Goal: Task Accomplishment & Management: Manage account settings

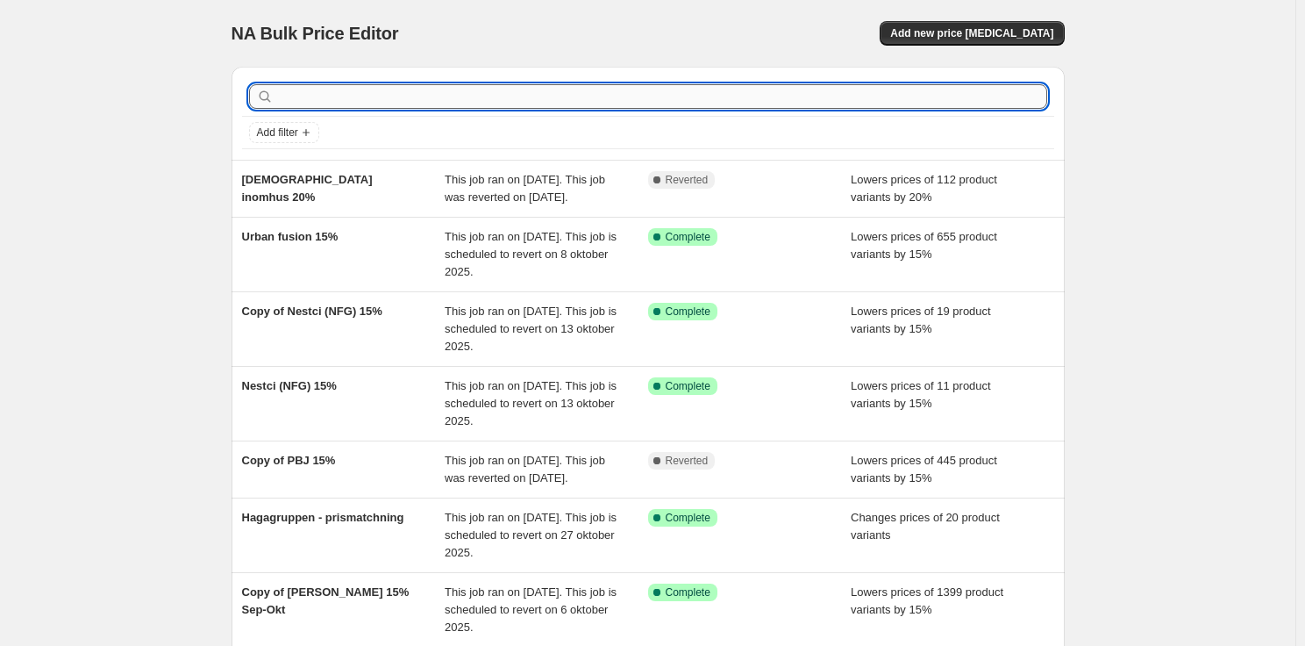
click at [560, 94] on input "text" at bounding box center [662, 96] width 770 height 25
type input "brafab"
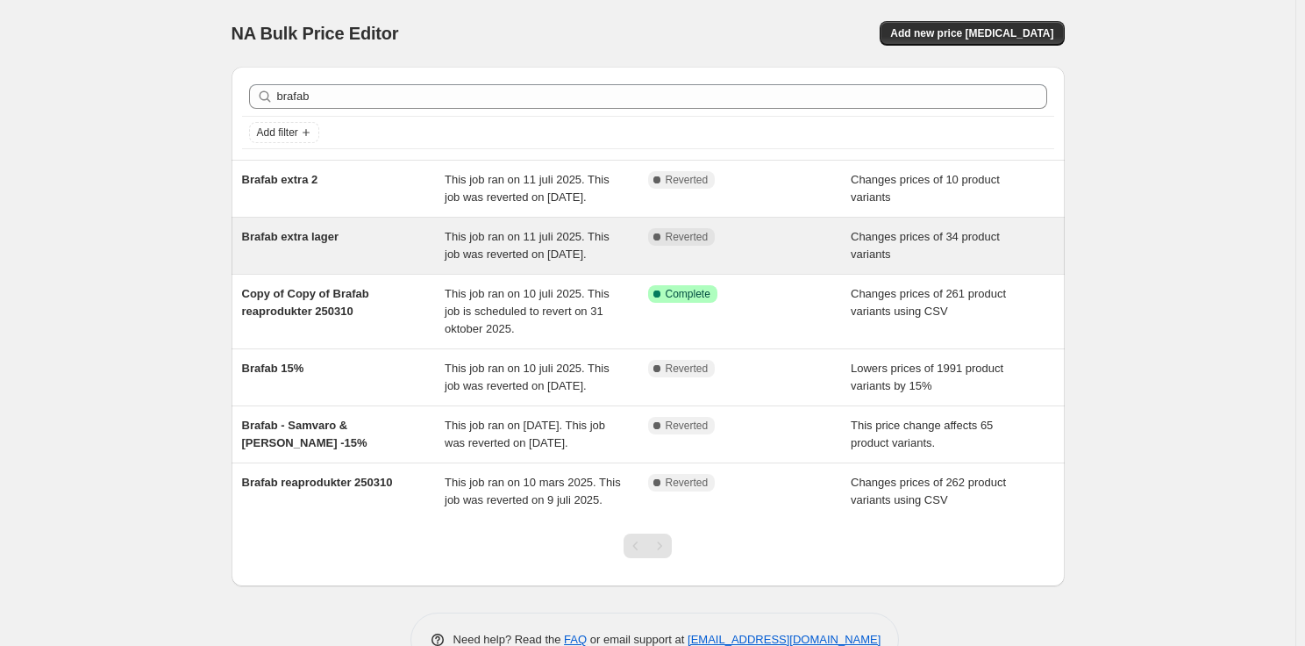
click at [536, 263] on div "This job ran on 11 juli 2025. This job was reverted on [DATE]." at bounding box center [547, 245] width 204 height 35
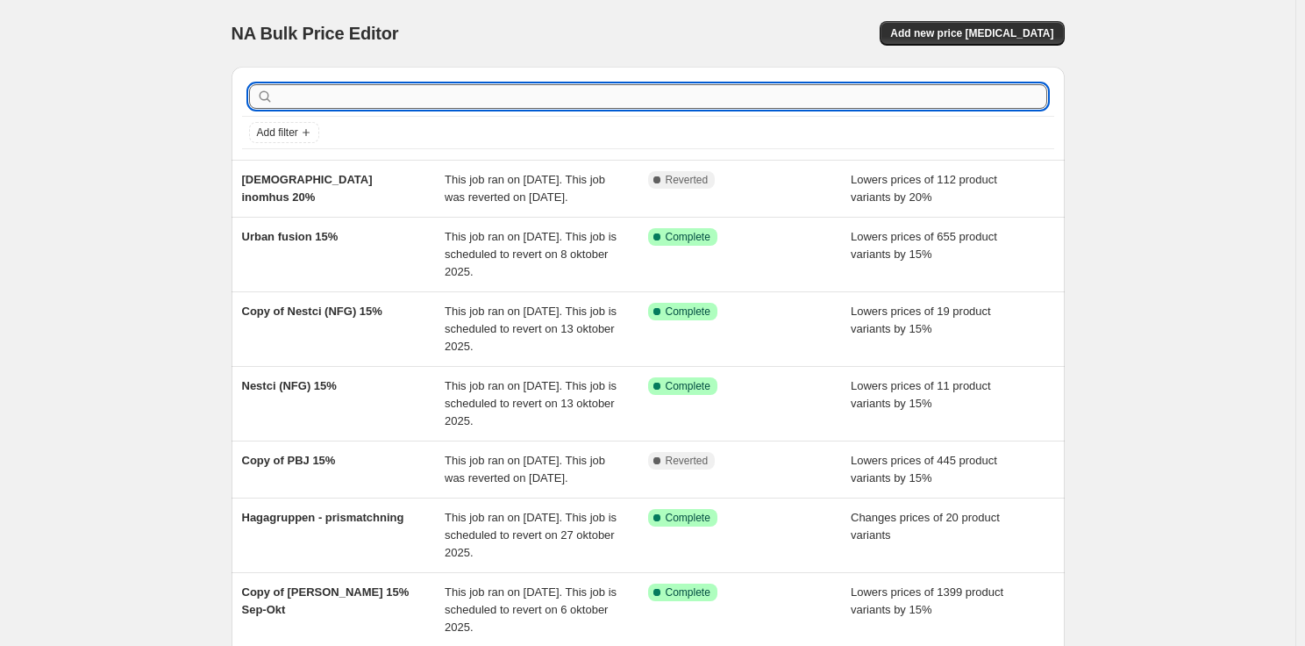
click at [430, 100] on input "text" at bounding box center [662, 96] width 770 height 25
type input "brafab"
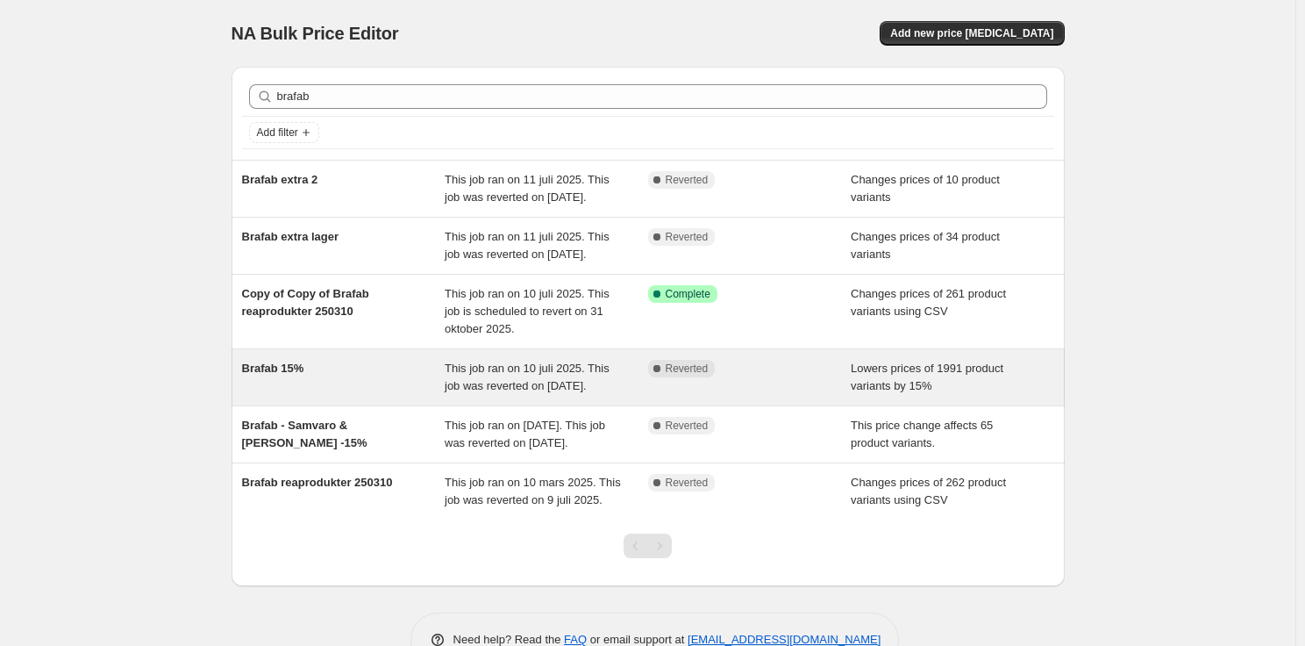
click at [551, 392] on span "This job ran on 10 juli 2025. This job was reverted on [DATE]." at bounding box center [527, 376] width 165 height 31
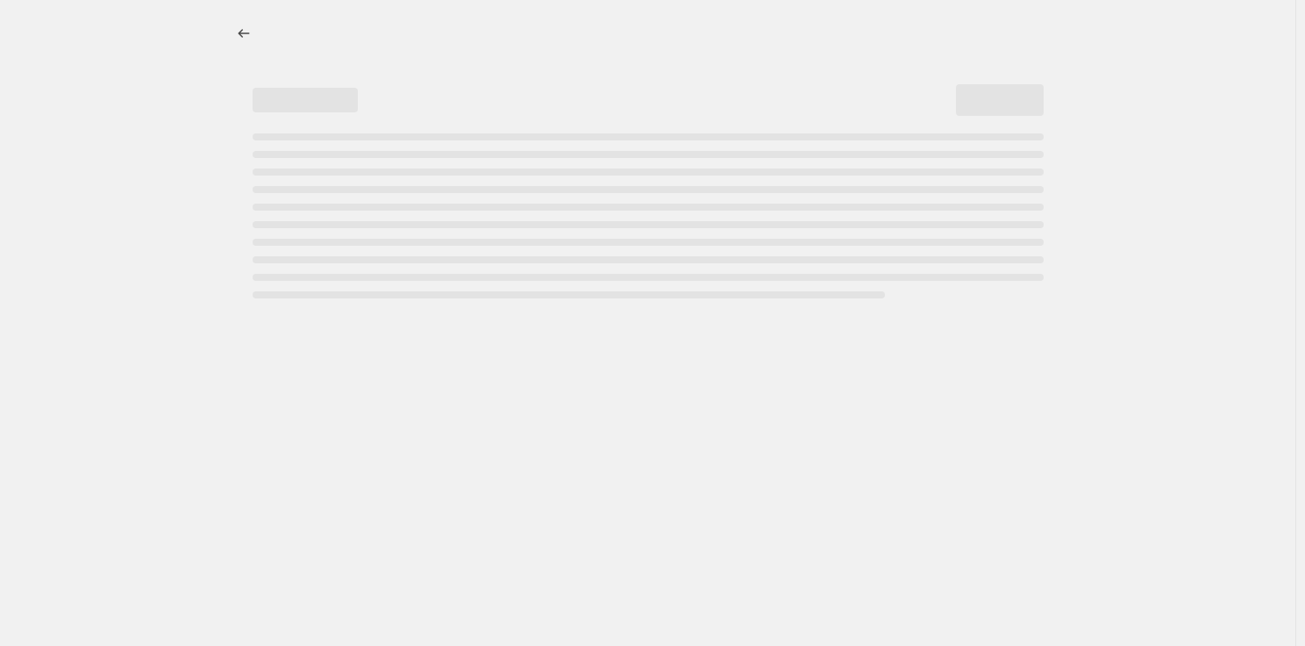
select select "percentage"
select select "vendor"
select select "product_status"
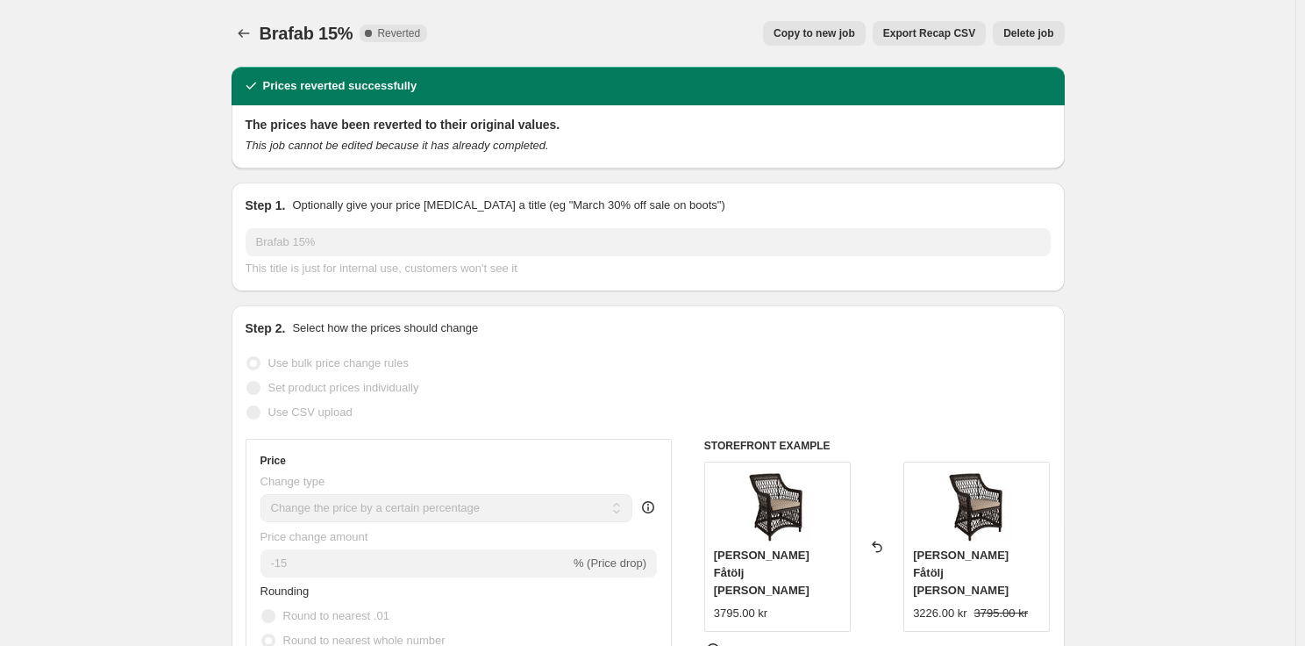
click at [850, 37] on span "Copy to new job" at bounding box center [815, 33] width 82 height 14
select select "percentage"
select select "vendor"
select select "product_status"
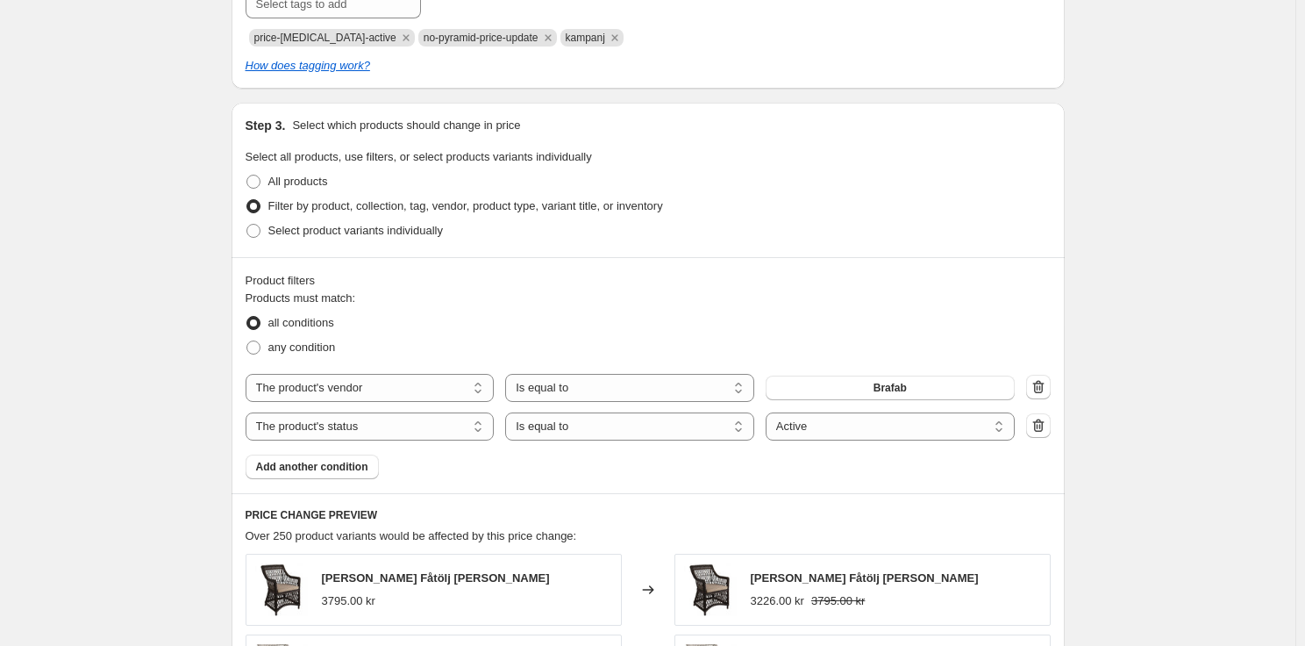
scroll to position [1053, 0]
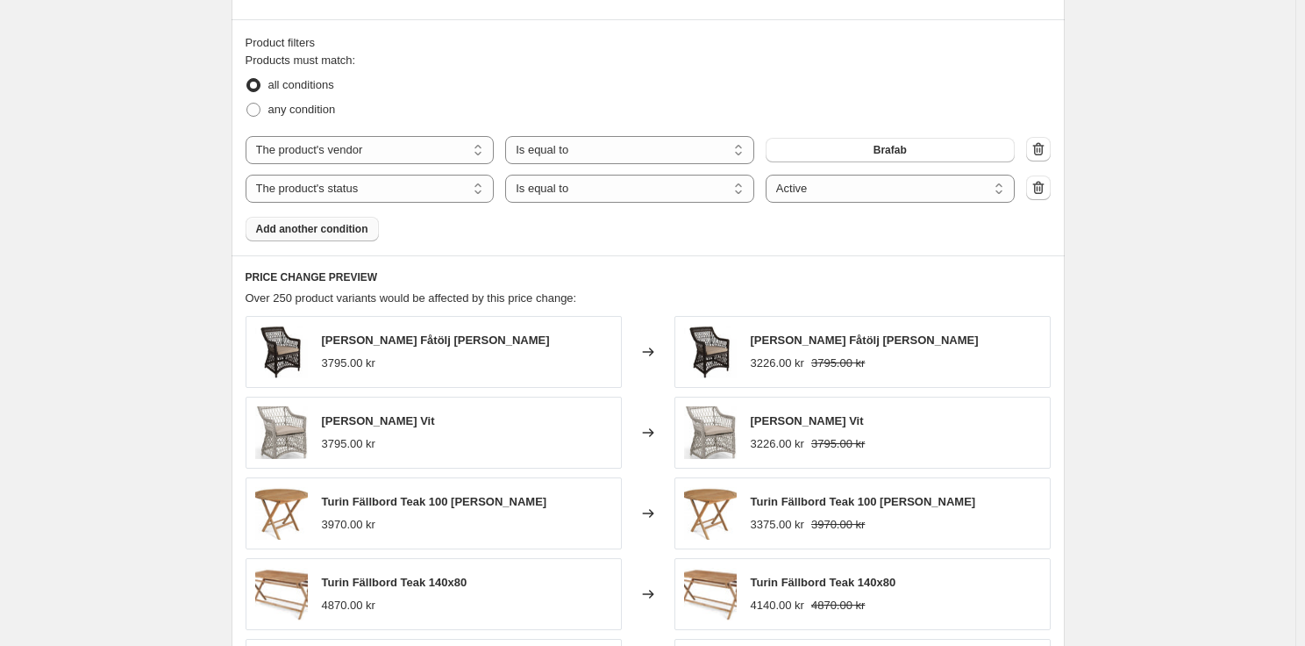
click at [310, 227] on span "Add another condition" at bounding box center [312, 229] width 112 height 14
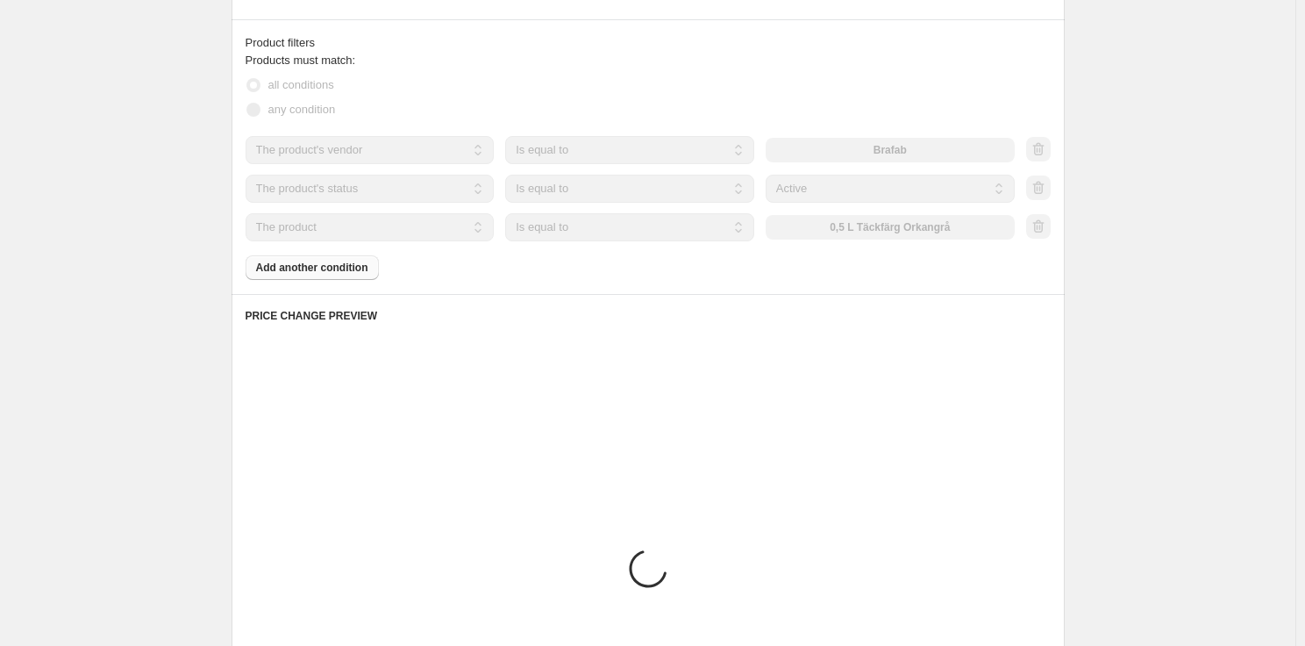
scroll to position [1040, 0]
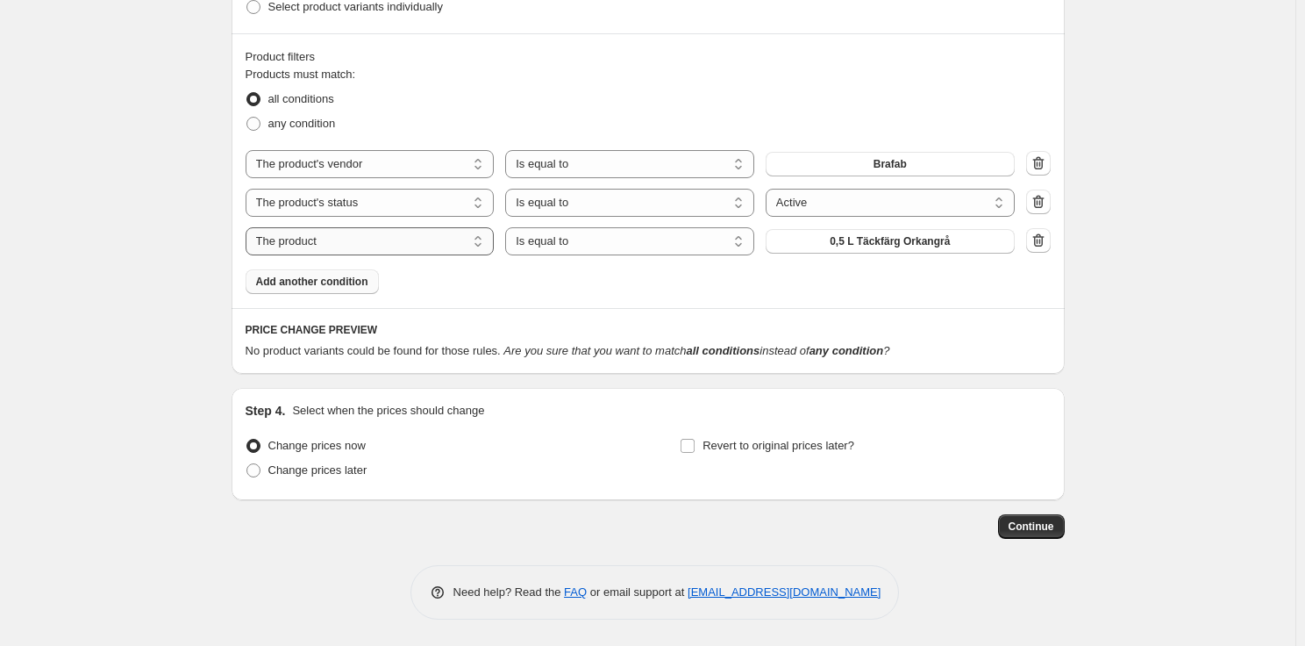
click at [461, 244] on select "The product The product's collection The product's tag The product's vendor The…" at bounding box center [370, 241] width 249 height 28
select select "tag"
click at [864, 245] on button "0" at bounding box center [890, 241] width 249 height 25
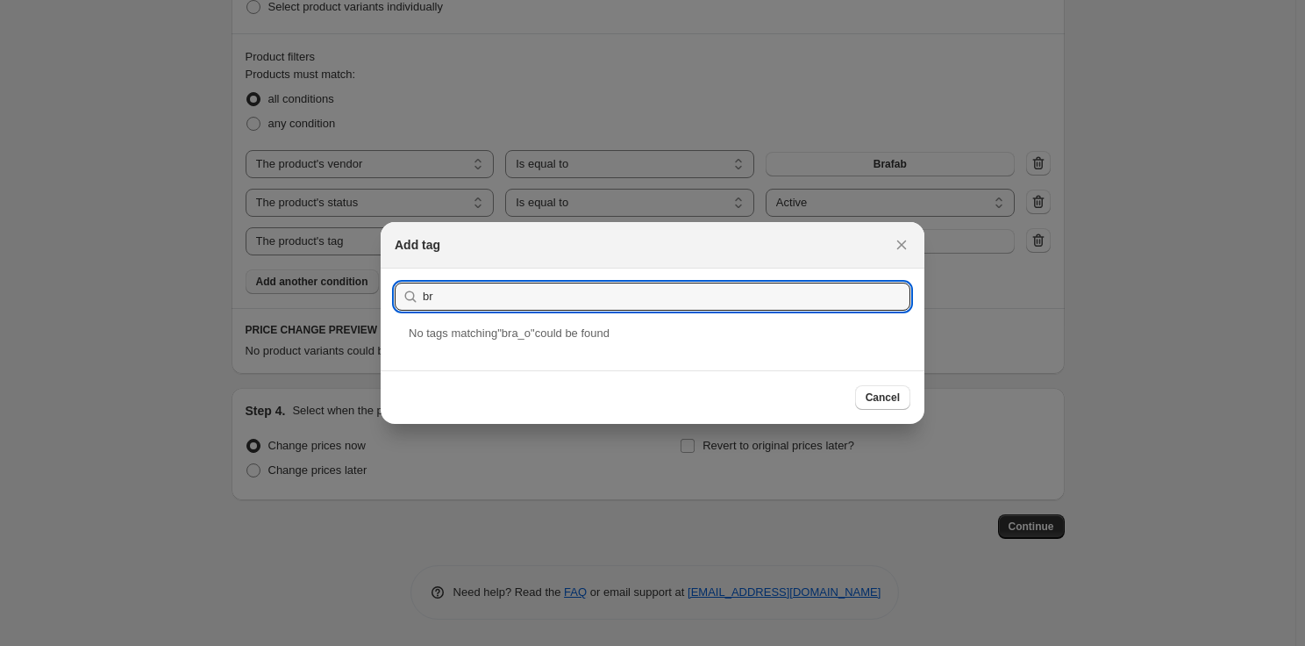
type input "b"
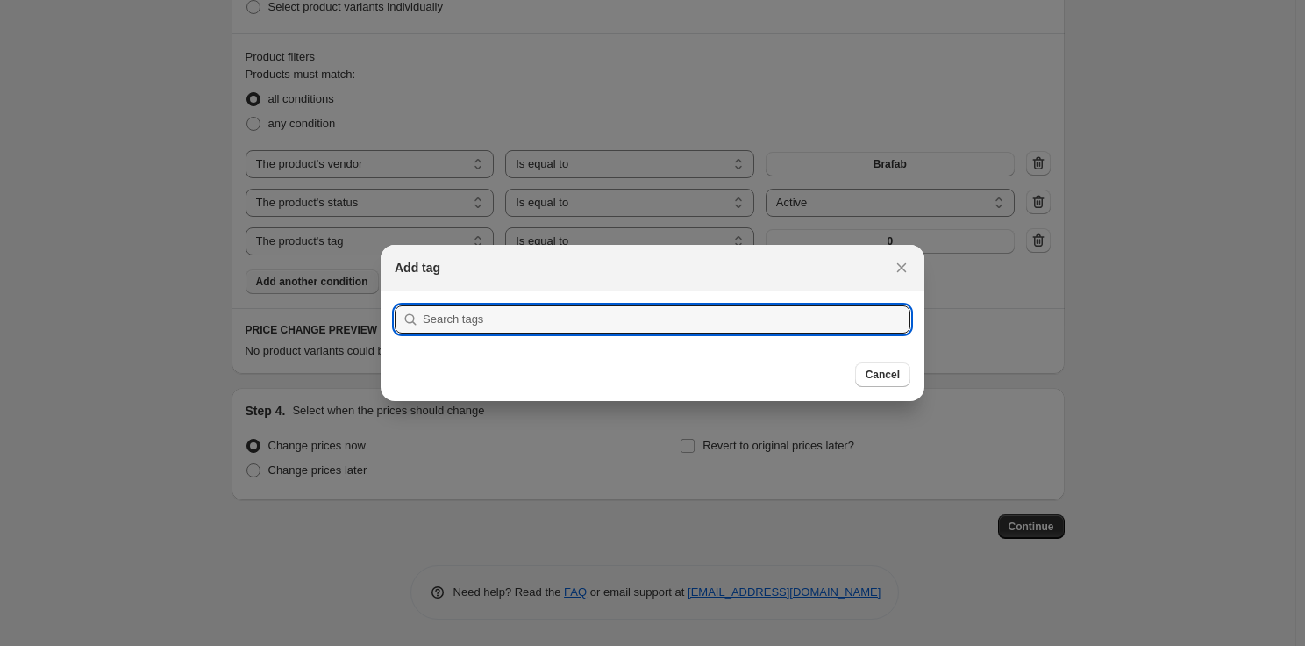
click at [207, 225] on div at bounding box center [652, 323] width 1305 height 646
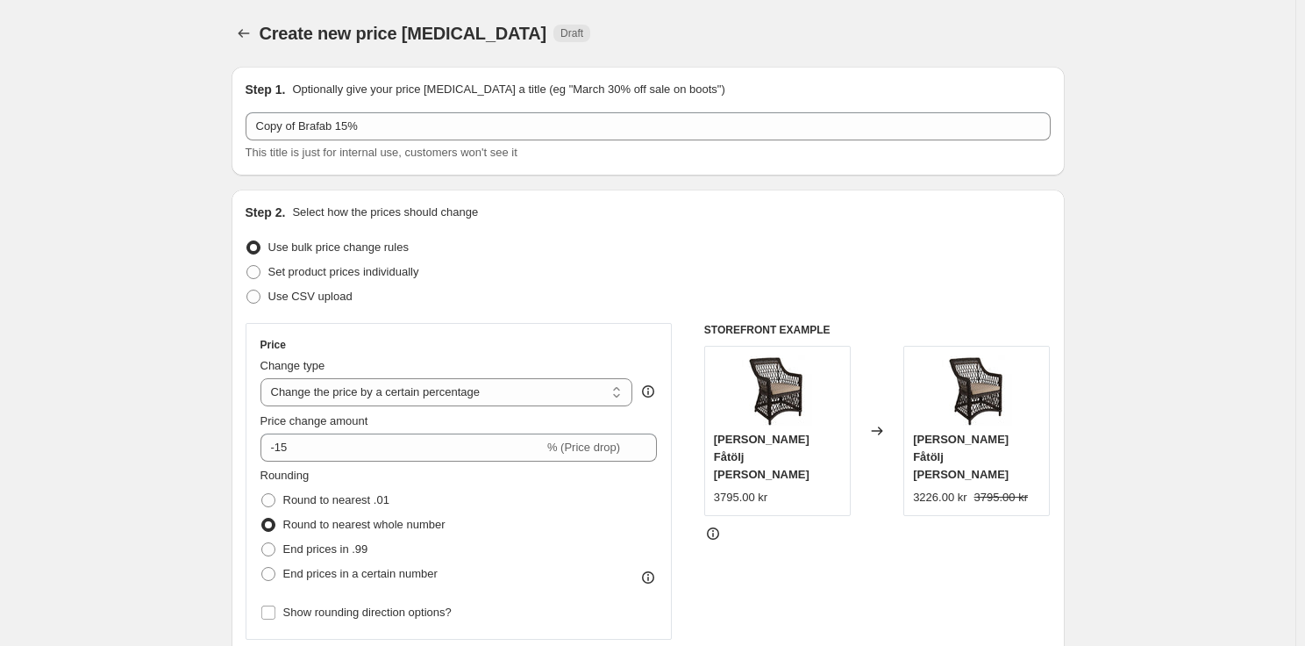
scroll to position [1040, 0]
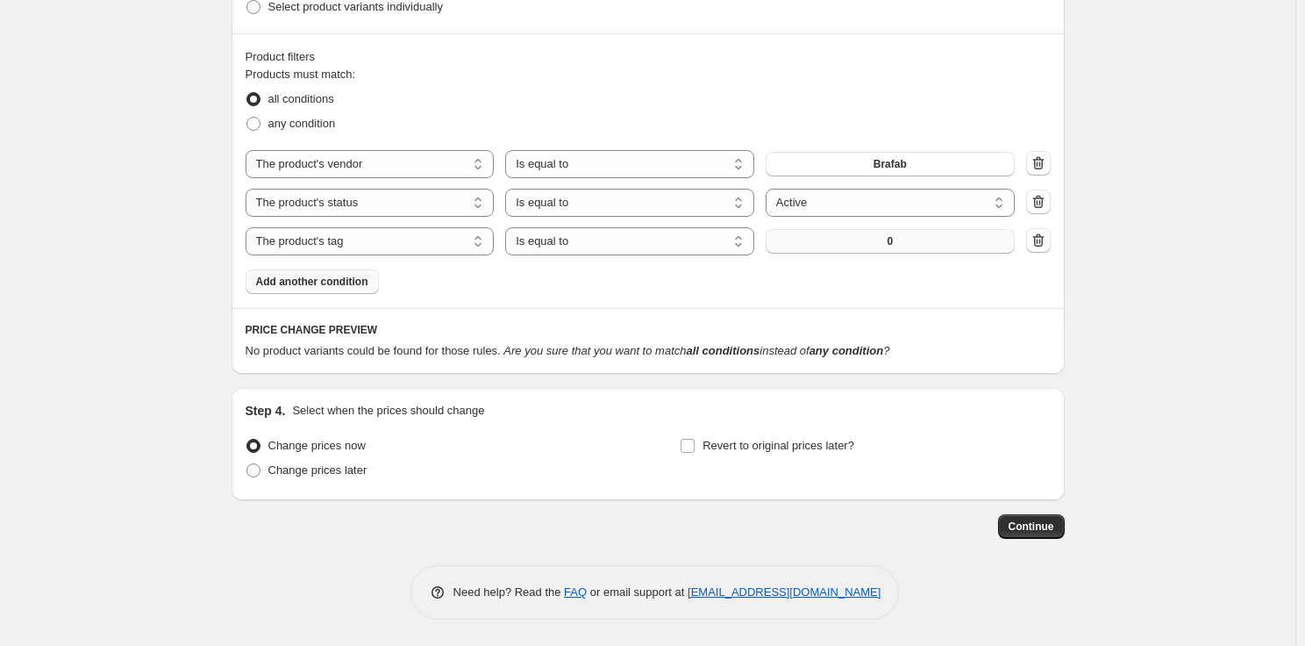
click at [945, 243] on button "0" at bounding box center [890, 241] width 249 height 25
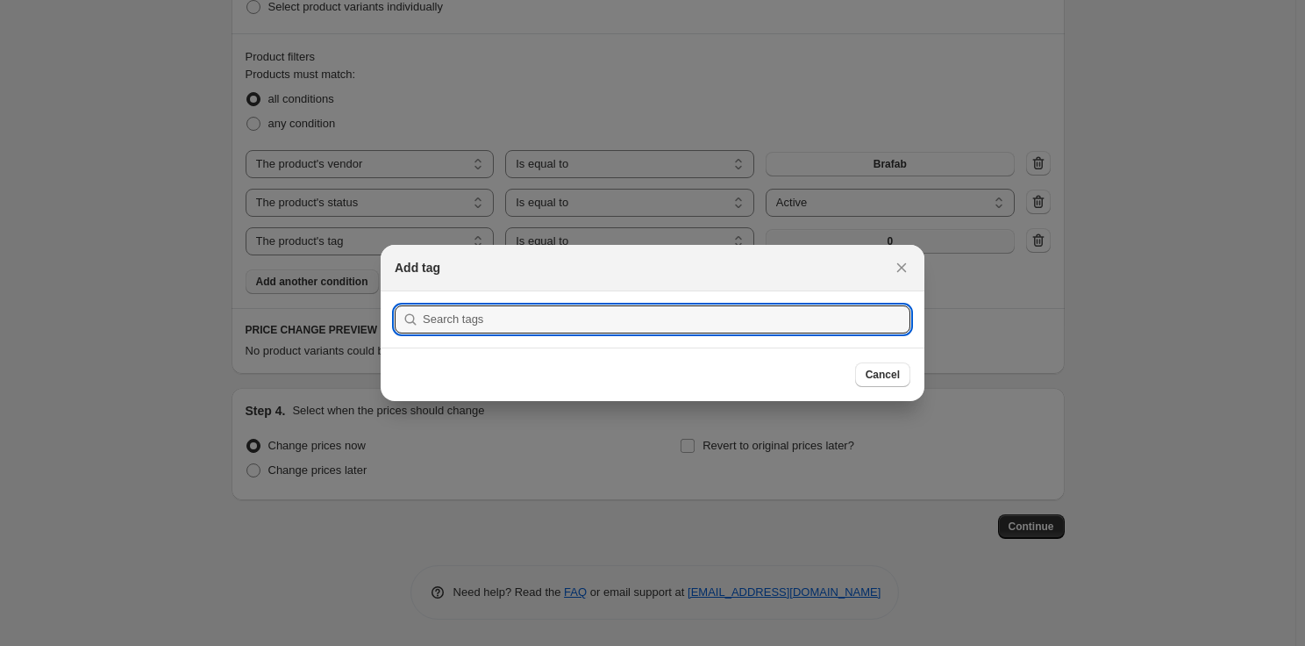
scroll to position [0, 0]
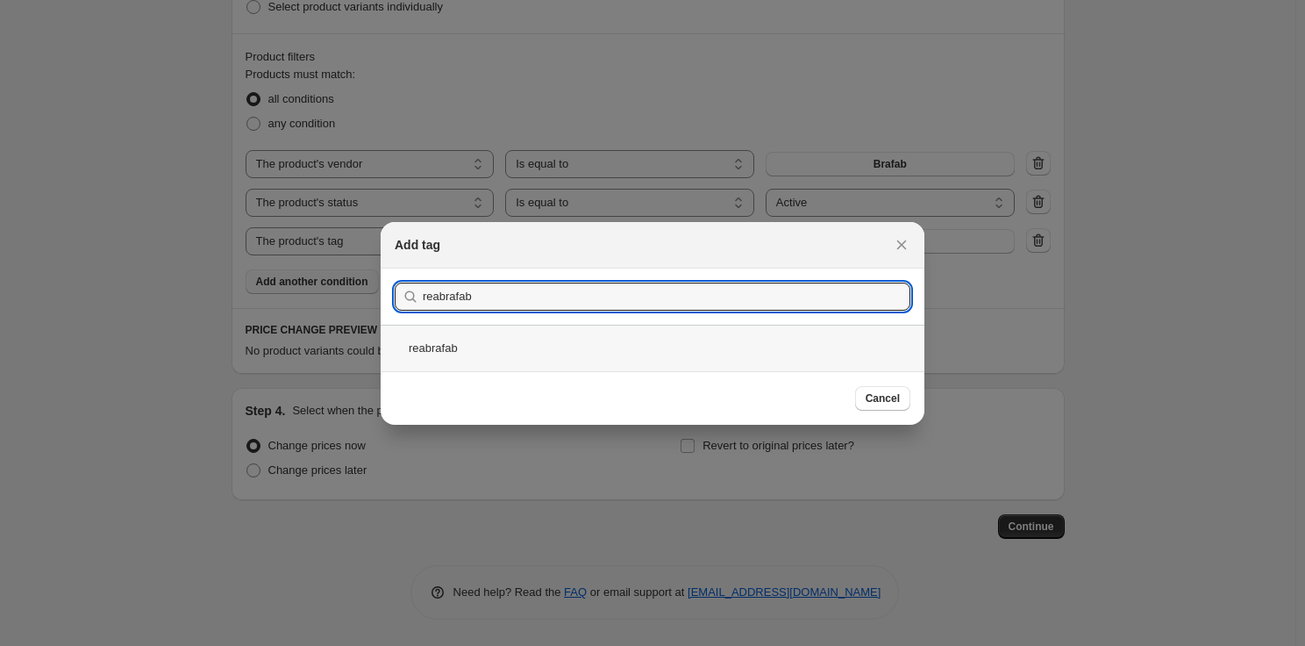
type input "reabrafab"
click at [428, 346] on div "reabrafab" at bounding box center [653, 348] width 544 height 46
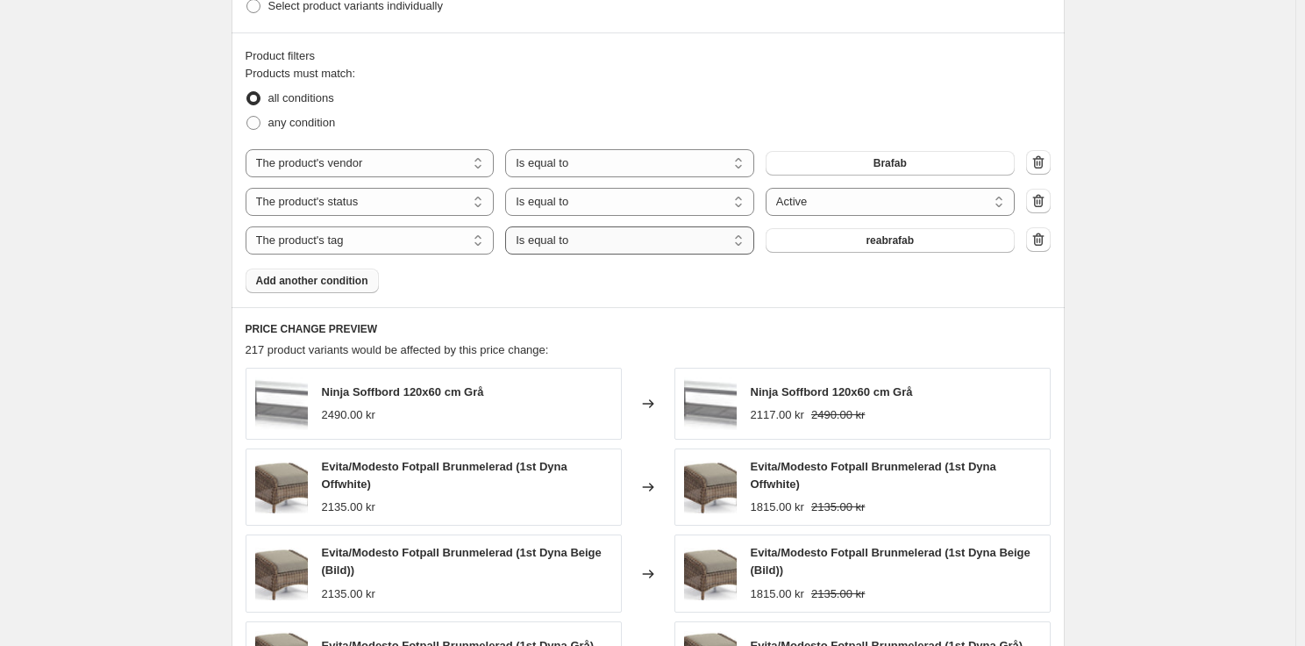
click at [650, 232] on select "Is equal to Is not equal to" at bounding box center [629, 240] width 249 height 28
select select "not_equal"
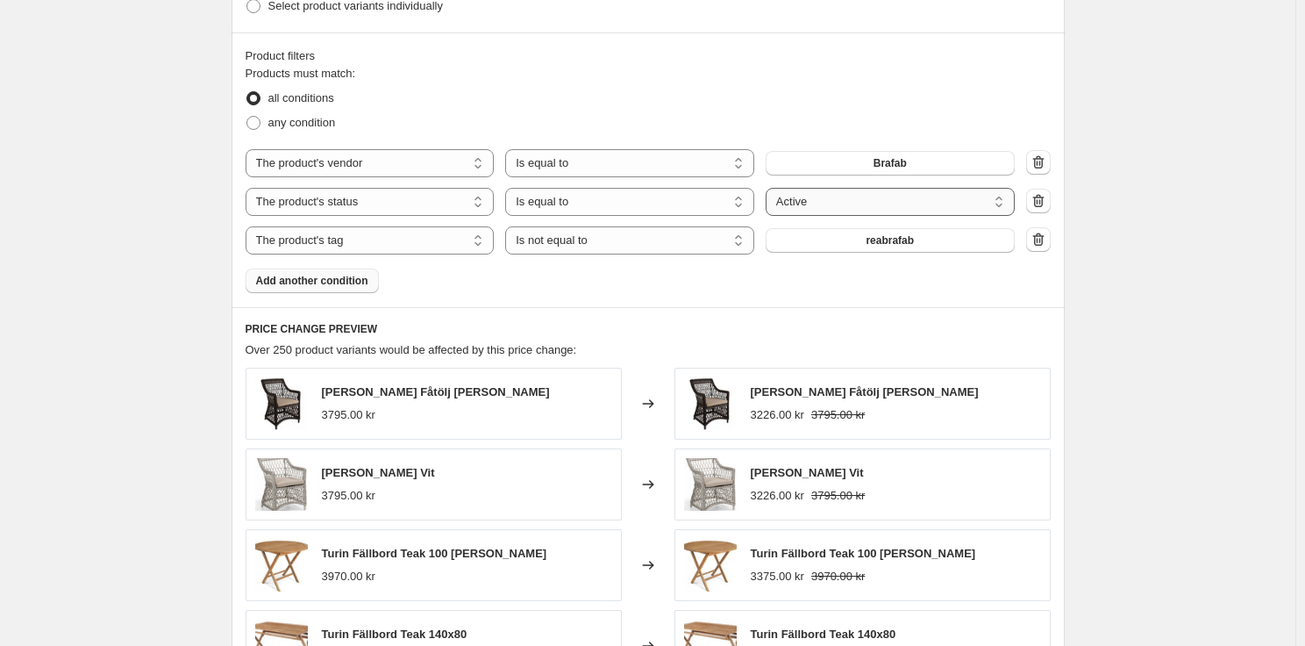
click at [1008, 201] on select "Active Draft Archived" at bounding box center [890, 202] width 249 height 28
click at [1006, 201] on select "Active Draft Archived" at bounding box center [890, 202] width 249 height 28
click at [1092, 316] on div "Create new price change job. This page is ready Create new price change job Dra…" at bounding box center [648, 23] width 1296 height 2127
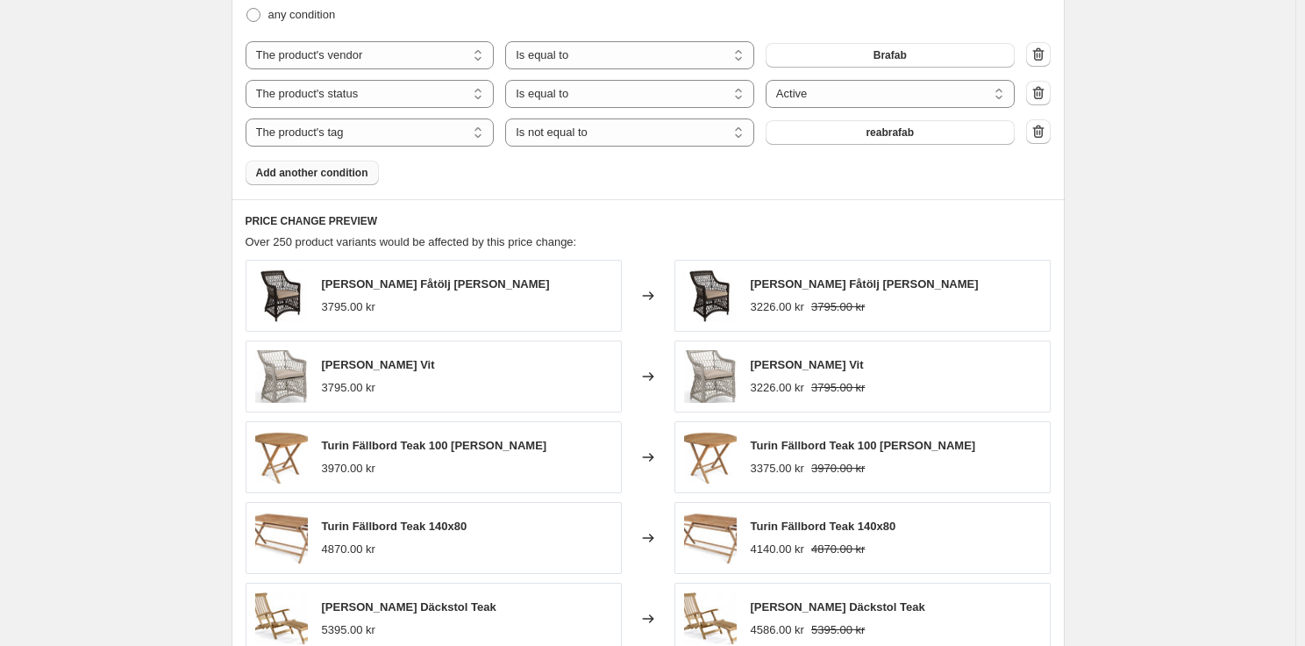
scroll to position [1478, 0]
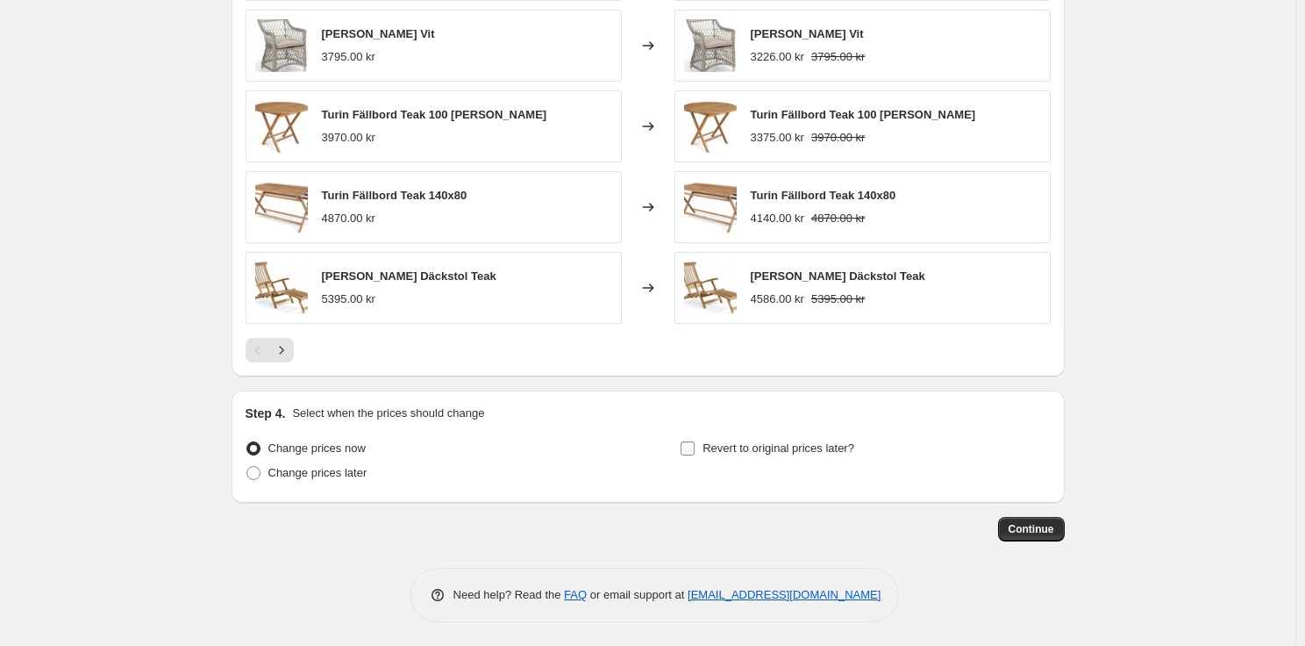
click at [785, 454] on span "Revert to original prices later?" at bounding box center [779, 447] width 152 height 13
click at [695, 454] on input "Revert to original prices later?" at bounding box center [688, 448] width 14 height 14
checkbox input "true"
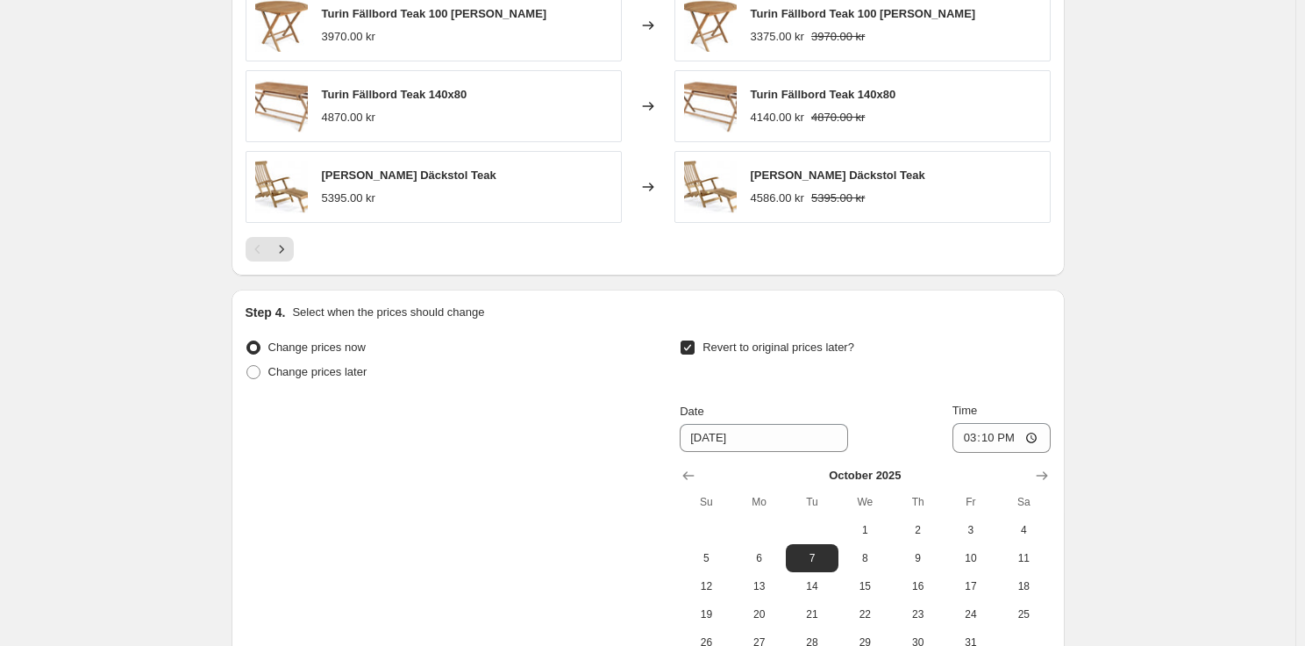
scroll to position [1782, 0]
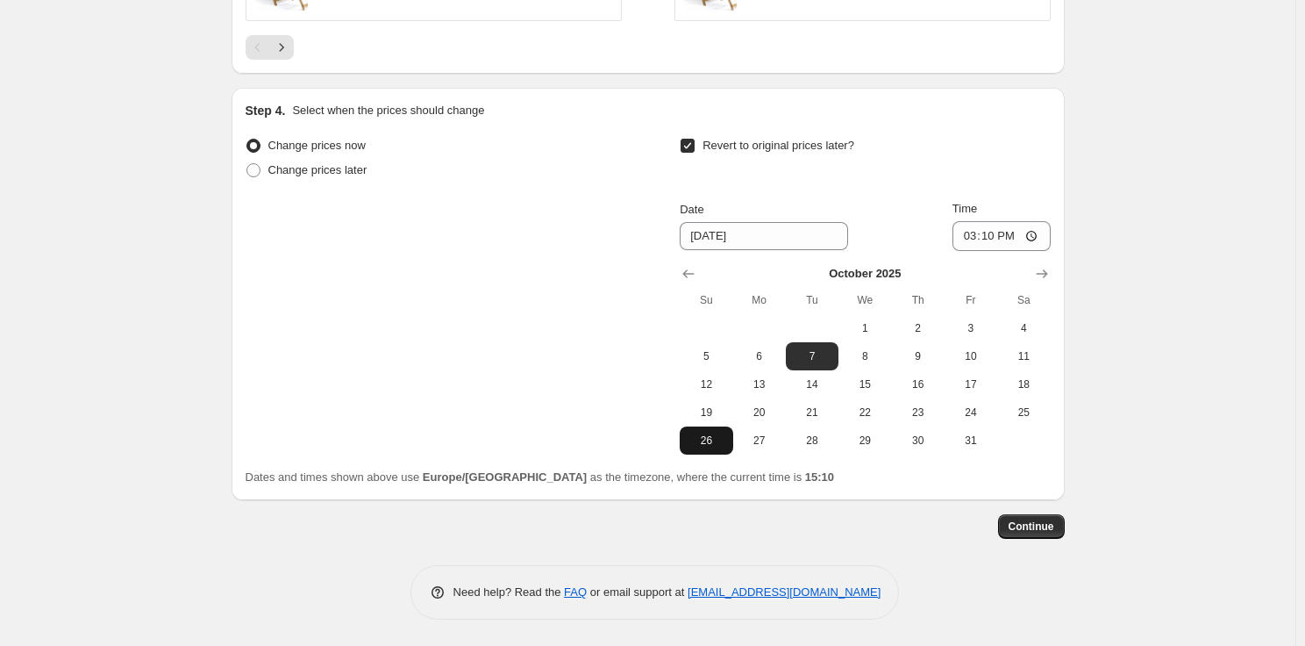
click at [714, 445] on span "26" at bounding box center [706, 440] width 39 height 14
click at [1002, 240] on input "15:10" at bounding box center [1002, 236] width 98 height 30
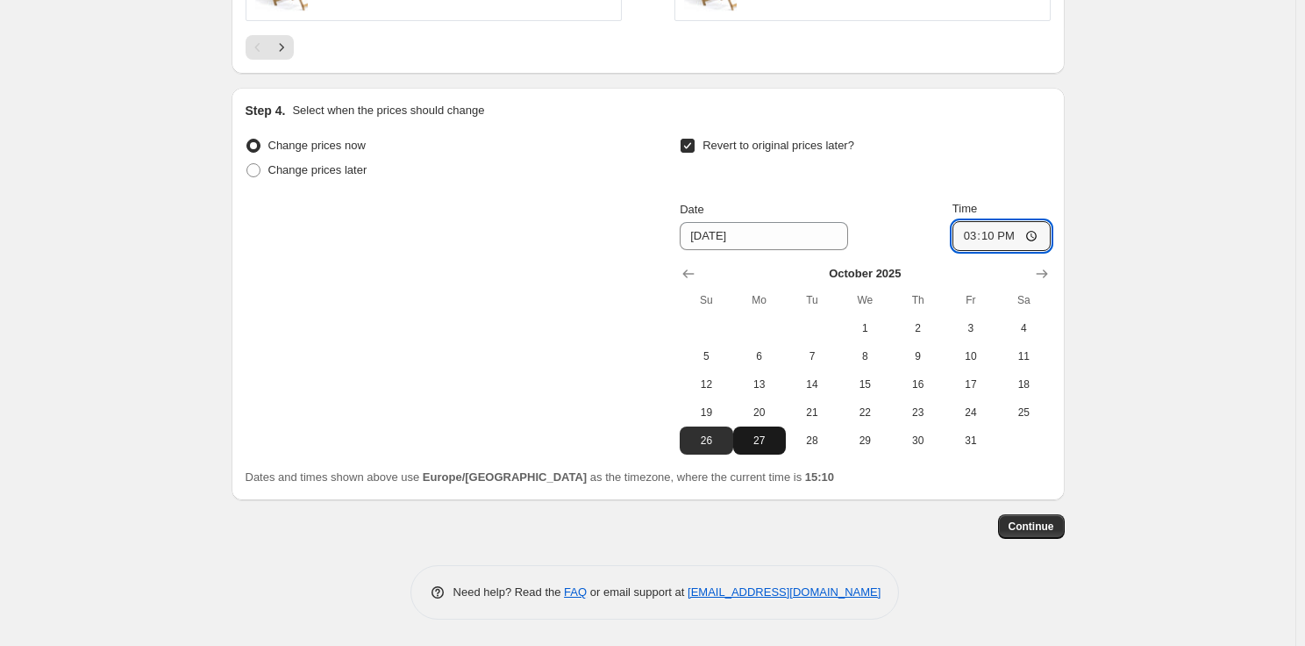
click at [770, 439] on span "27" at bounding box center [759, 440] width 39 height 14
type input "10/27/2025"
click at [1001, 240] on input "15:10" at bounding box center [1002, 236] width 98 height 30
click at [1001, 238] on input "23:10" at bounding box center [1002, 236] width 98 height 30
type input "16:00"
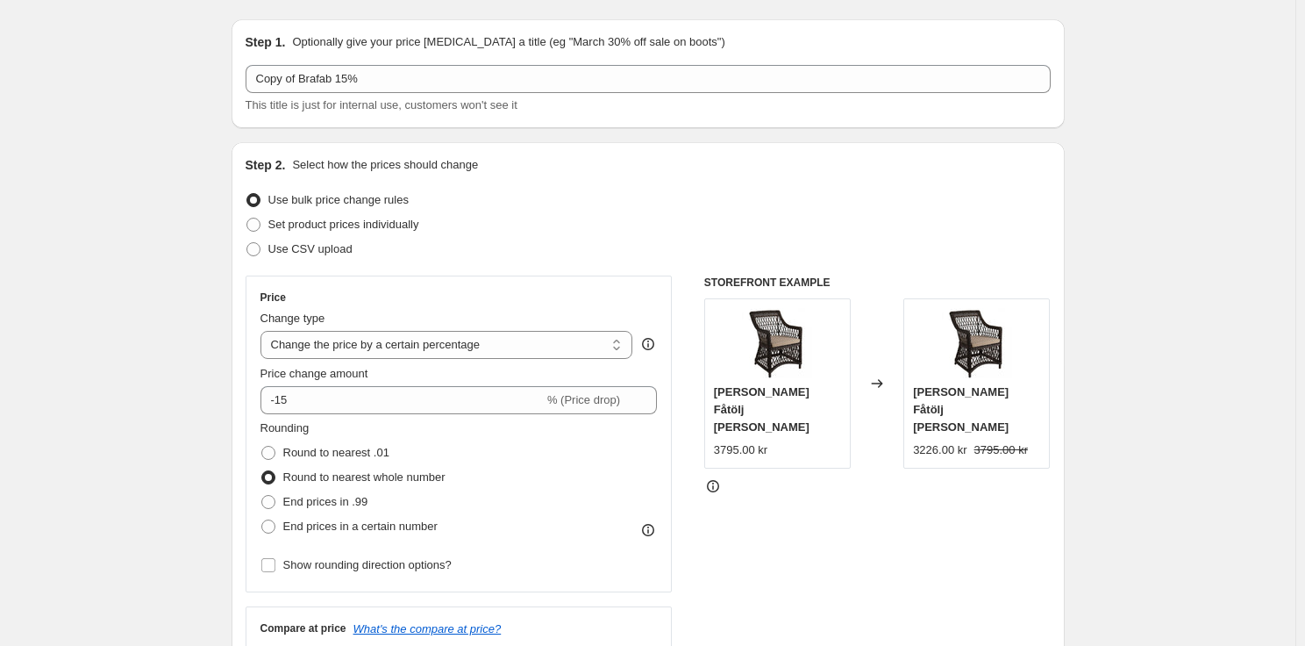
scroll to position [0, 0]
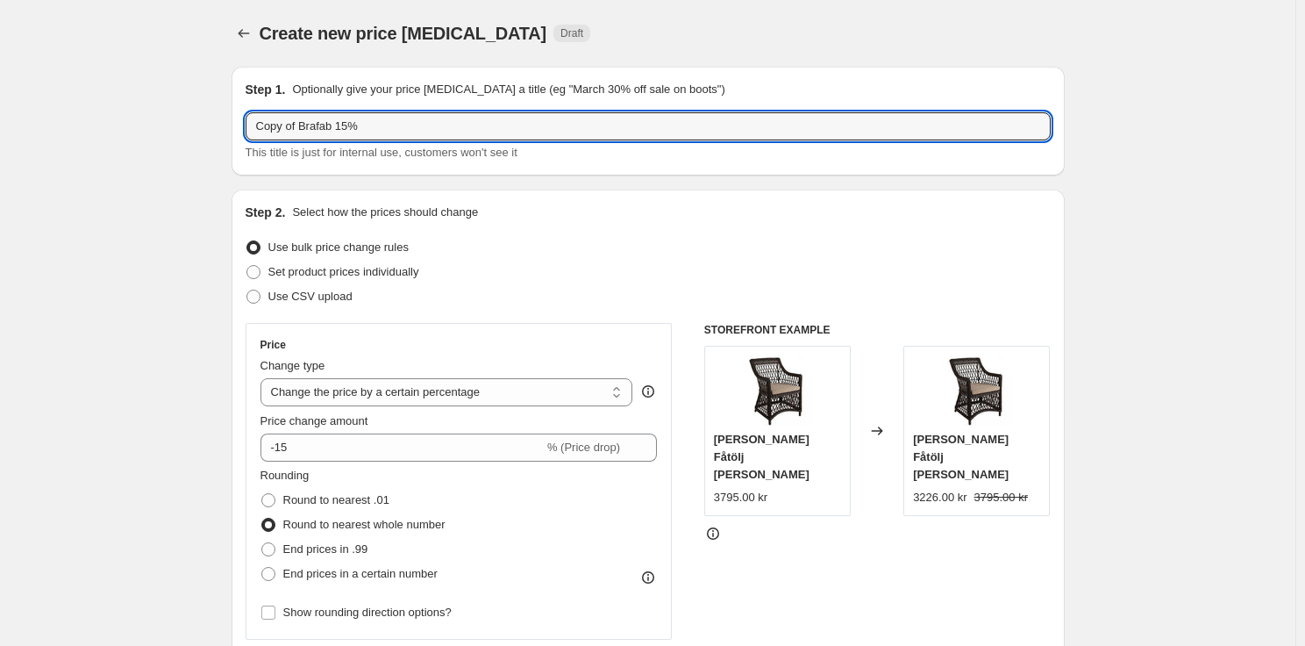
drag, startPoint x: 302, startPoint y: 125, endPoint x: 222, endPoint y: 111, distance: 81.1
click at [298, 122] on input "Brafab 15%" at bounding box center [648, 126] width 805 height 28
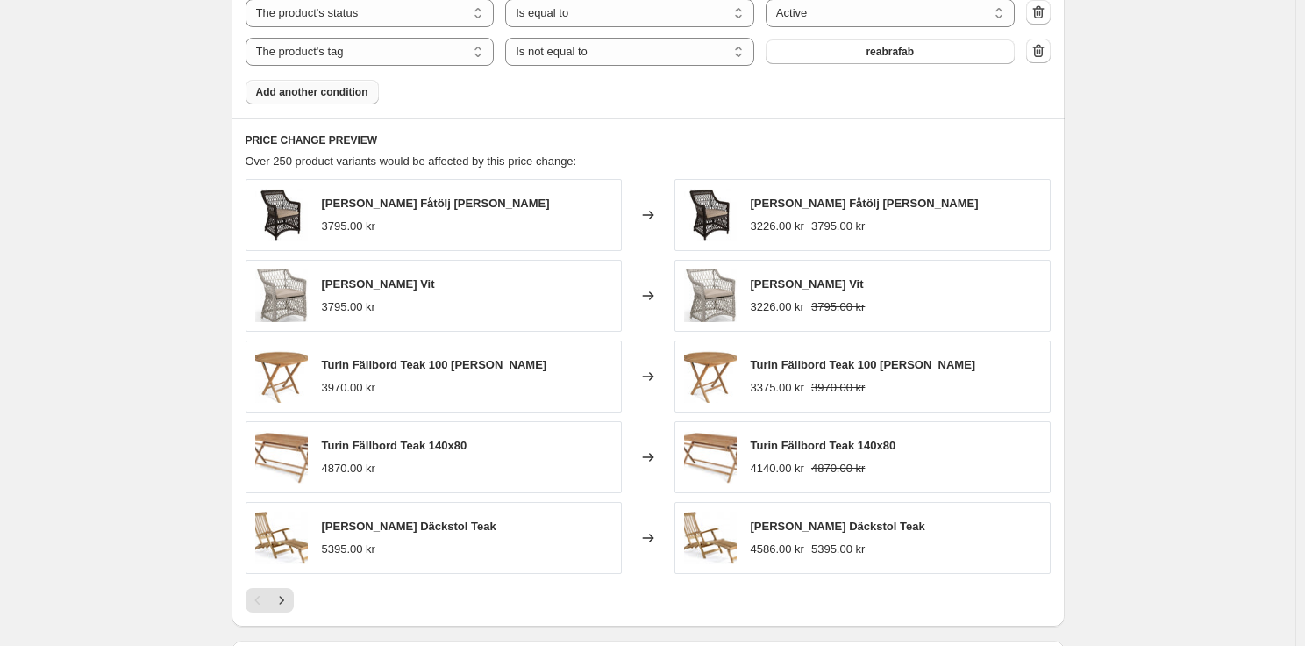
scroll to position [1782, 0]
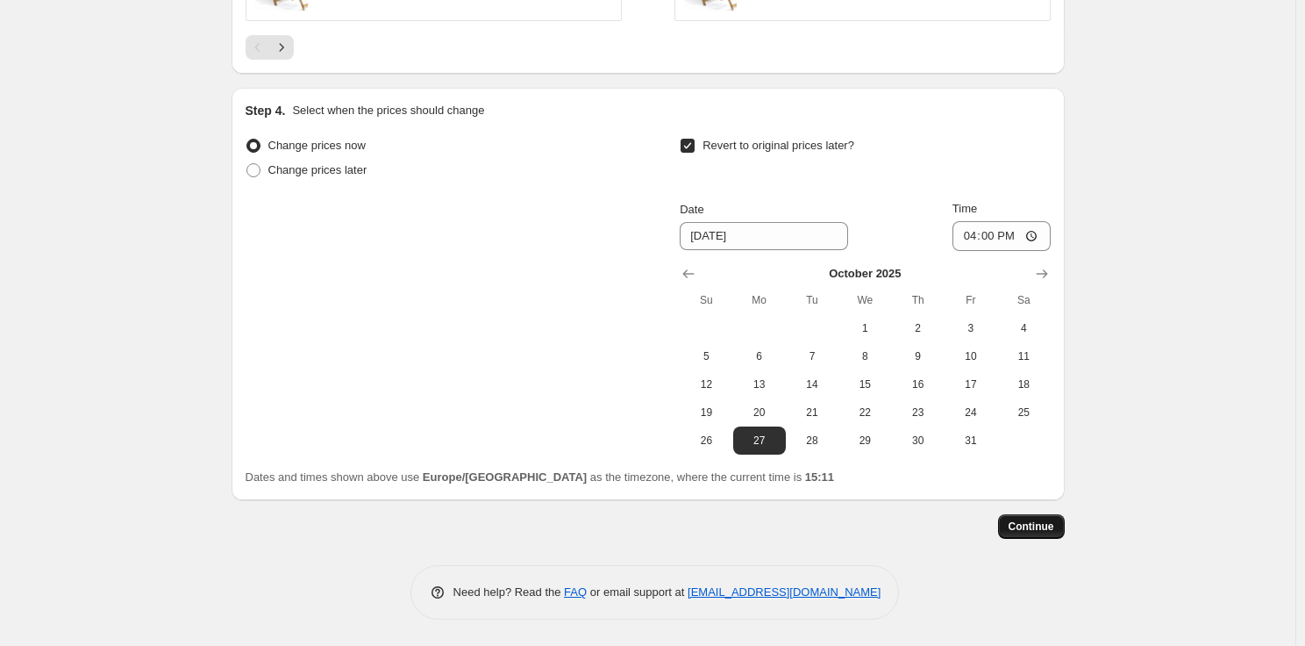
type input "Brafab oktober 15%"
click at [1029, 524] on span "Continue" at bounding box center [1032, 526] width 46 height 14
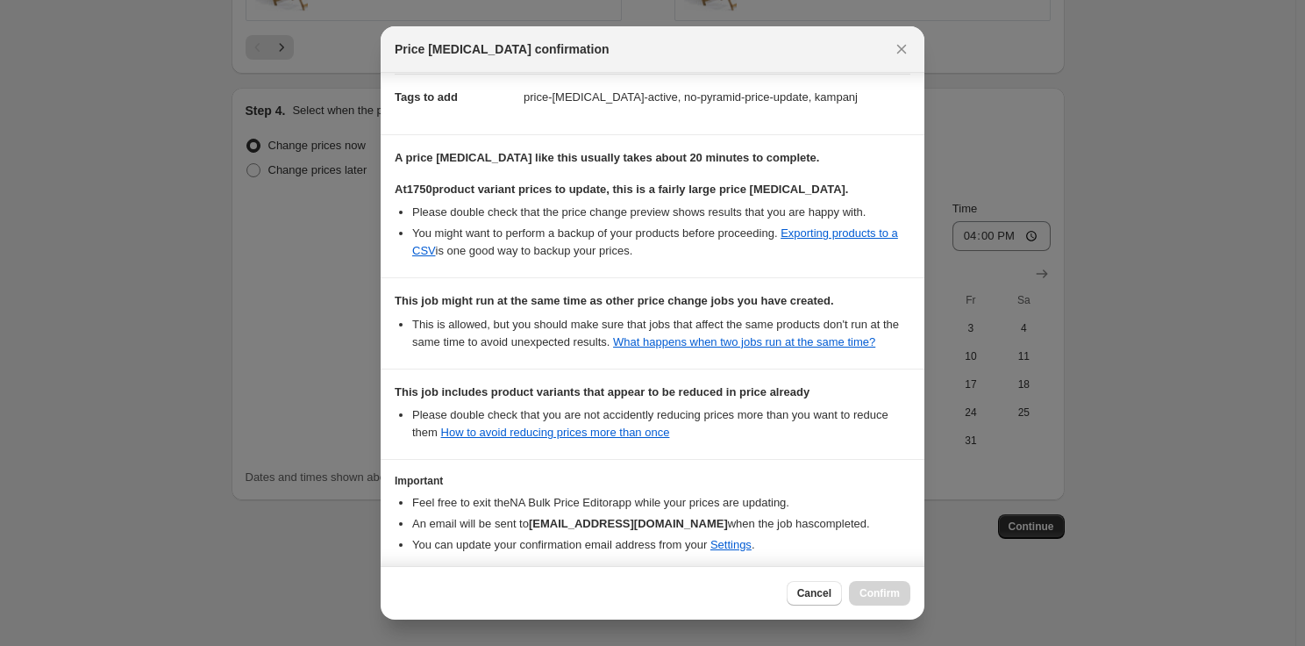
scroll to position [362, 0]
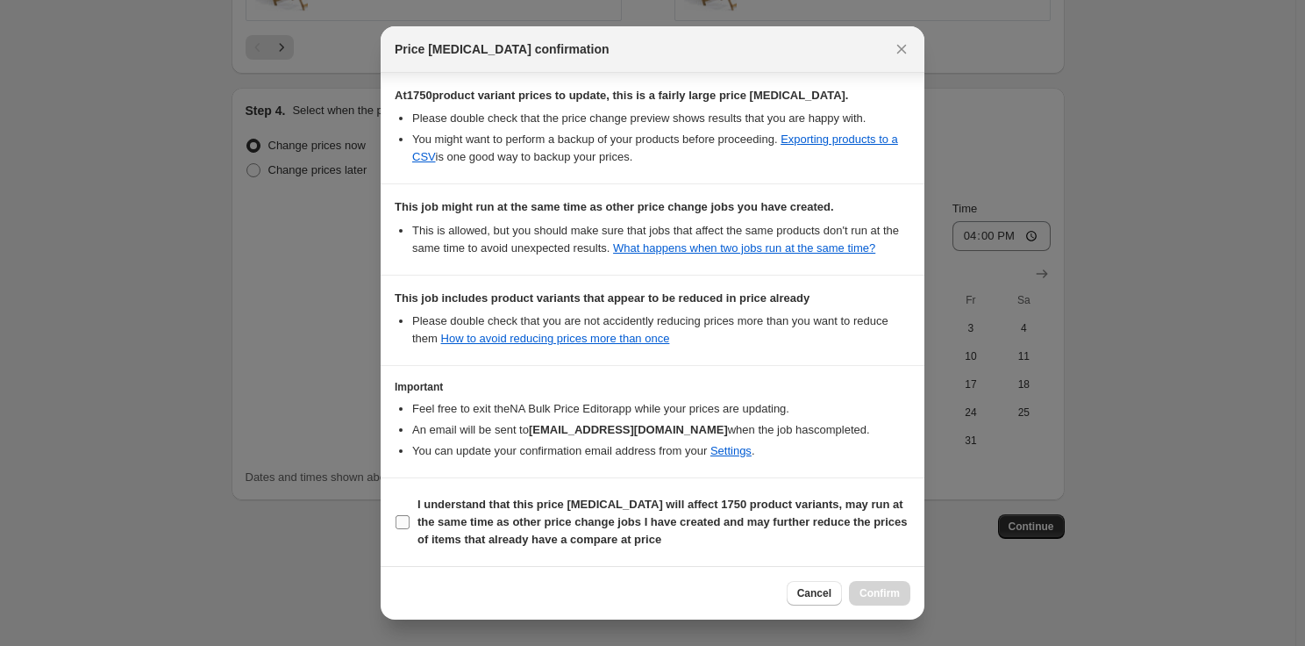
click at [621, 517] on b "I understand that this price change job will affect 1750 product variants, may …" at bounding box center [663, 521] width 490 height 48
click at [410, 517] on input "I understand that this price change job will affect 1750 product variants, may …" at bounding box center [403, 522] width 14 height 14
checkbox input "true"
click at [880, 594] on span "Confirm" at bounding box center [880, 593] width 40 height 14
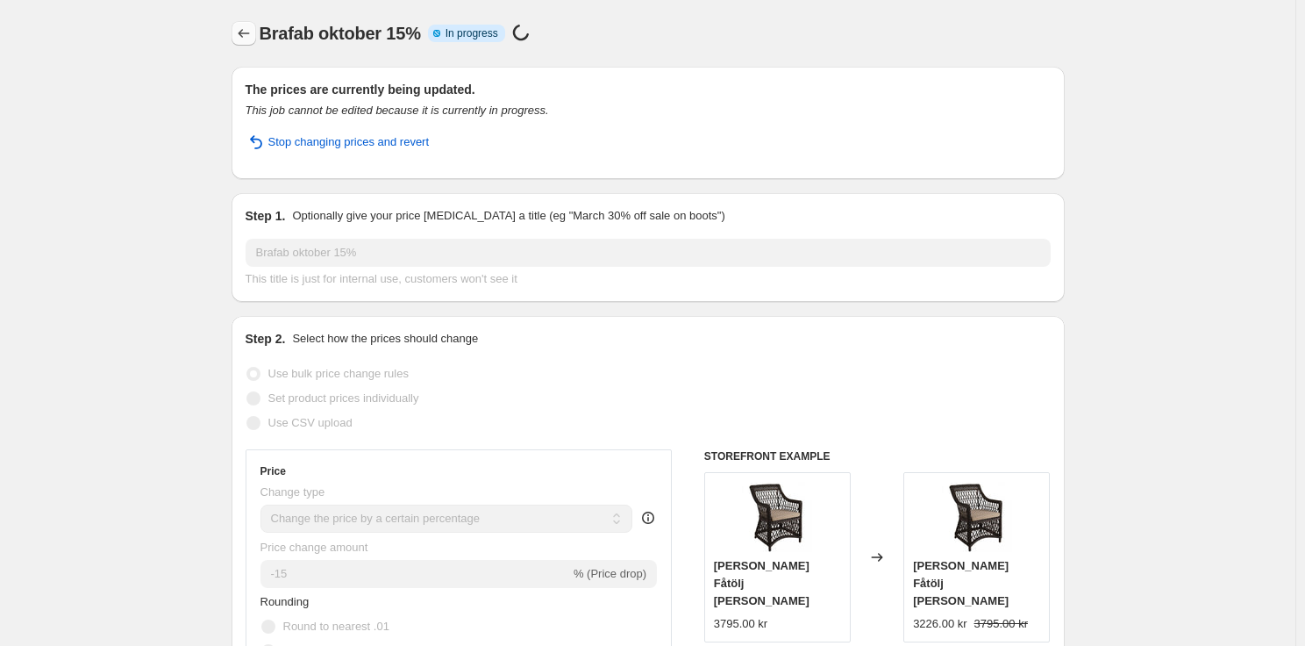
click at [249, 21] on div "Brafab oktober 15%. This page is ready Brafab oktober 15% Info Partially comple…" at bounding box center [648, 33] width 833 height 67
click at [253, 29] on icon "Price change jobs" at bounding box center [244, 34] width 18 height 18
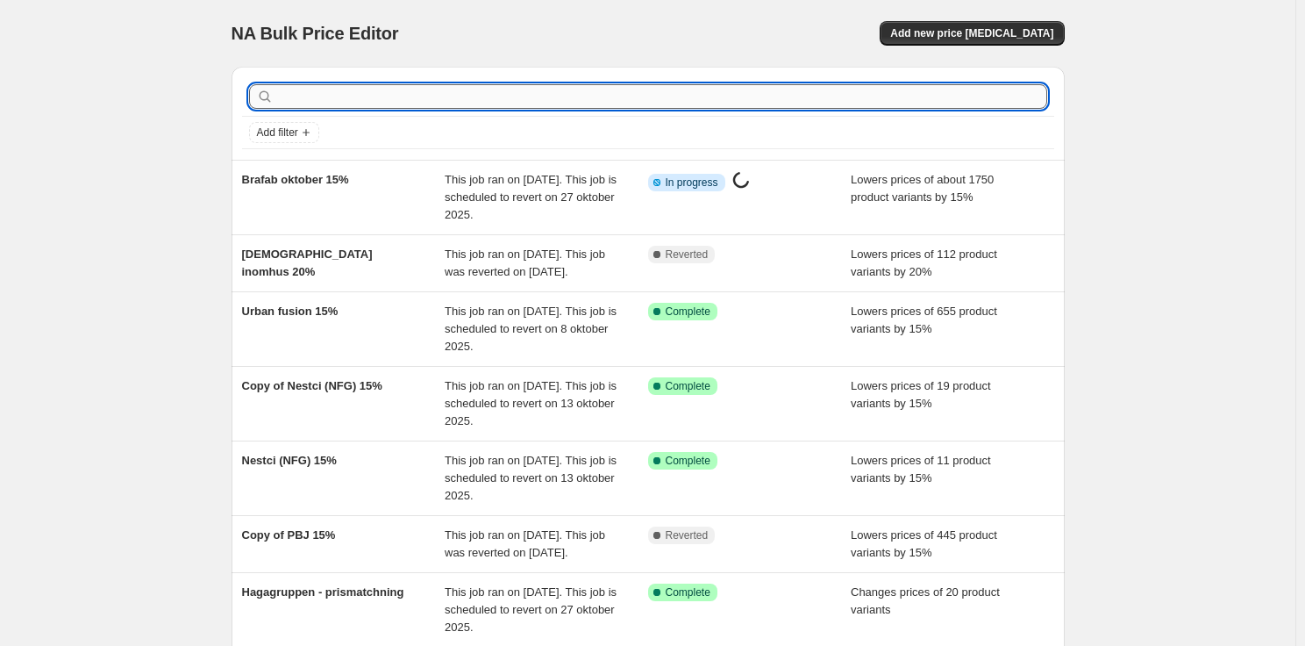
click at [511, 89] on input "text" at bounding box center [662, 96] width 770 height 25
type input "brafab"
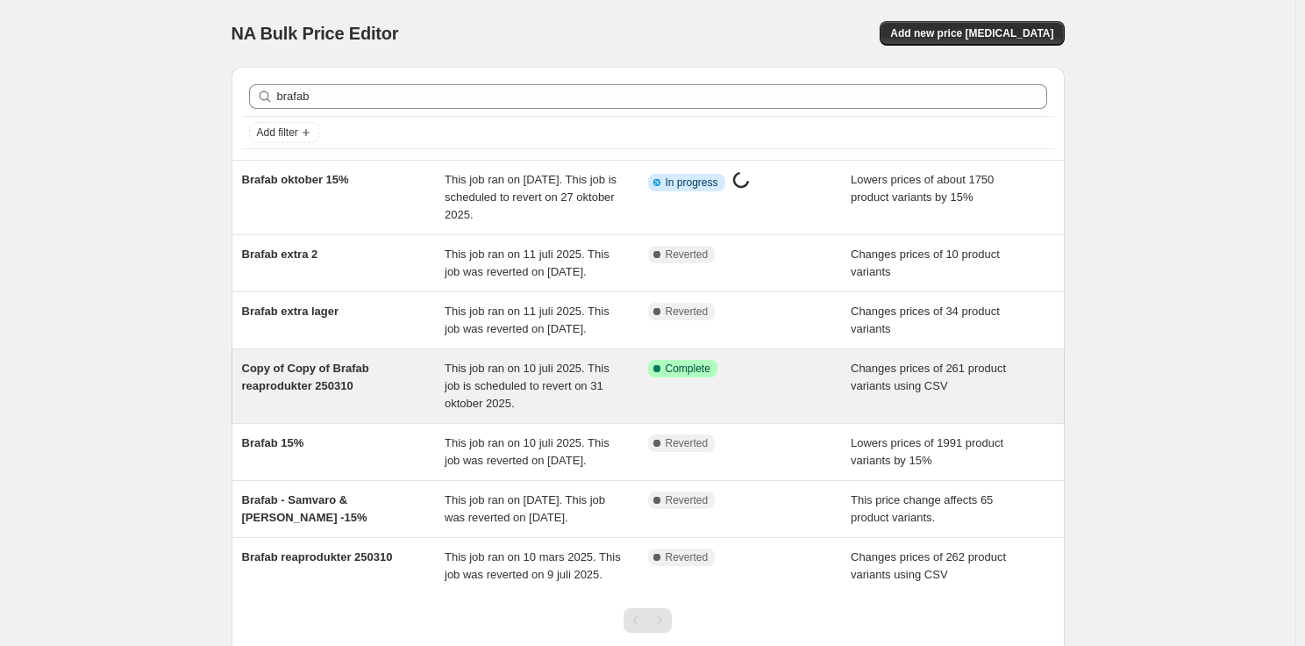
click at [718, 377] on span "Success Complete Complete" at bounding box center [682, 369] width 69 height 18
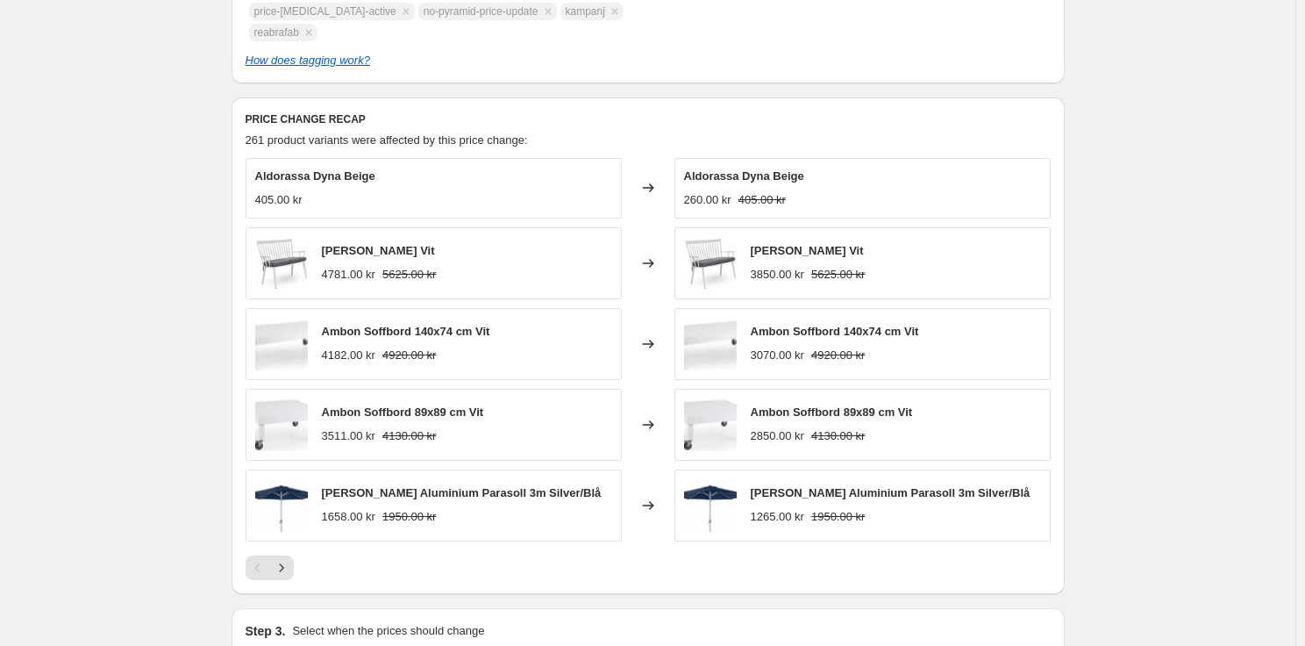
scroll to position [790, 0]
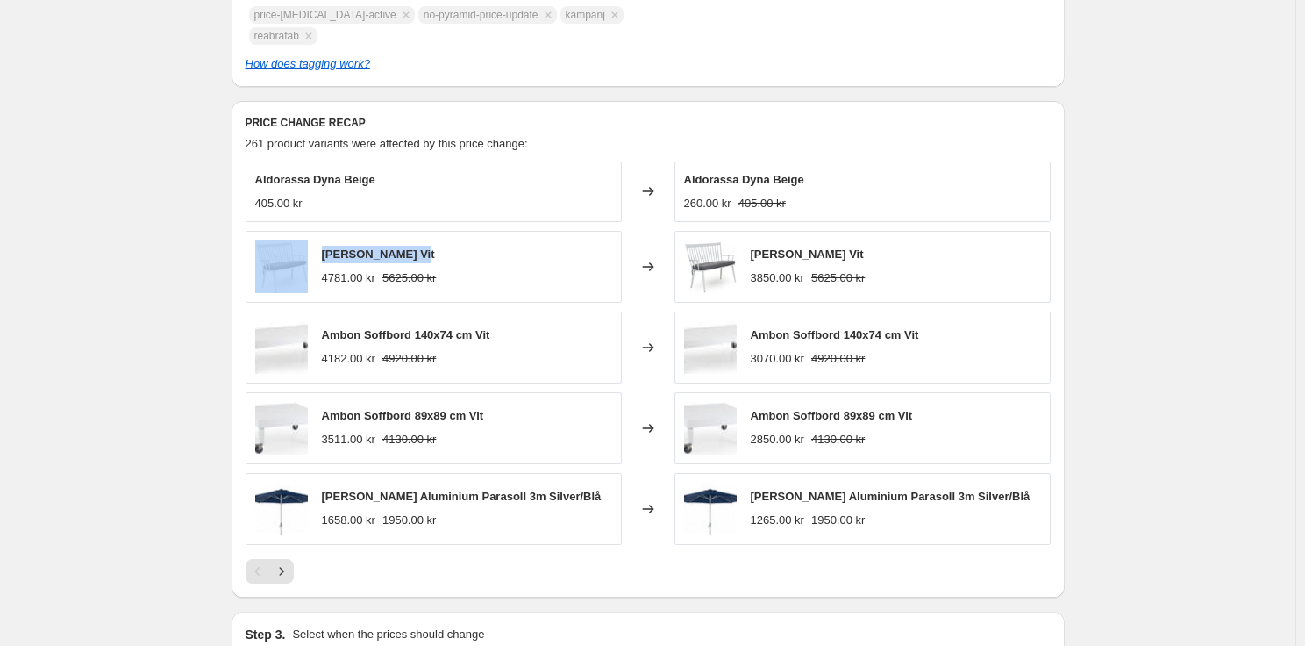
drag, startPoint x: 429, startPoint y: 198, endPoint x: 315, endPoint y: 196, distance: 114.1
click at [315, 231] on div "Alvena Soffa Vit 4781.00 kr 5625.00 kr" at bounding box center [434, 267] width 376 height 72
copy div "Alvena Soffa Vit"
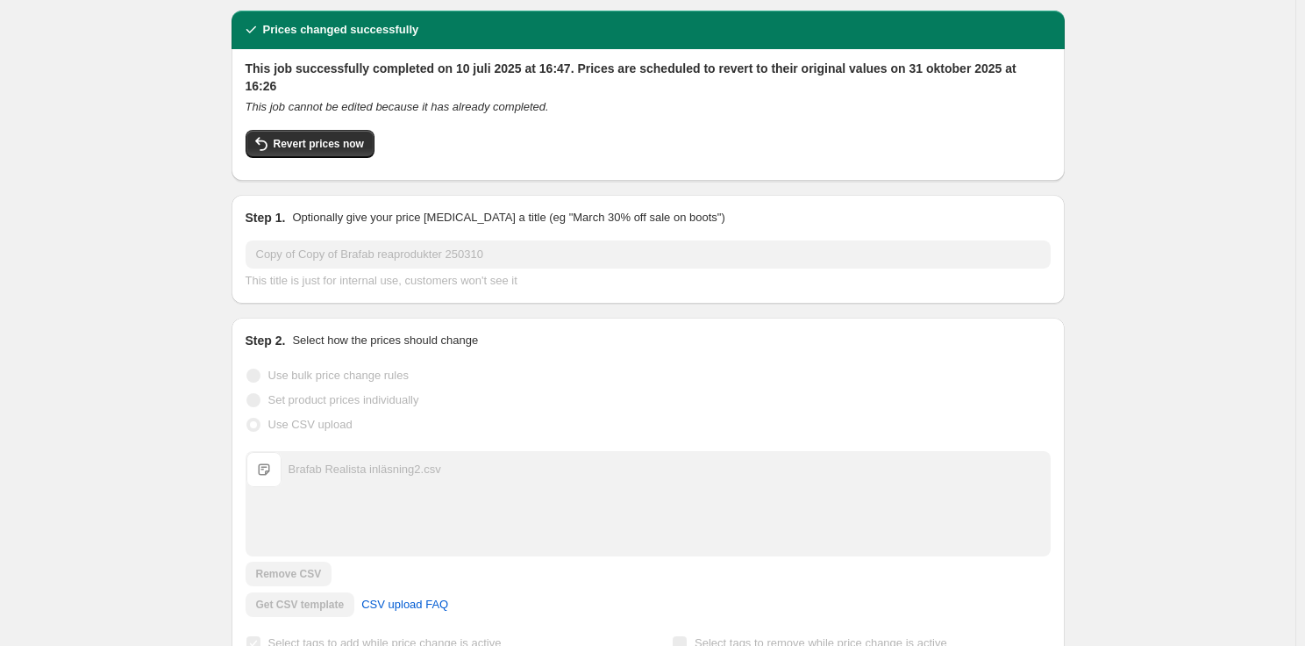
scroll to position [0, 0]
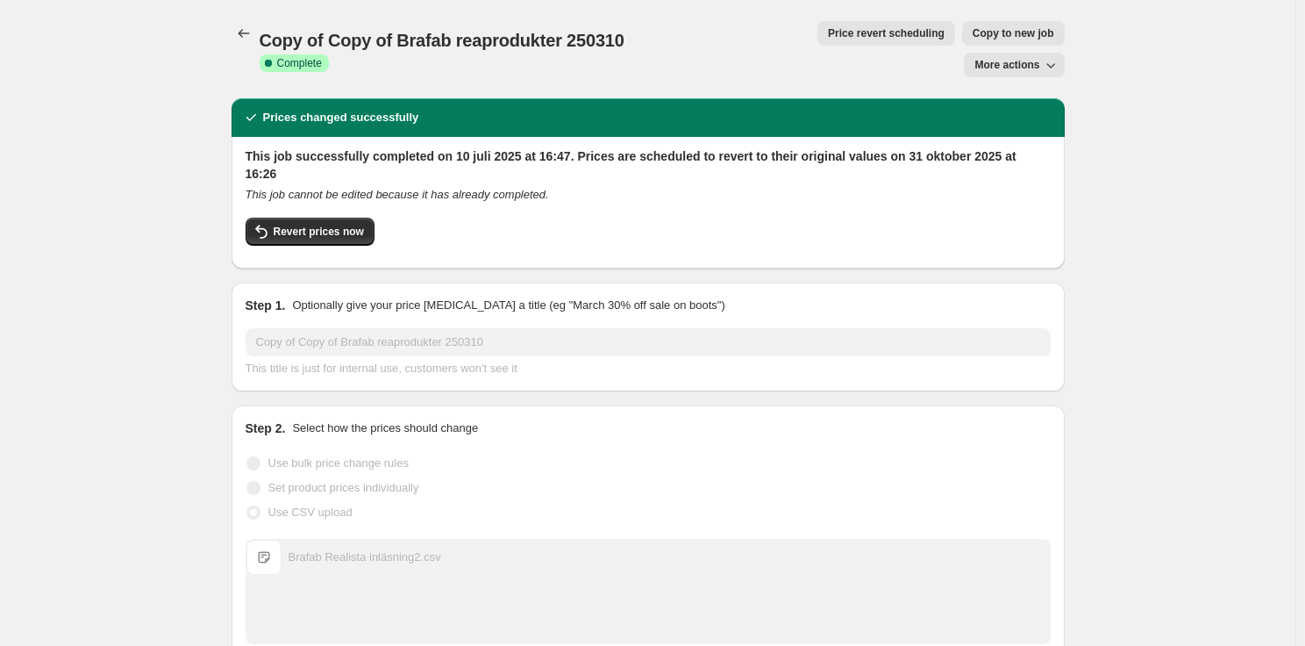
click at [973, 29] on span "Copy to new job" at bounding box center [1014, 33] width 82 height 14
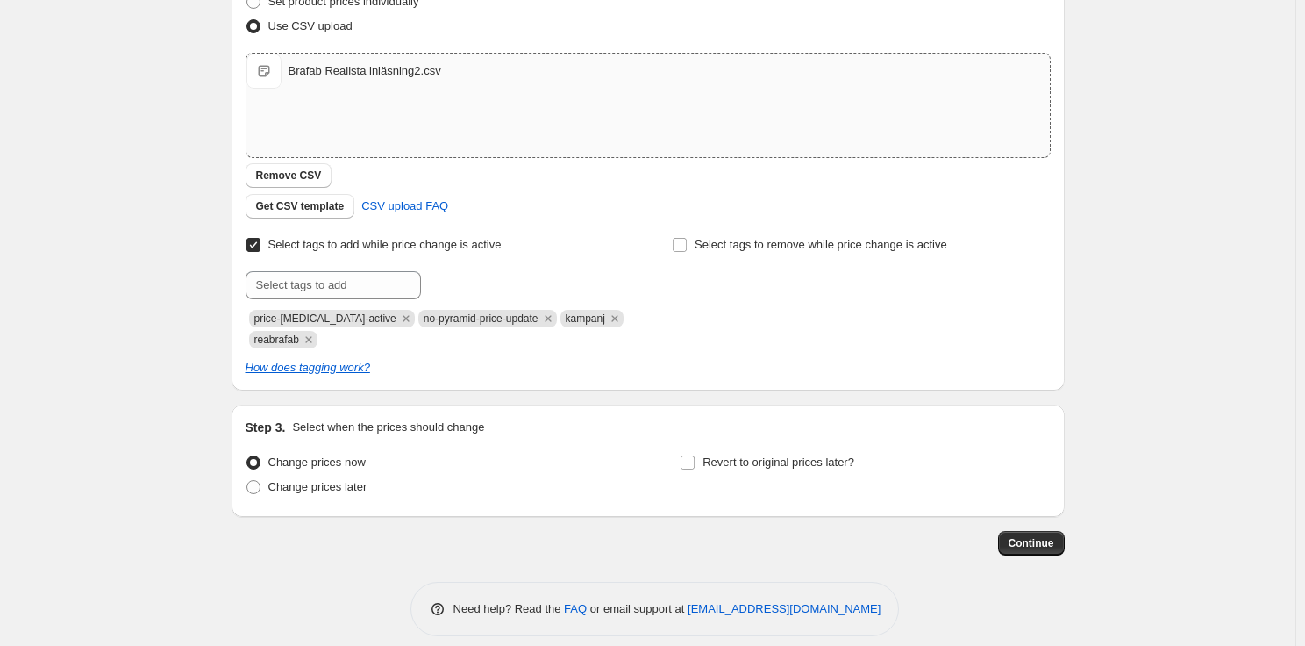
scroll to position [287, 0]
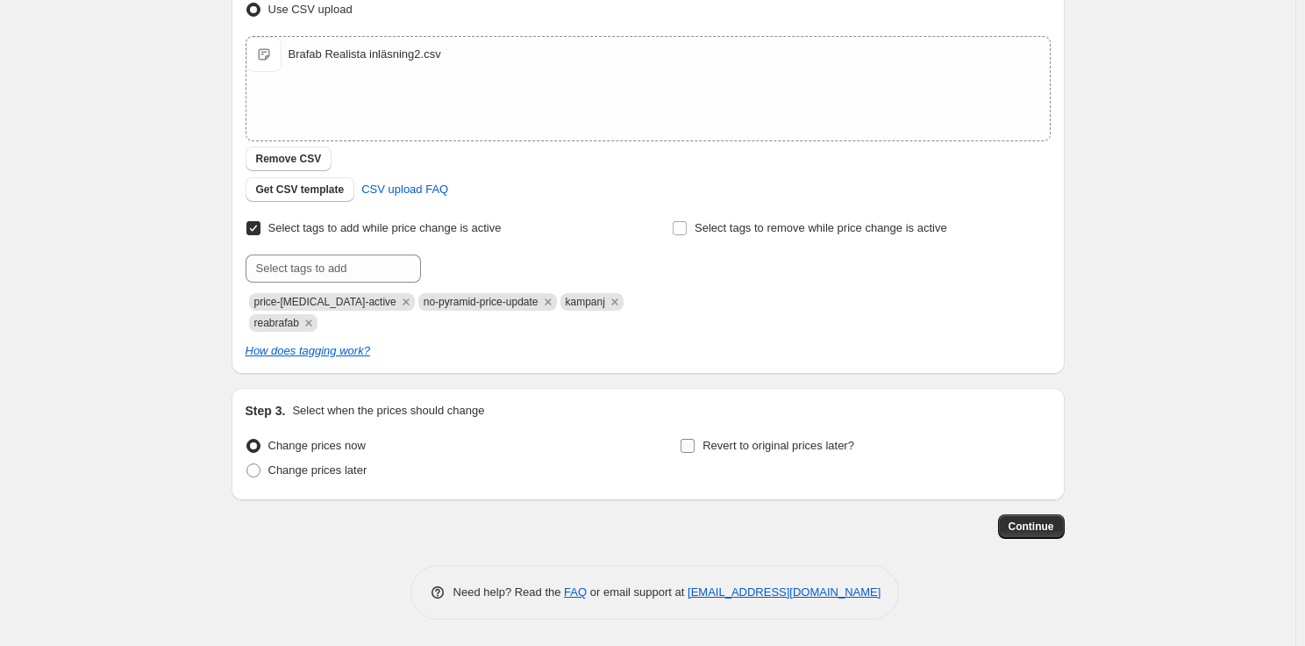
click at [797, 446] on span "Revert to original prices later?" at bounding box center [779, 445] width 152 height 13
click at [695, 446] on input "Revert to original prices later?" at bounding box center [688, 446] width 14 height 14
checkbox input "true"
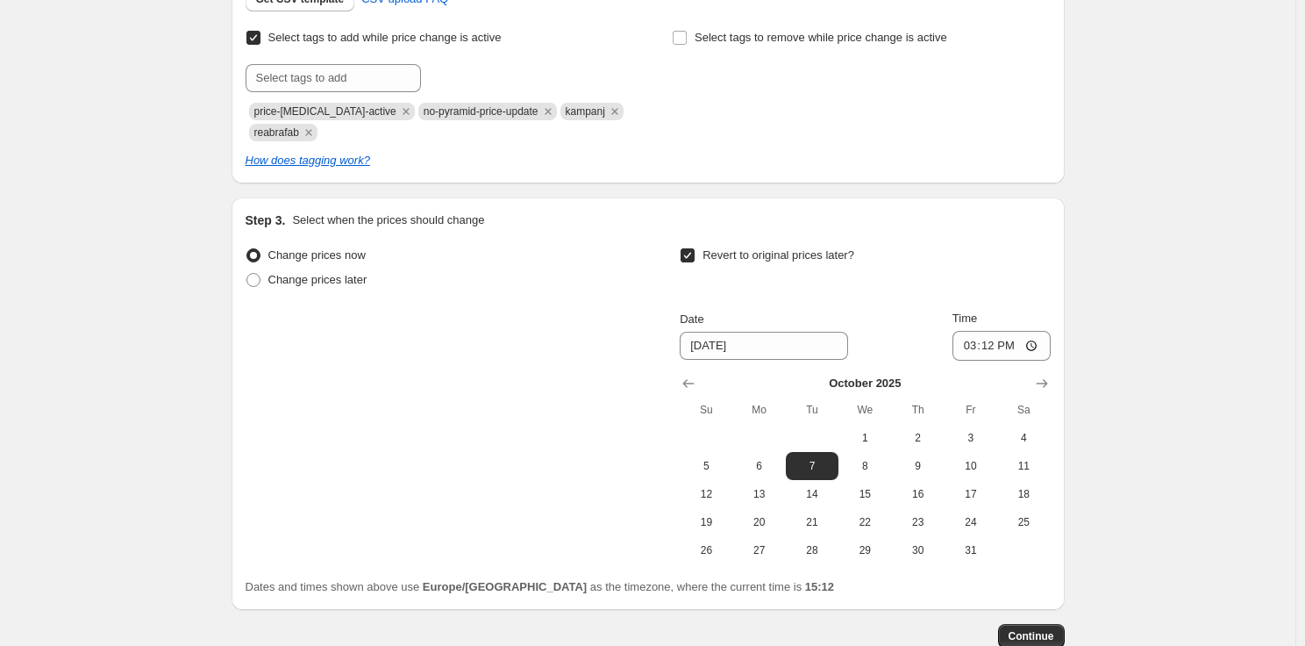
scroll to position [587, 0]
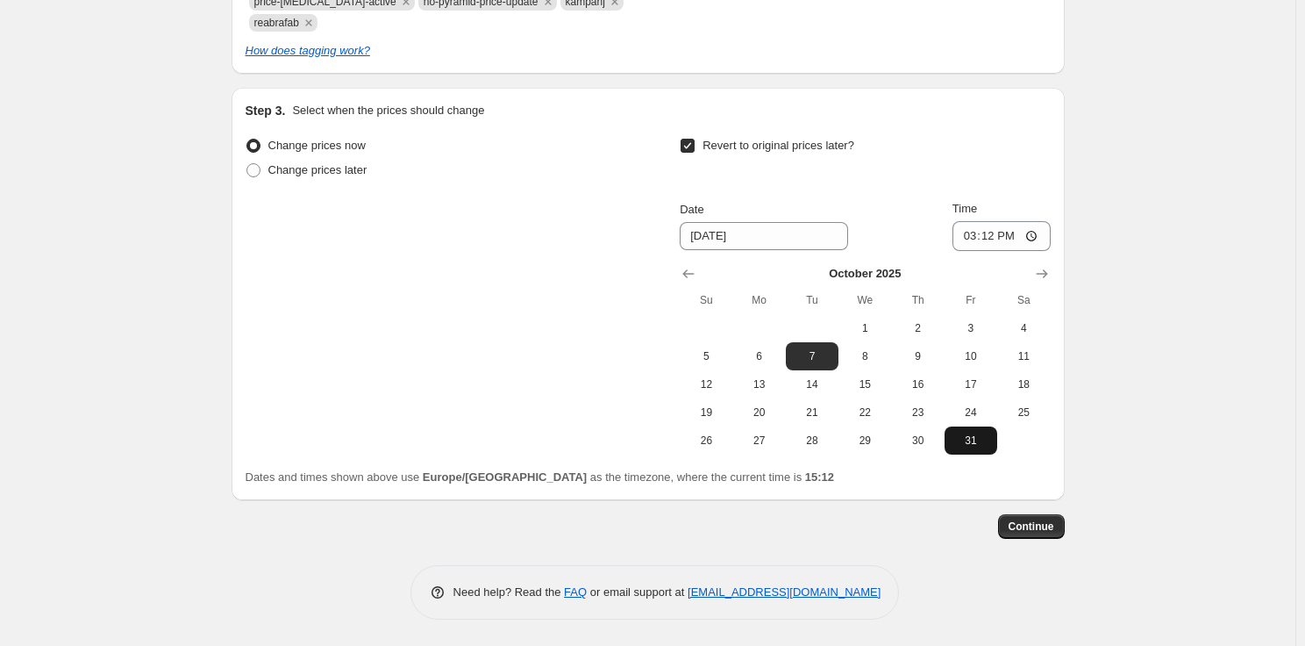
click at [970, 448] on button "31" at bounding box center [971, 440] width 53 height 28
click at [1047, 275] on icon "Show next month, November 2025" at bounding box center [1042, 274] width 18 height 18
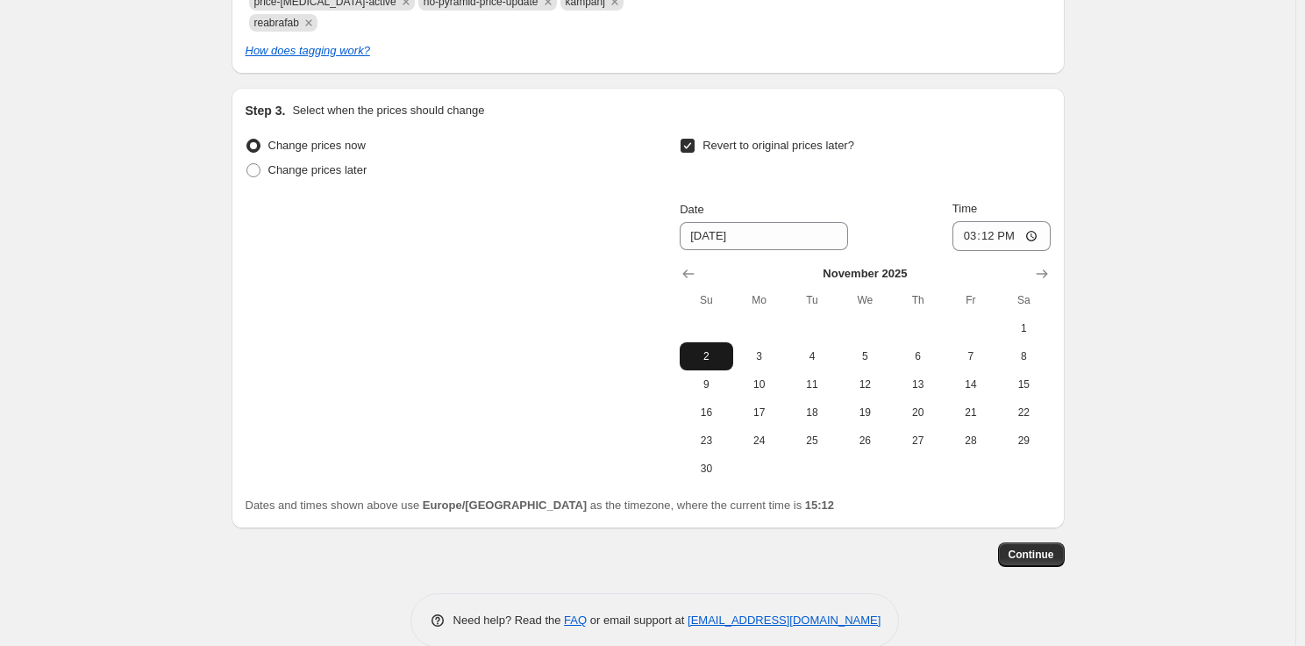
click at [718, 361] on span "2" at bounding box center [706, 356] width 39 height 14
type input "11/2/2025"
click at [1042, 558] on span "Continue" at bounding box center [1032, 554] width 46 height 14
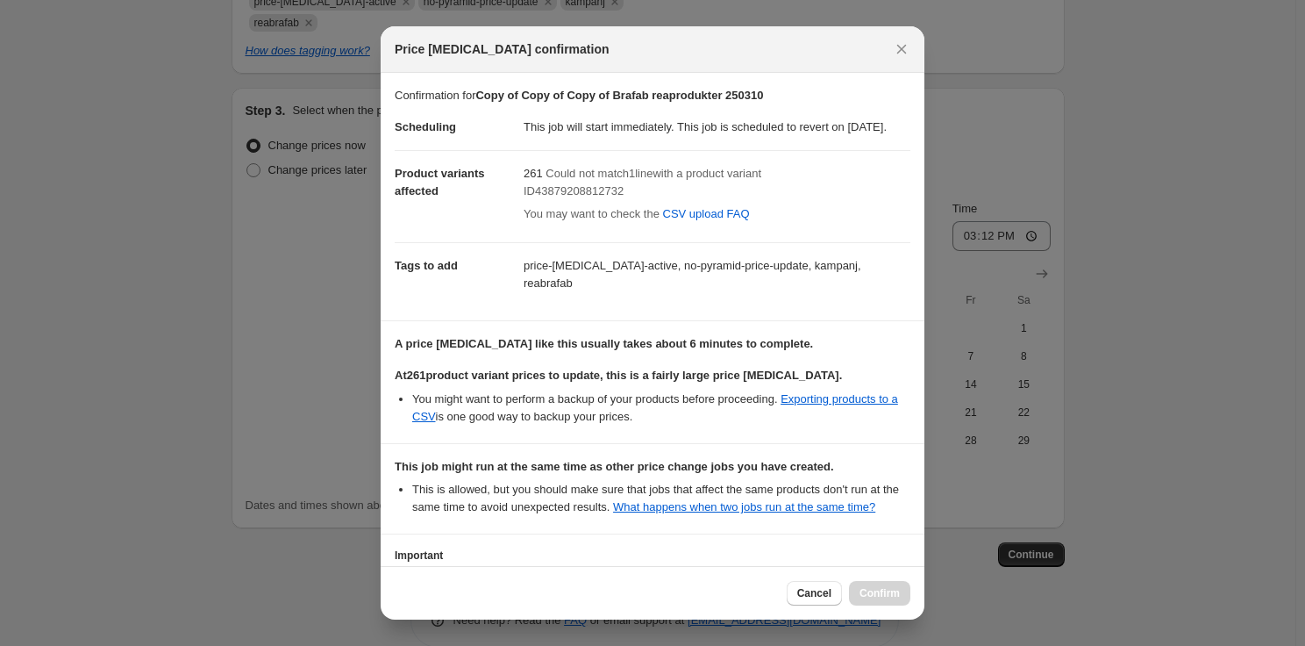
scroll to position [151, 0]
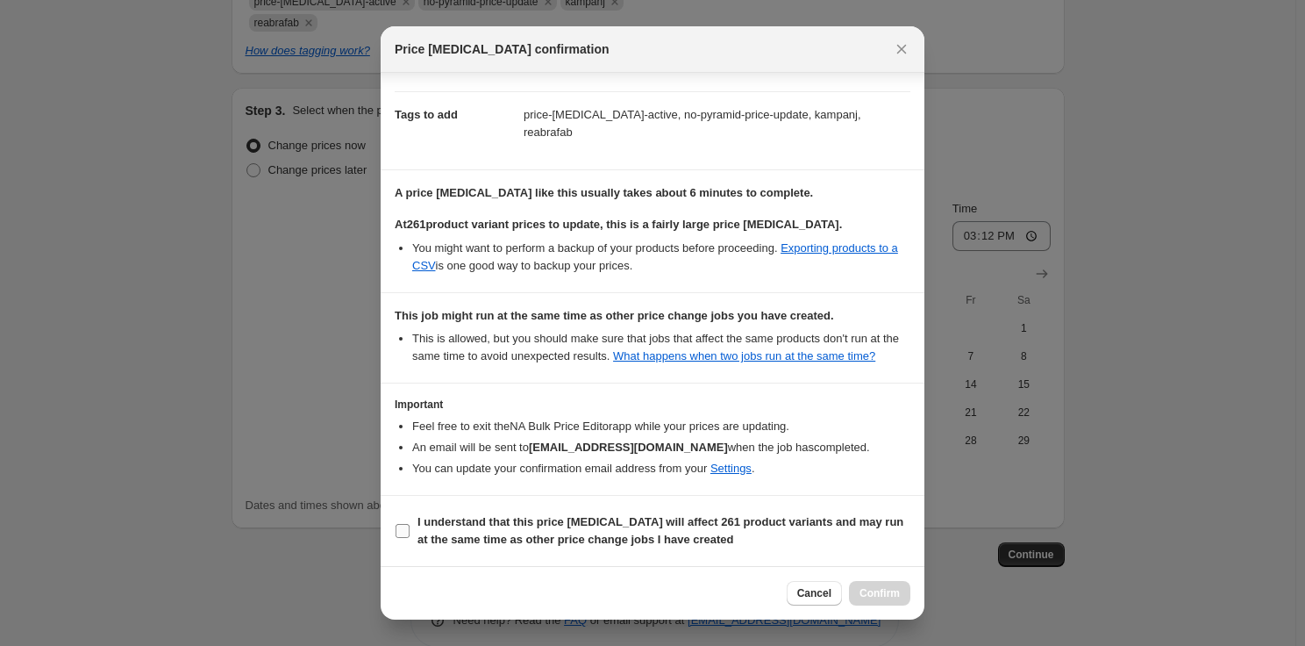
click at [516, 537] on b "I understand that this price change job will affect 261 product variants and ma…" at bounding box center [661, 530] width 486 height 31
click at [410, 537] on input "I understand that this price change job will affect 261 product variants and ma…" at bounding box center [403, 531] width 14 height 14
checkbox input "true"
click at [882, 591] on span "Confirm" at bounding box center [880, 593] width 40 height 14
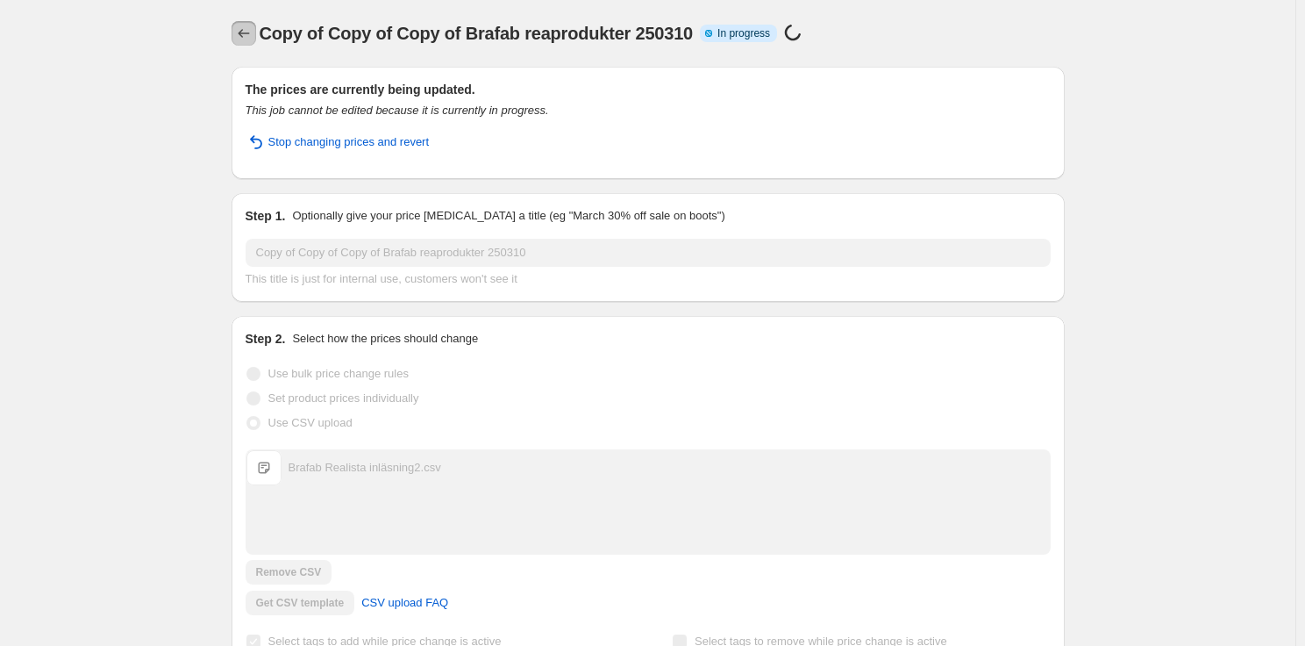
click at [253, 35] on icon "Price change jobs" at bounding box center [244, 34] width 18 height 18
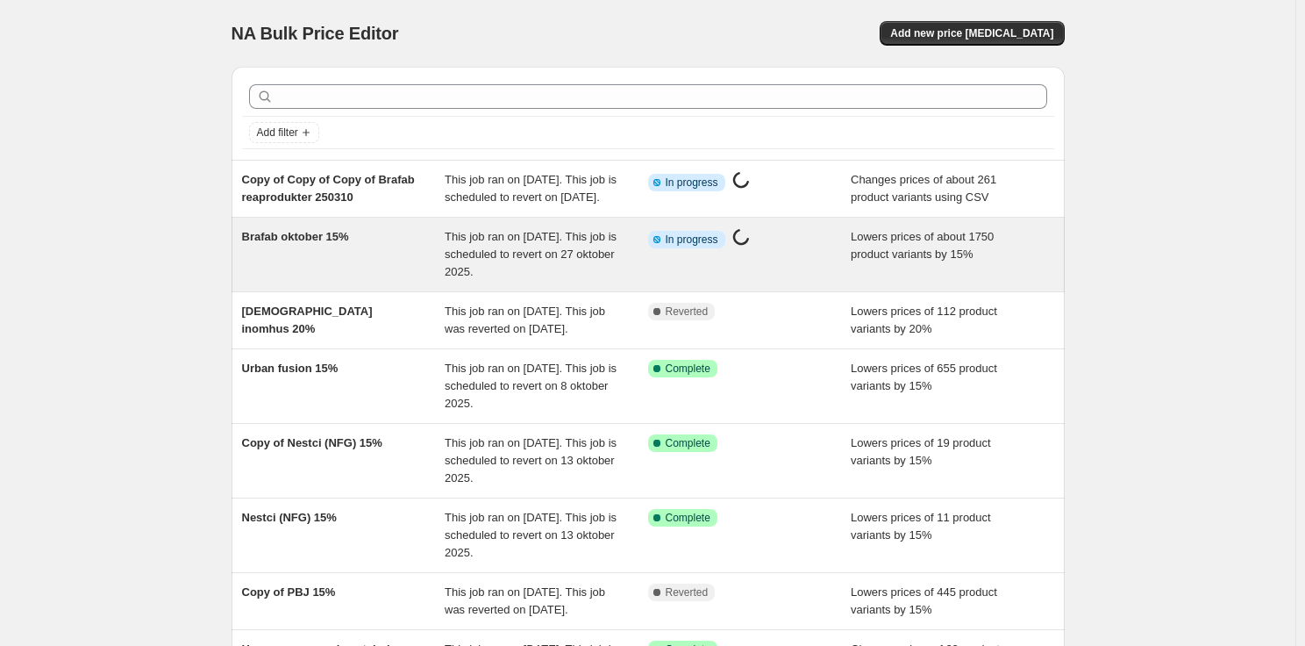
click at [798, 281] on div "Info Partially complete In progress Price change job in progress..." at bounding box center [750, 254] width 204 height 53
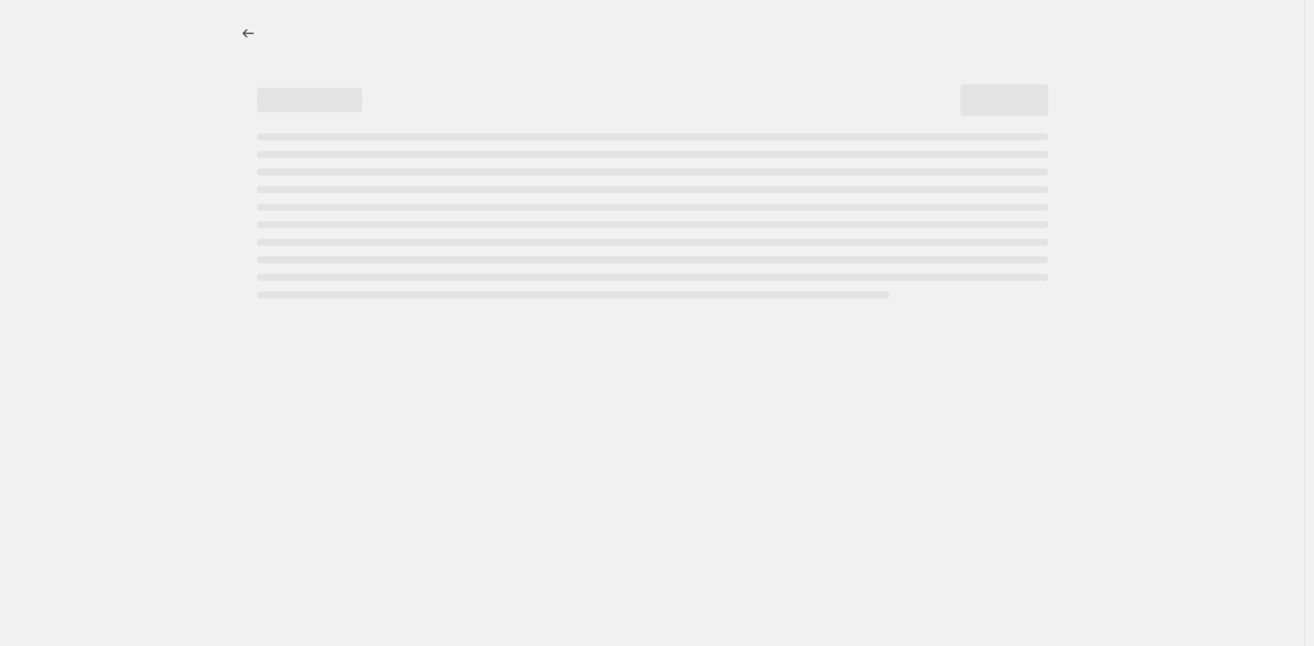
select select "percentage"
select select "vendor"
select select "product_status"
select select "tag"
select select "not_equal"
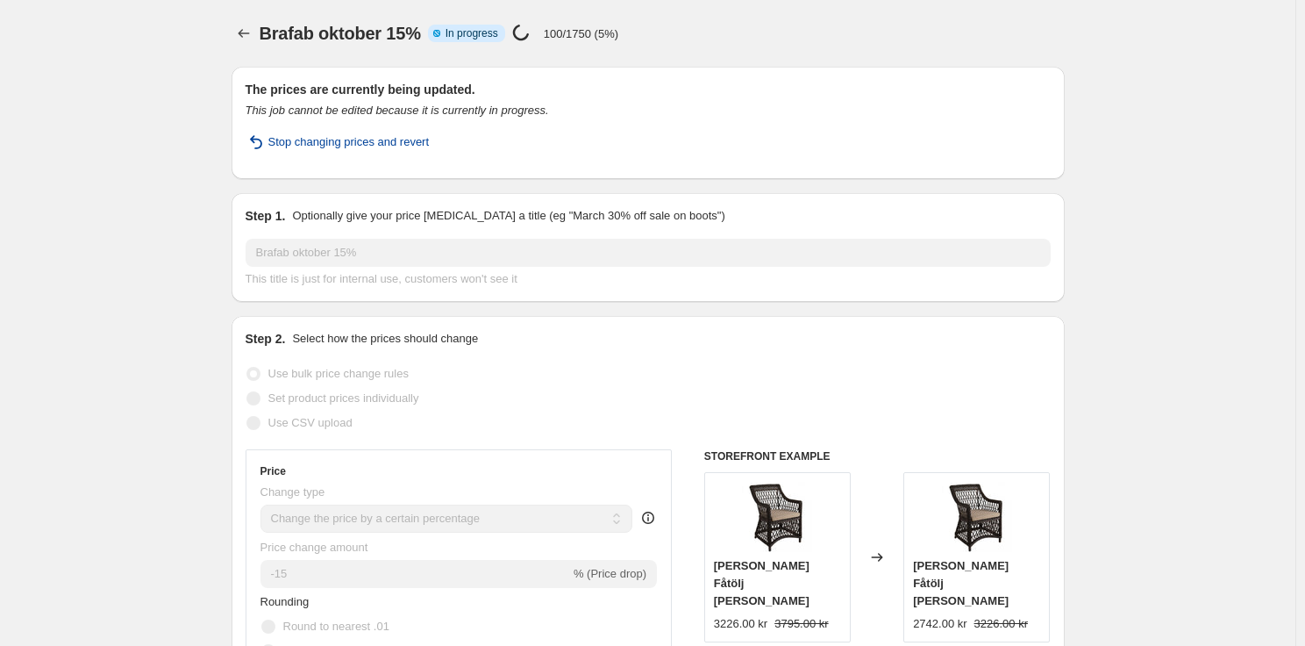
click at [343, 147] on span "Stop changing prices and revert" at bounding box center [348, 142] width 161 height 18
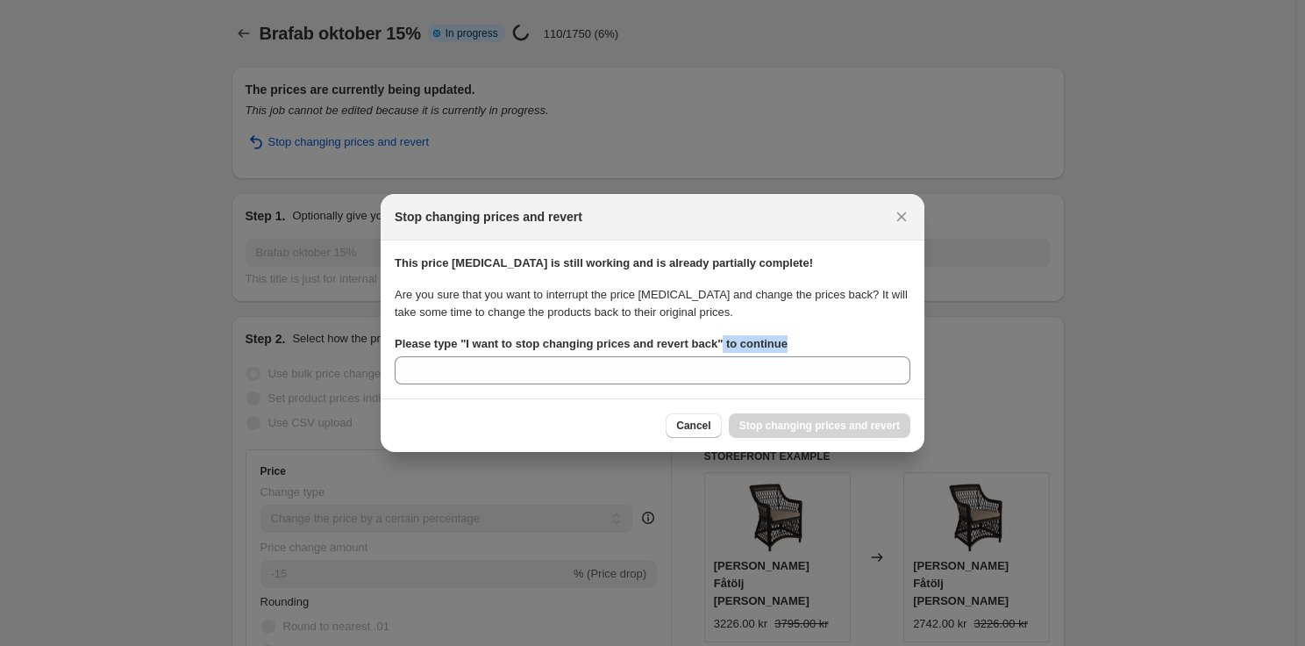
drag, startPoint x: 714, startPoint y: 347, endPoint x: 676, endPoint y: 353, distance: 38.2
click at [676, 353] on div "Please type " I want to stop changing prices and revert back " to continue" at bounding box center [653, 359] width 516 height 49
click at [676, 351] on label "Please type " I want to stop changing prices and revert back " to continue" at bounding box center [591, 344] width 393 height 18
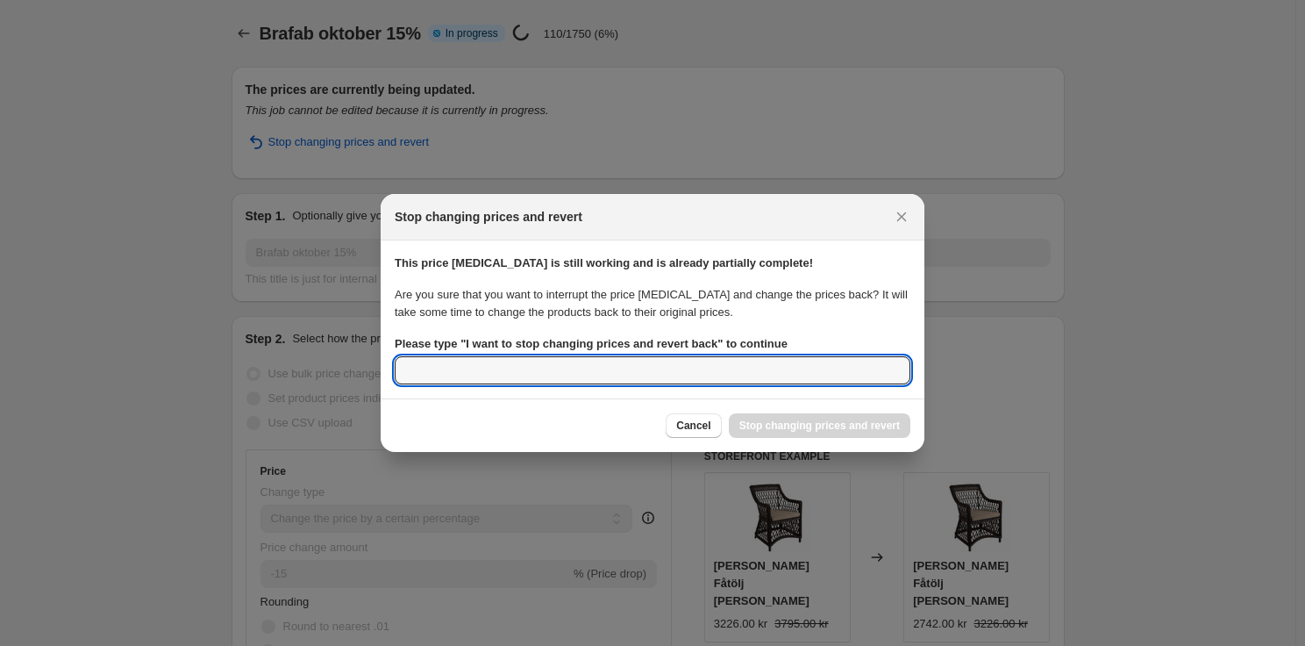
click at [676, 356] on input "Please type " I want to stop changing prices and revert back " to continue" at bounding box center [653, 370] width 516 height 28
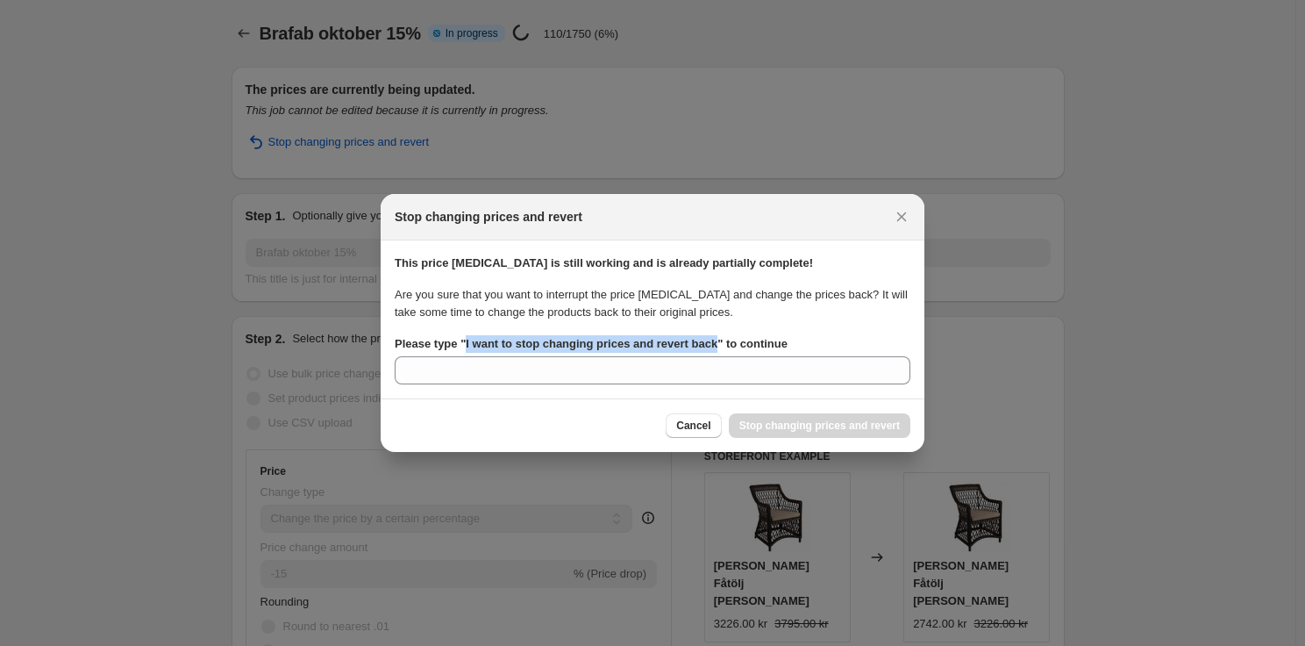
drag, startPoint x: 713, startPoint y: 346, endPoint x: 466, endPoint y: 340, distance: 247.5
click at [466, 340] on b "Please type " I want to stop changing prices and revert back " to continue" at bounding box center [591, 343] width 393 height 13
copy b "I want to stop changing prices and revert back"
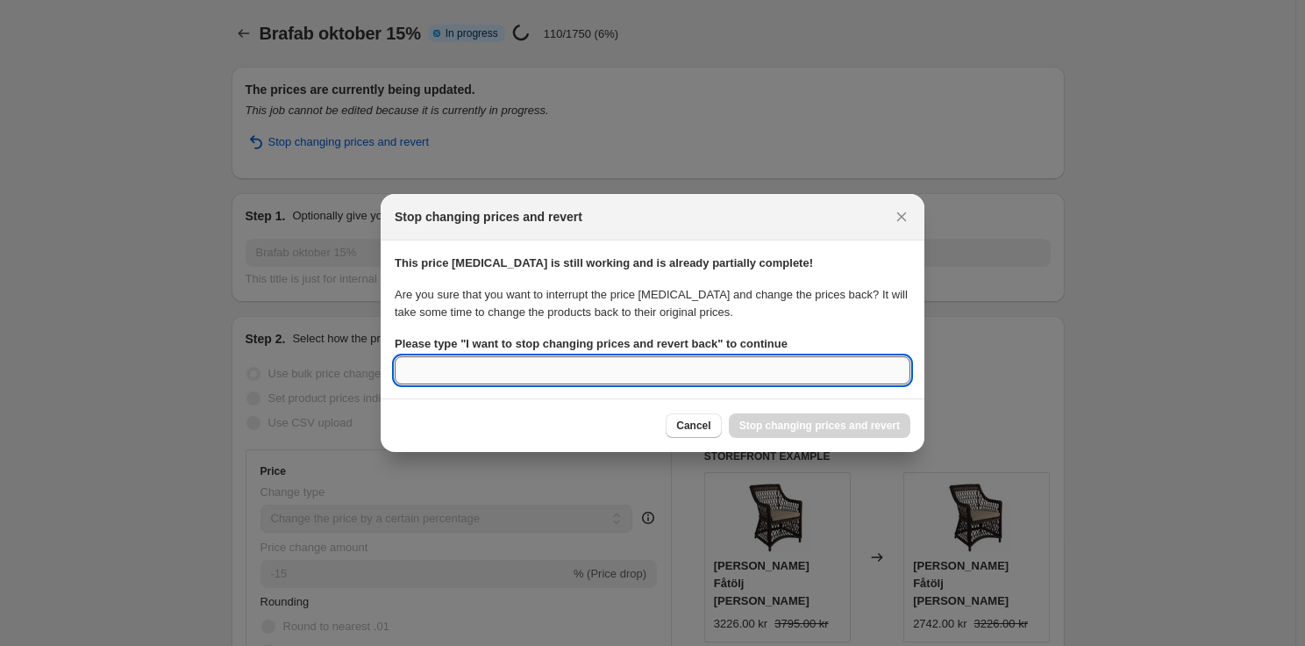
click at [484, 371] on input "Please type " I want to stop changing prices and revert back " to continue" at bounding box center [653, 370] width 516 height 28
paste input "I want to stop changing prices and revert back"
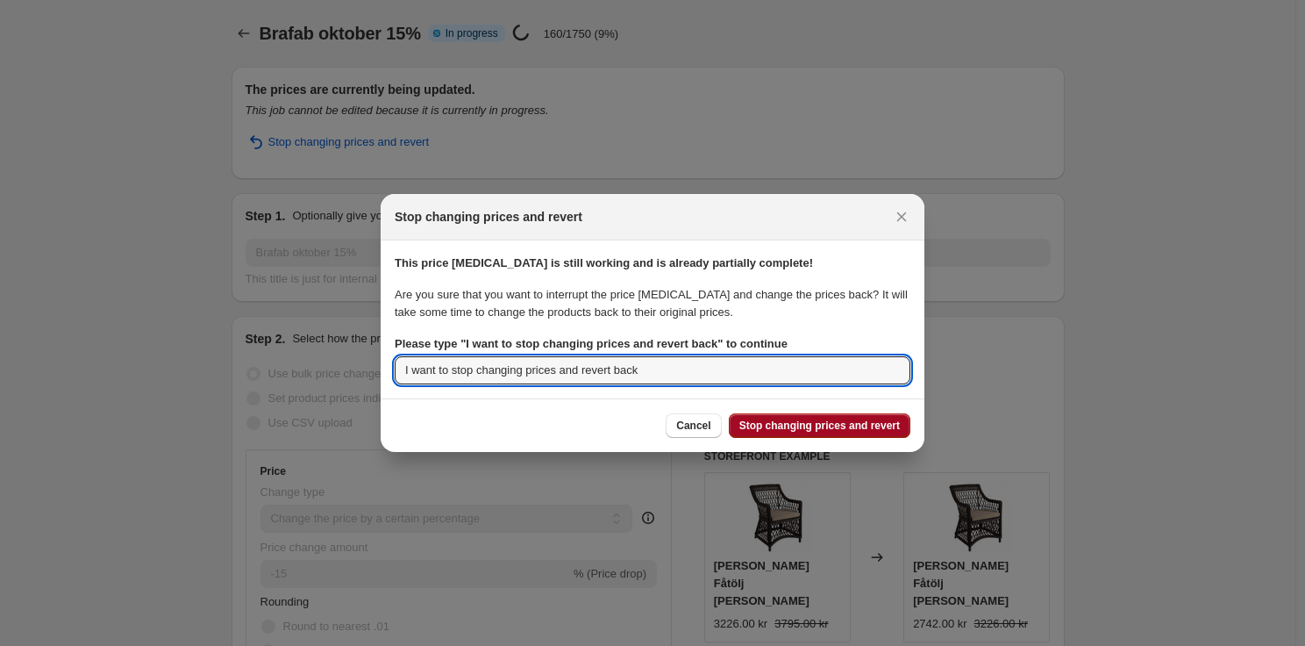
type input "I want to stop changing prices and revert back"
drag, startPoint x: 822, startPoint y: 428, endPoint x: 814, endPoint y: 420, distance: 11.2
click at [822, 427] on span "Stop changing prices and revert" at bounding box center [820, 425] width 161 height 14
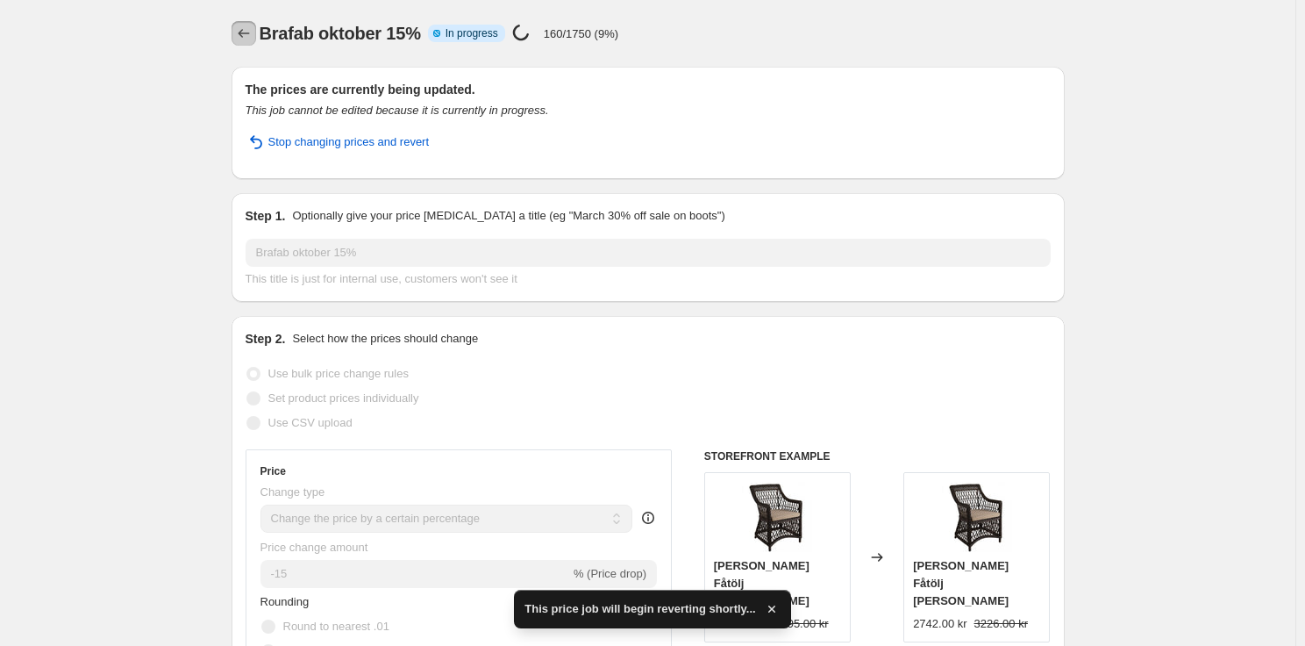
click at [247, 28] on icon "Price change jobs" at bounding box center [244, 34] width 18 height 18
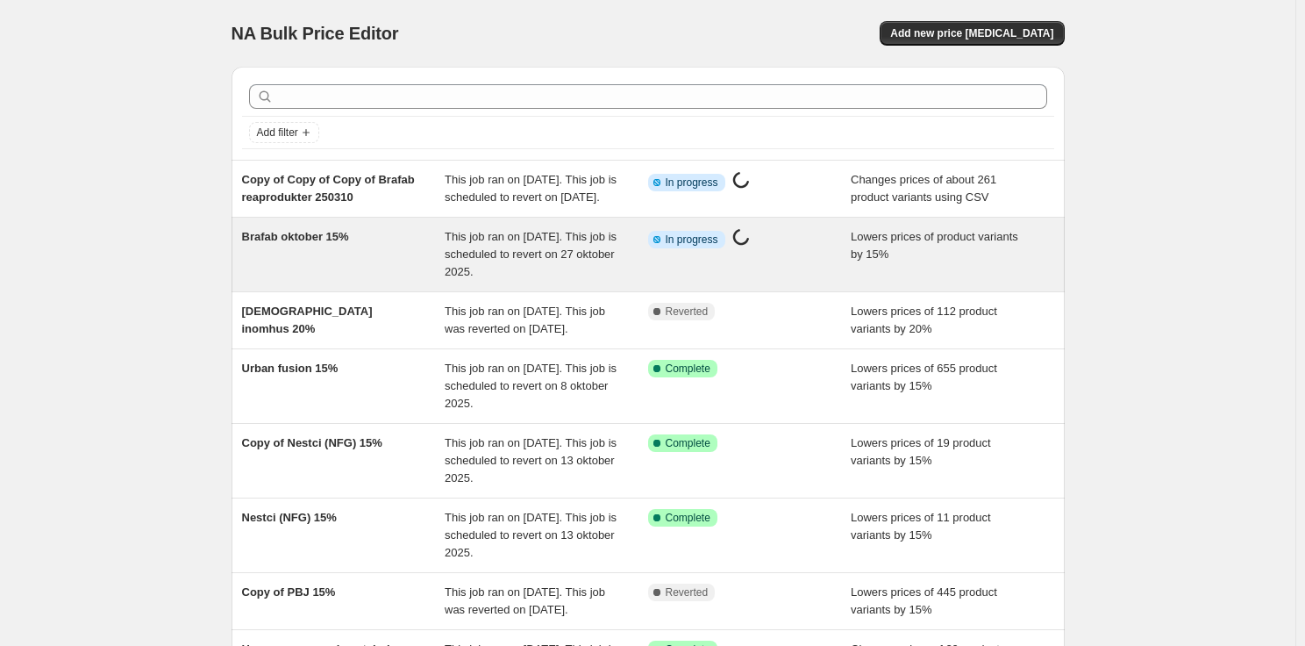
click at [586, 263] on div "This job ran on 30 september 2025. This job is scheduled to revert on 27 oktobe…" at bounding box center [547, 254] width 204 height 53
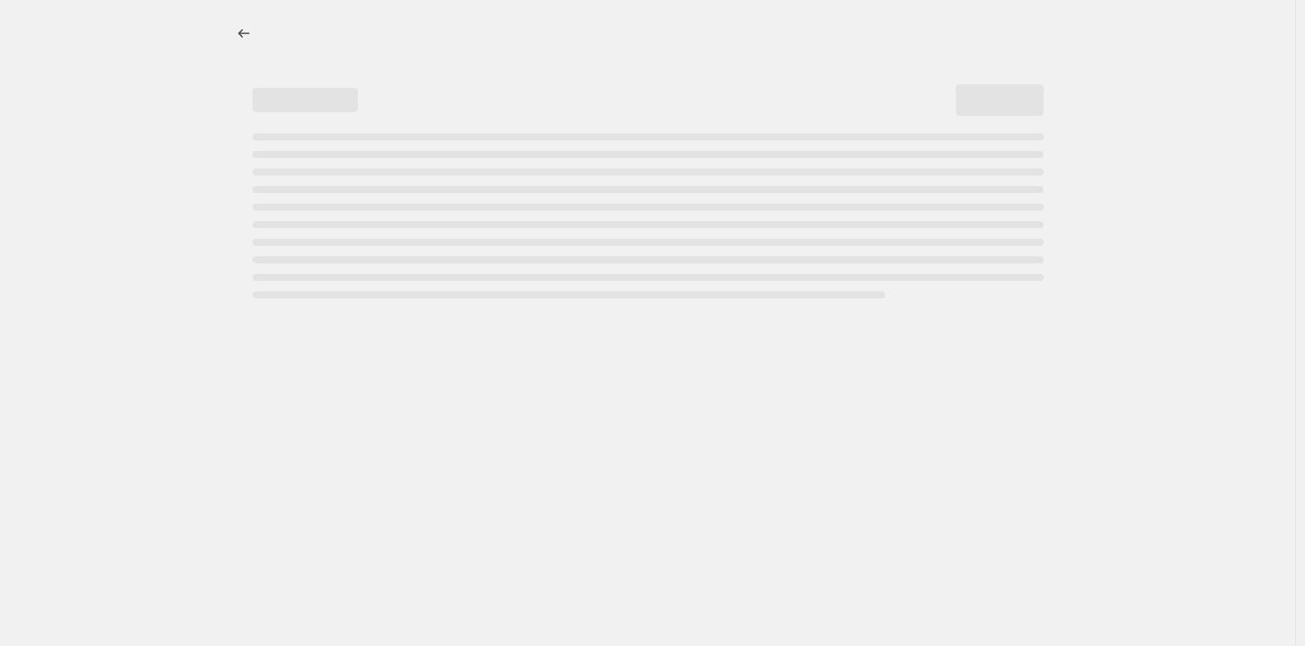
select select "percentage"
select select "vendor"
select select "product_status"
select select "tag"
select select "not_equal"
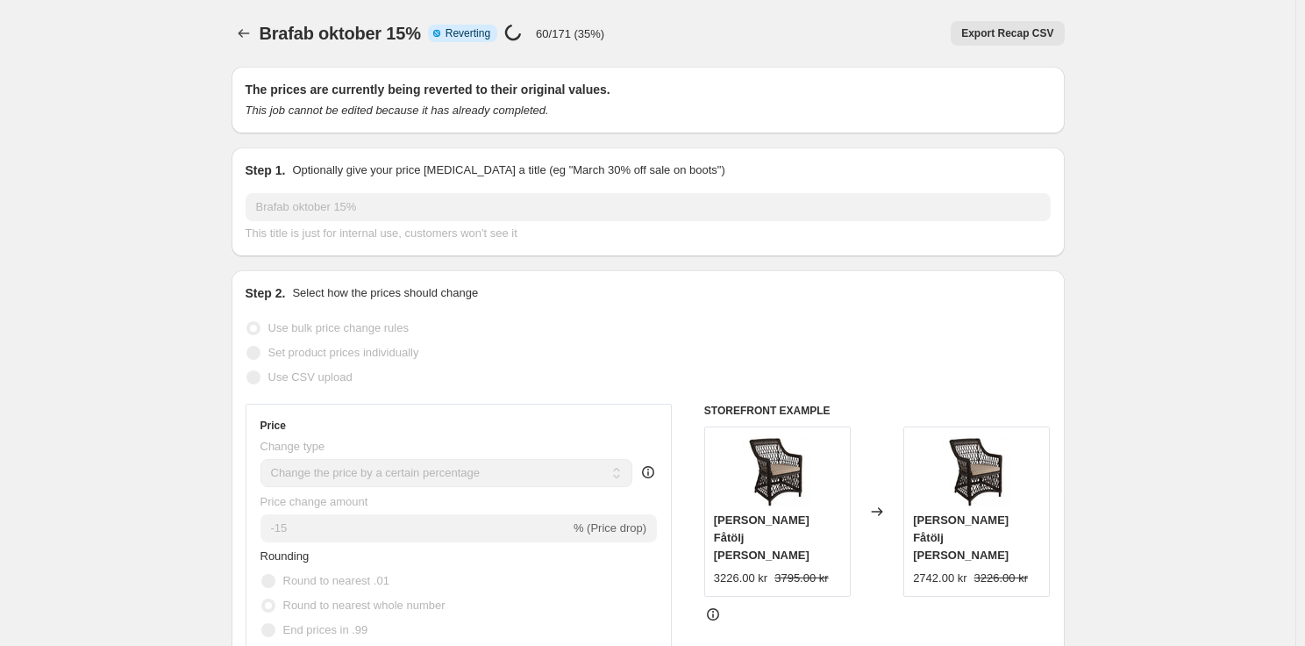
select select "percentage"
select select "vendor"
select select "product_status"
select select "tag"
select select "not_equal"
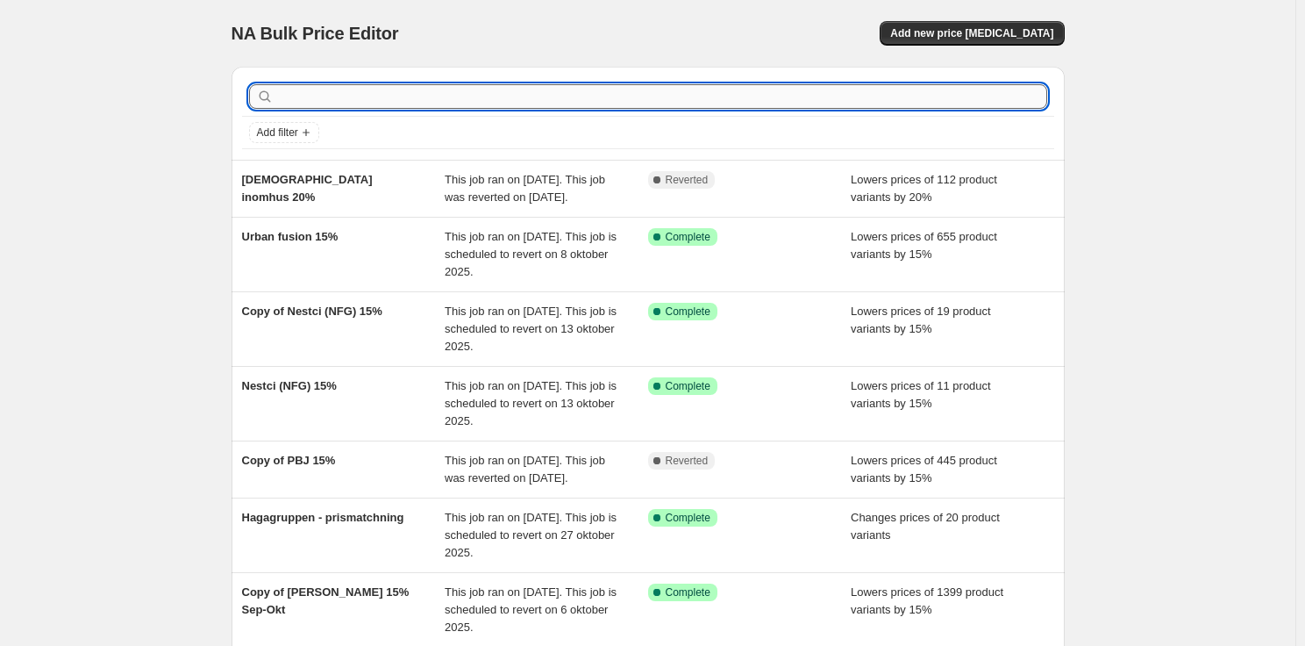
click at [626, 88] on input "text" at bounding box center [662, 96] width 770 height 25
type input "brafab"
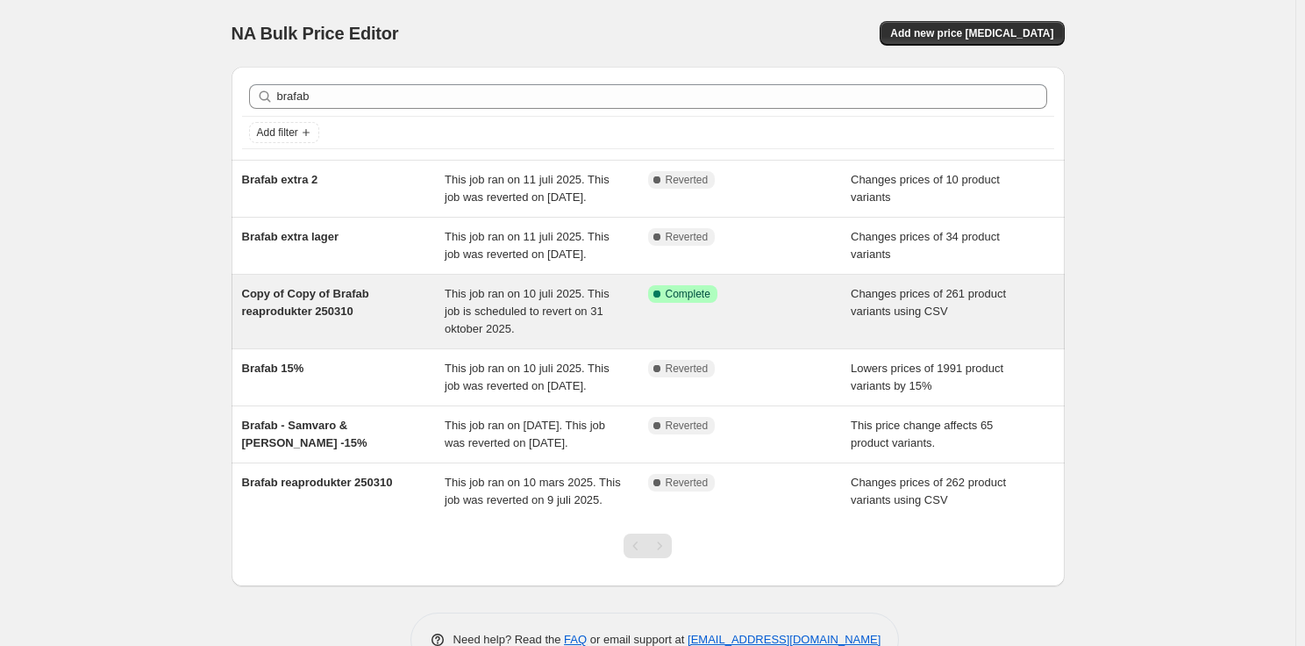
click at [581, 325] on span "This job ran on 10 juli 2025. This job is scheduled to revert on 31 oktober 202…" at bounding box center [527, 311] width 165 height 48
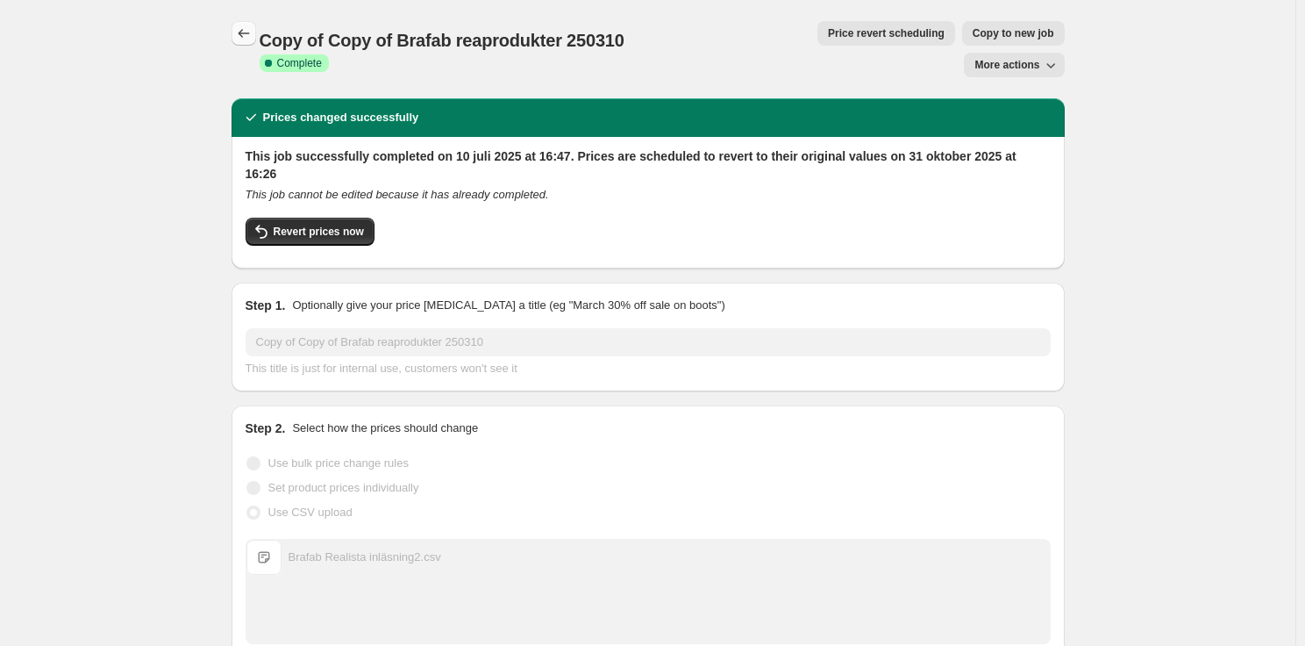
click at [242, 33] on icon "Price change jobs" at bounding box center [244, 34] width 18 height 18
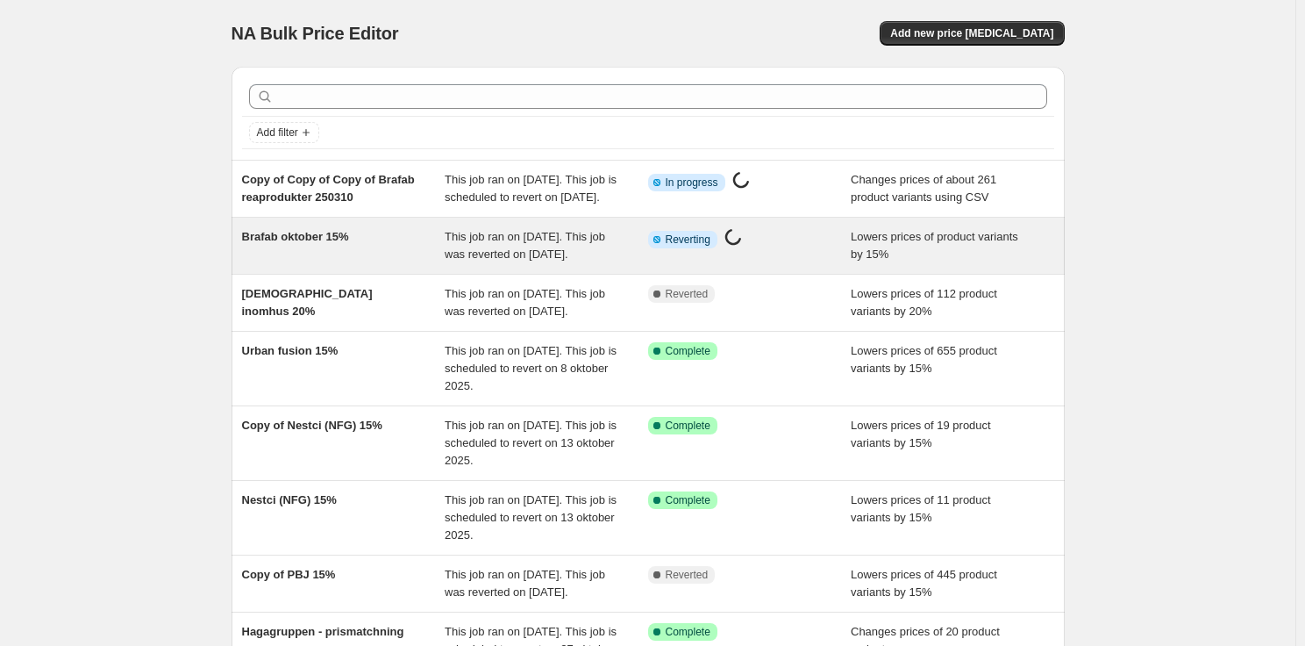
click at [504, 261] on span "This job ran on 30 september 2025. This job was reverted on 30 september 2025." at bounding box center [525, 245] width 161 height 31
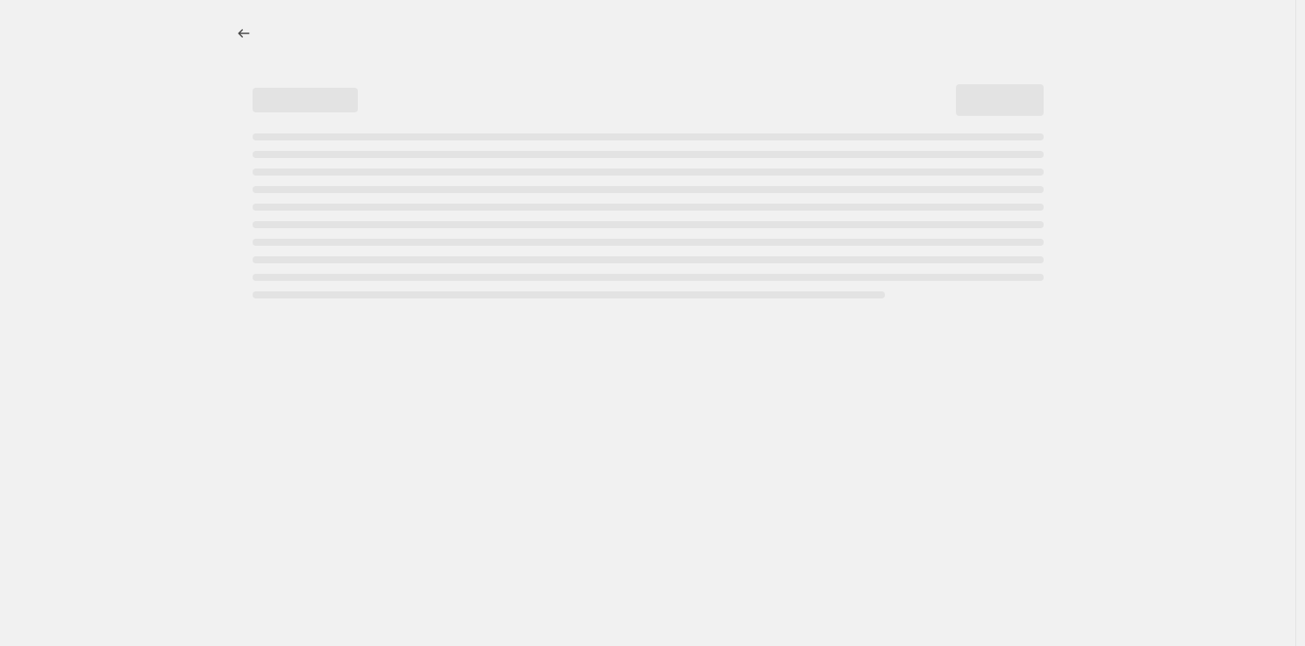
select select "percentage"
select select "vendor"
select select "product_status"
select select "tag"
select select "not_equal"
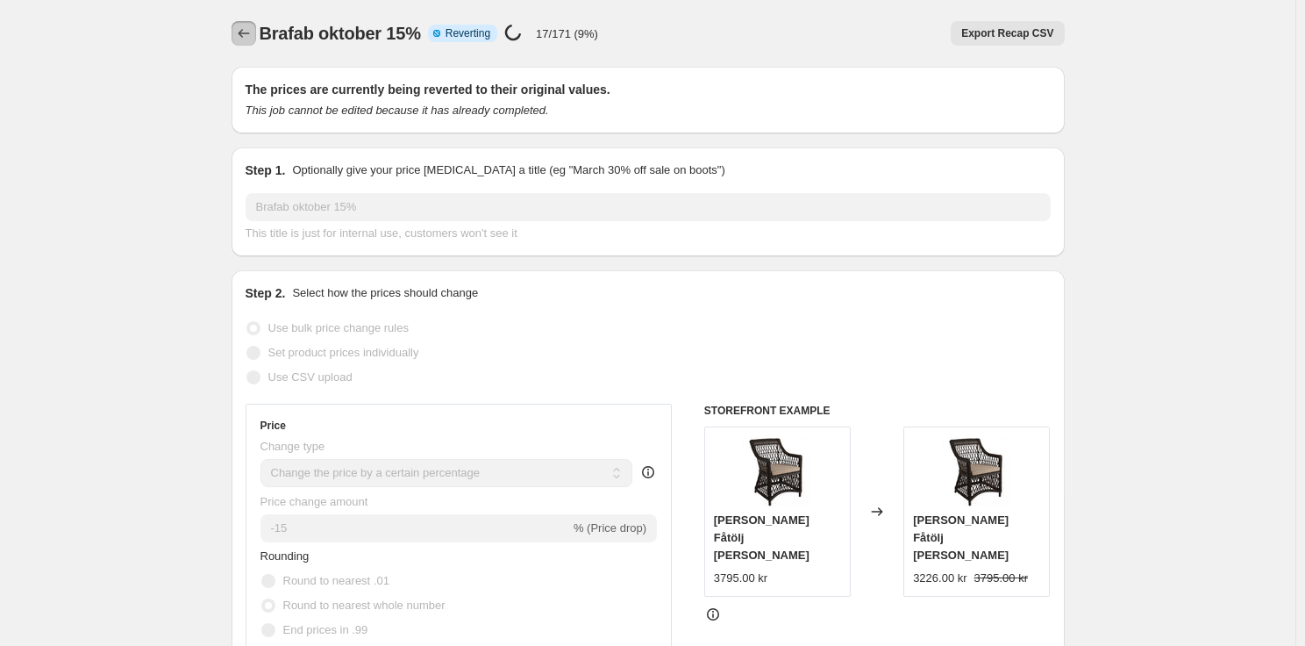
click at [252, 28] on icon "Price change jobs" at bounding box center [244, 34] width 18 height 18
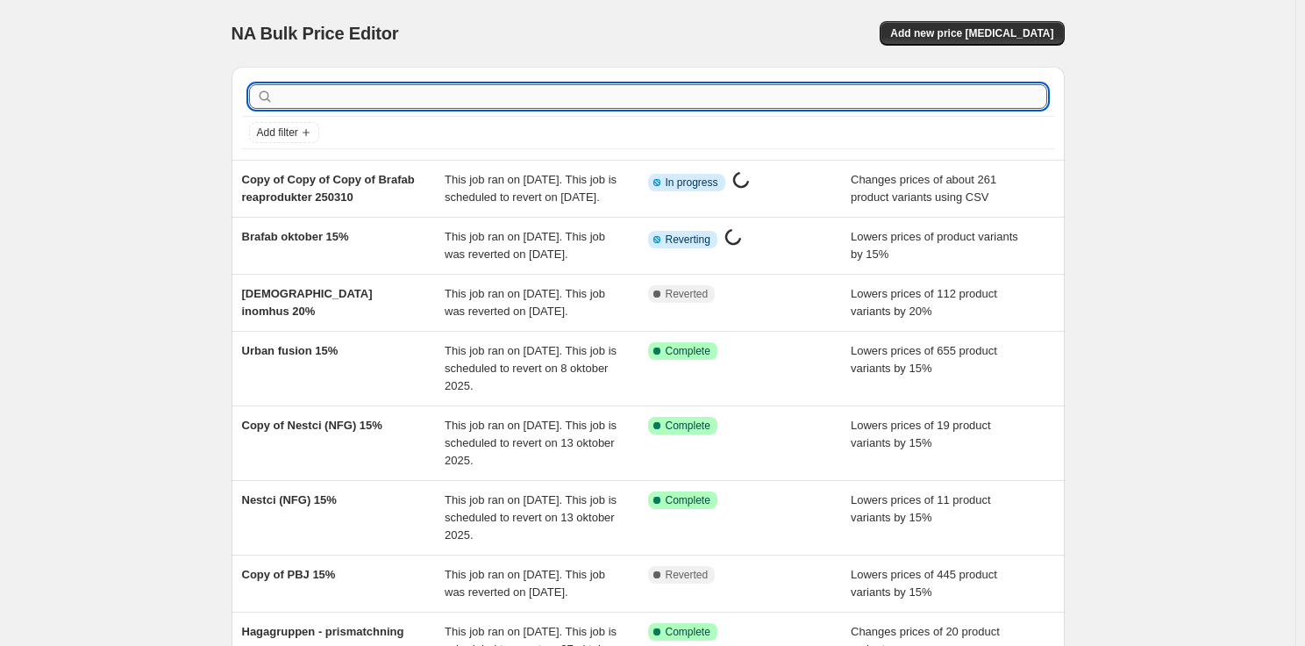
drag, startPoint x: 485, startPoint y: 101, endPoint x: 497, endPoint y: 107, distance: 13.7
click at [485, 100] on input "text" at bounding box center [662, 96] width 770 height 25
type input "gimle"
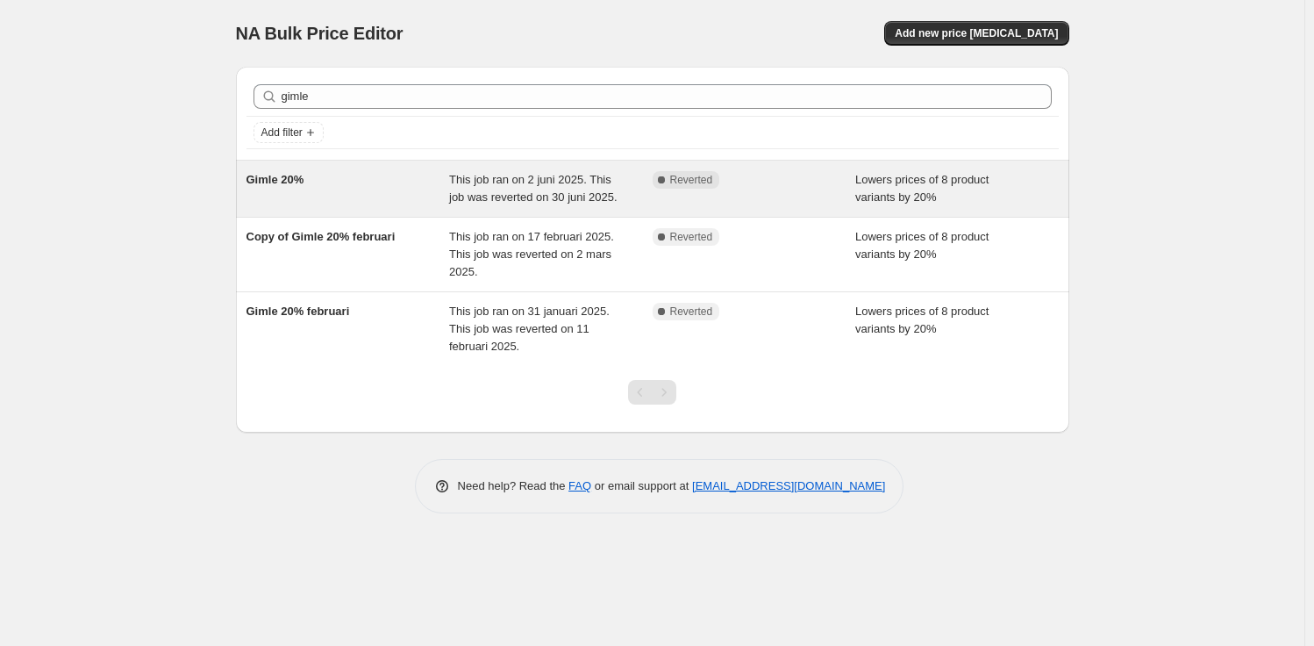
click at [519, 194] on span "This job ran on 2 juni 2025. This job was reverted on 30 juni 2025." at bounding box center [533, 188] width 168 height 31
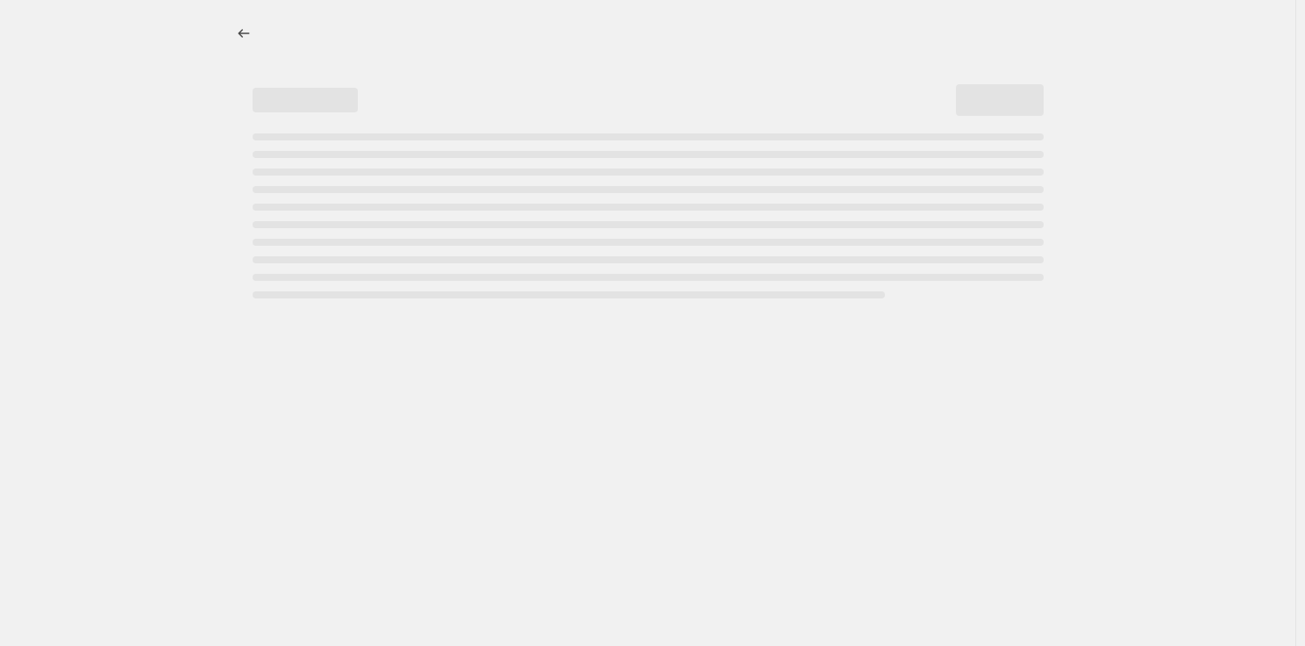
select select "percentage"
select select "tag"
select select "product_status"
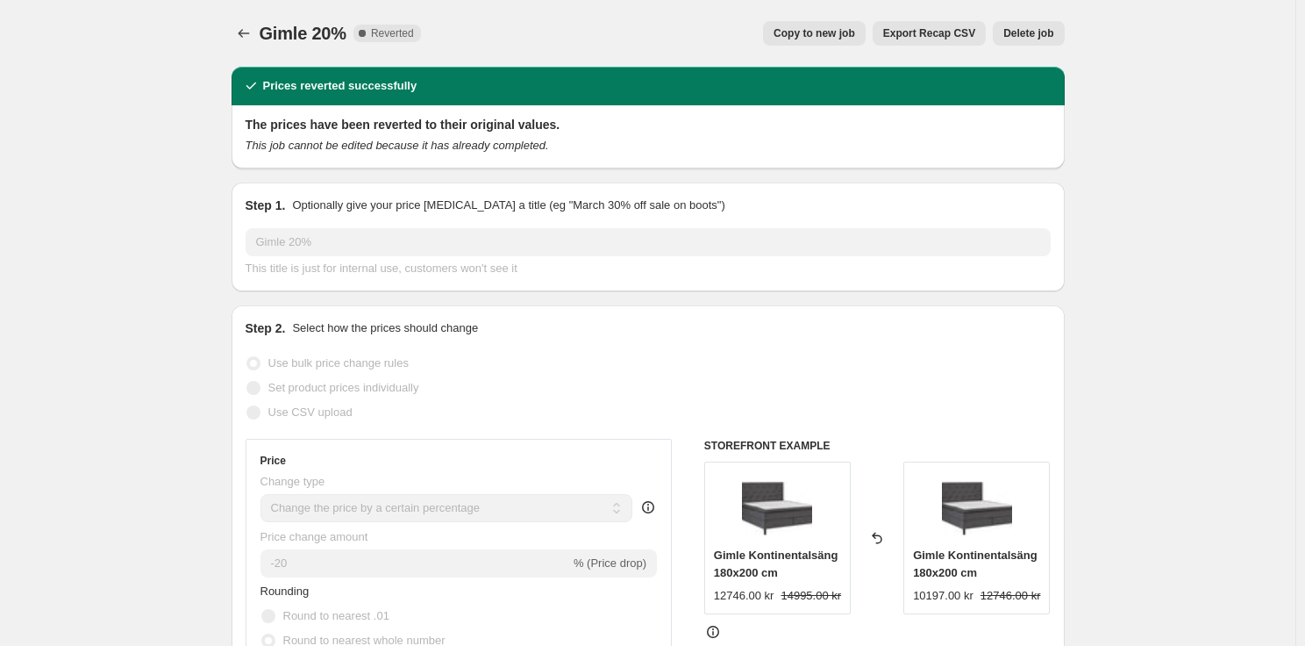
click at [801, 36] on span "Copy to new job" at bounding box center [815, 33] width 82 height 14
select select "percentage"
select select "tag"
select select "product_status"
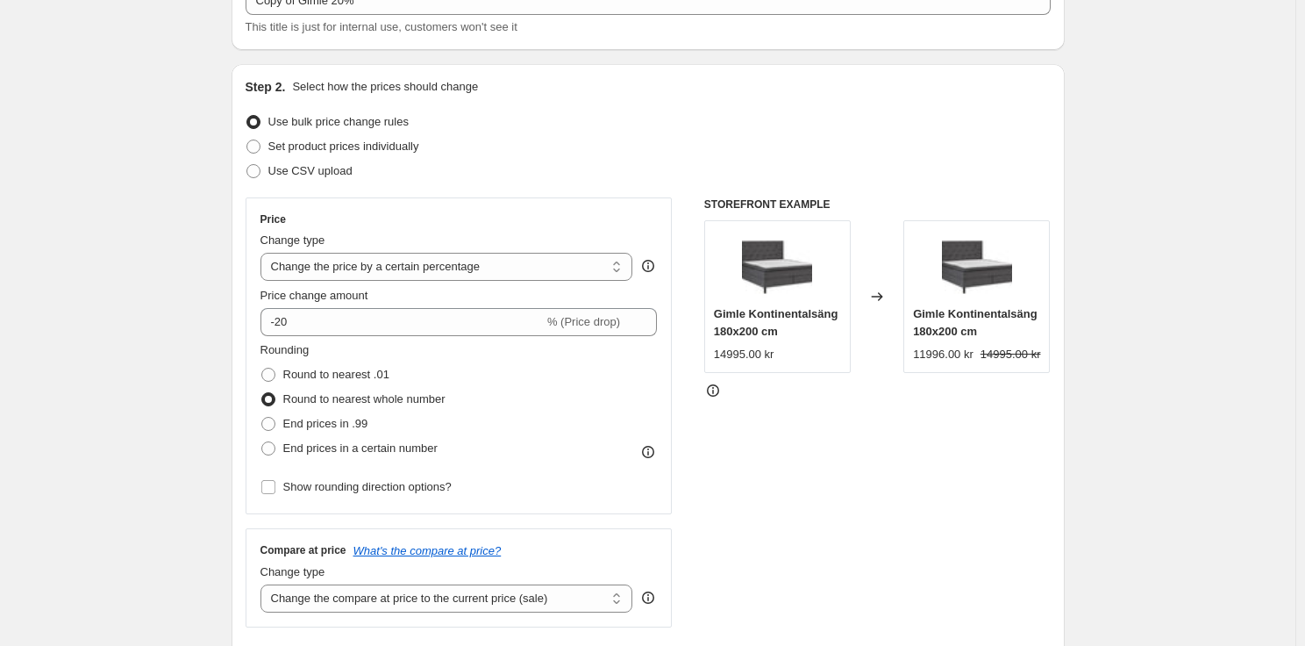
scroll to position [614, 0]
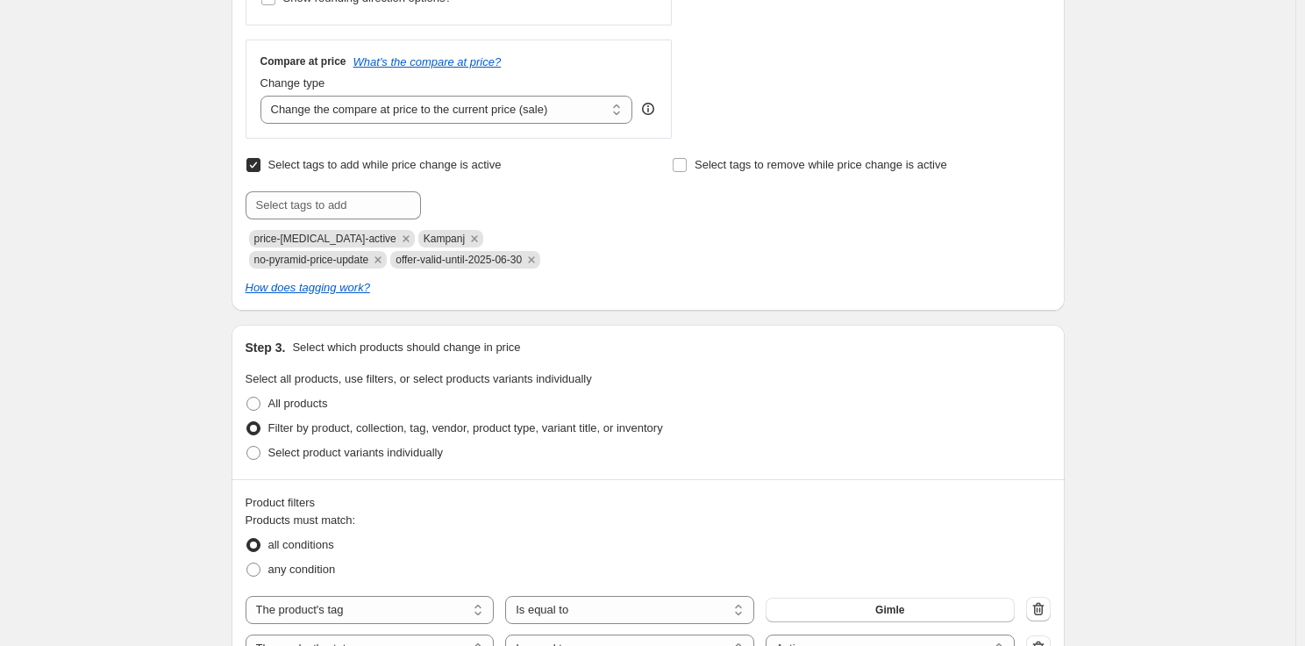
click at [396, 266] on span "offer-valid-until-2025-06-30" at bounding box center [459, 260] width 126 height 12
copy span "offer-valid-until-2025-06-30"
click at [326, 196] on input "text" at bounding box center [333, 205] width 175 height 28
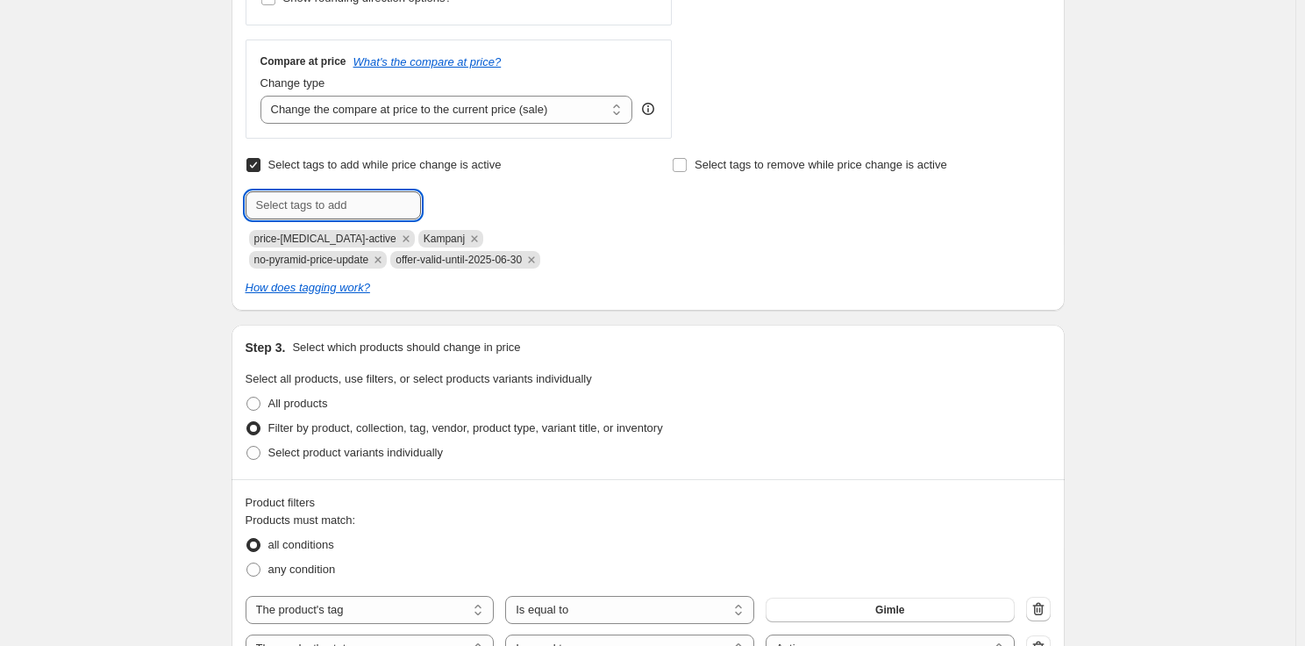
paste input "offer-valid-until-2025-06-30"
click at [379, 198] on input "offer-valid-until-2025-06-30" at bounding box center [333, 205] width 175 height 28
click at [402, 203] on input "offer-valid-until-2025-09-30" at bounding box center [333, 205] width 175 height 28
click at [375, 205] on input "offer-valid-until-2025-09-30" at bounding box center [333, 205] width 175 height 28
click at [408, 200] on input "offer-valid-until-2025-10-30" at bounding box center [333, 205] width 175 height 28
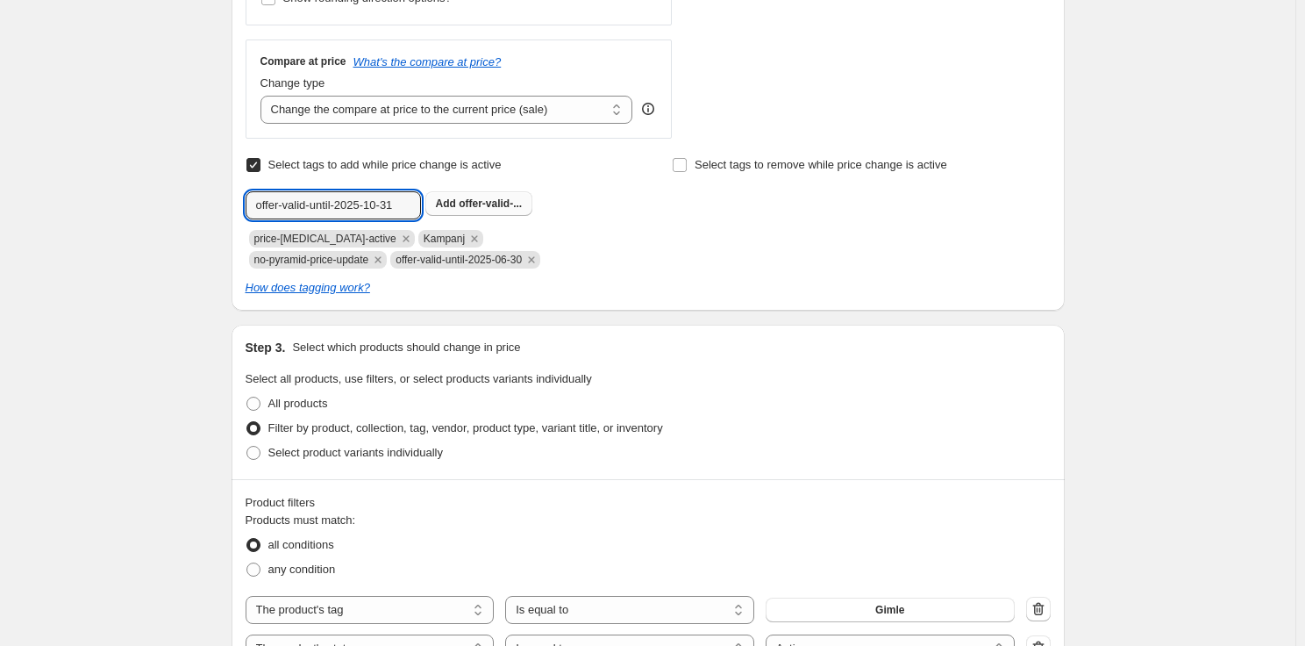
type input "offer-valid-until-2025-10-31"
click at [489, 204] on span "offer-valid-..." at bounding box center [490, 203] width 63 height 12
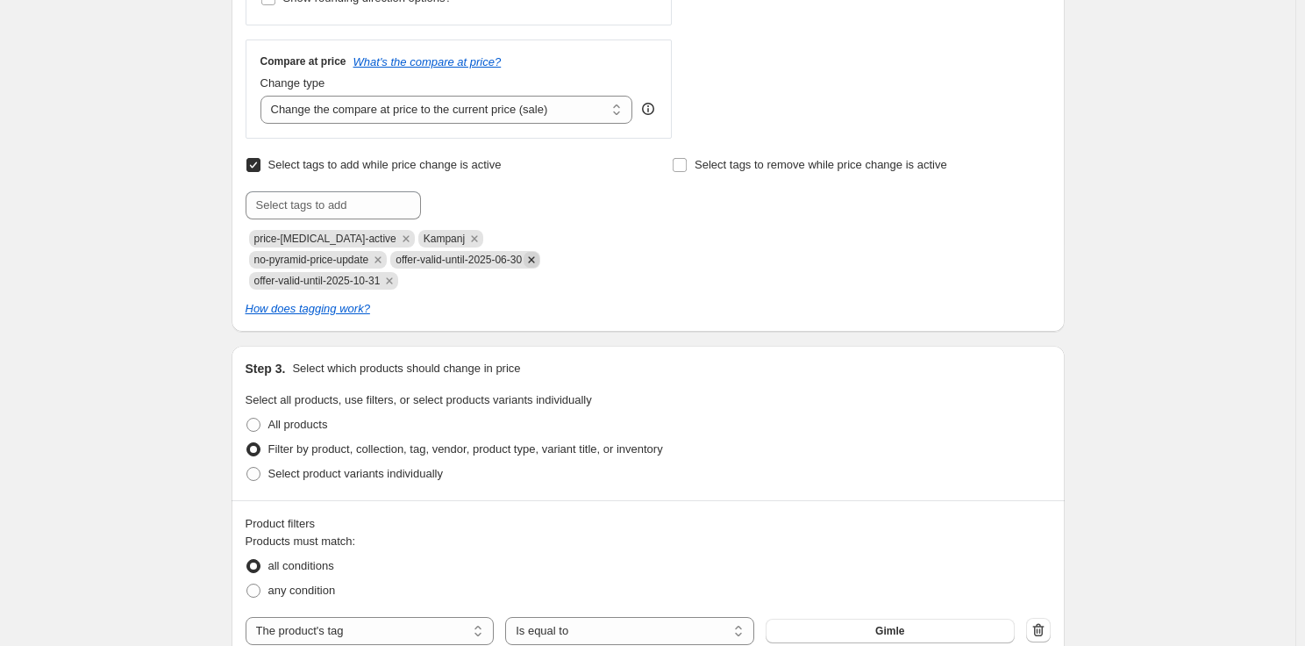
click at [528, 262] on icon "Remove offer-valid-until-2025-06-30" at bounding box center [531, 259] width 6 height 6
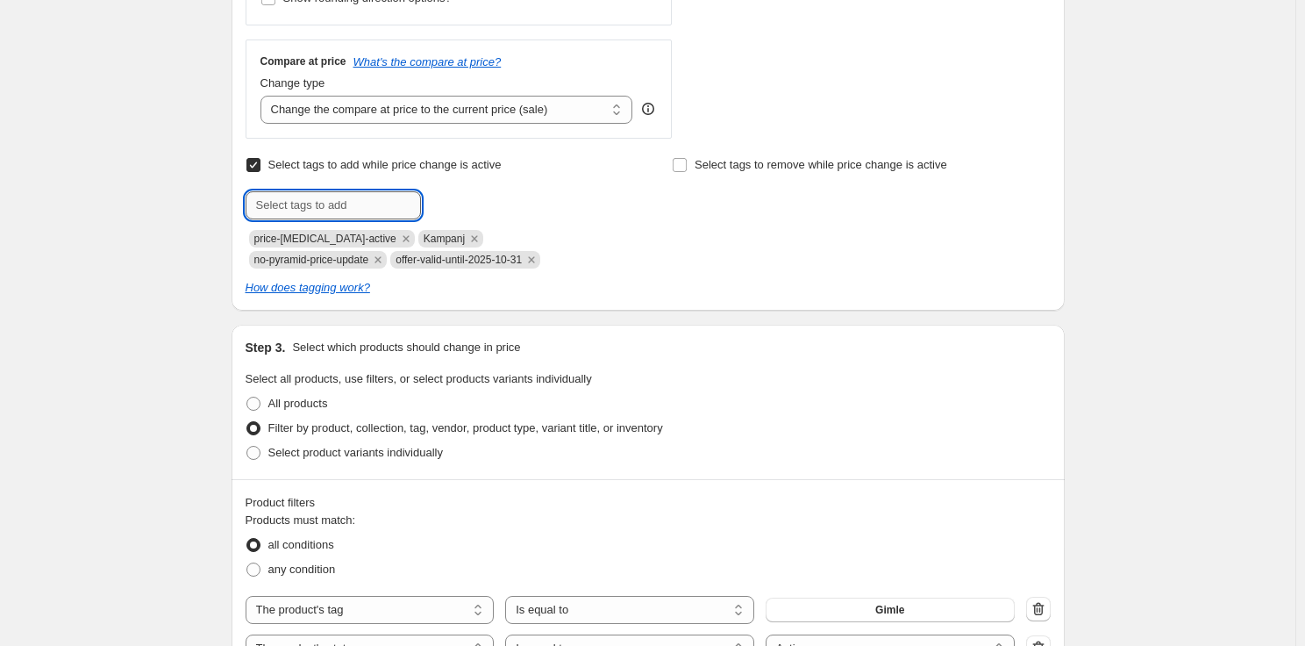
click at [383, 203] on input "text" at bounding box center [333, 205] width 175 height 28
click at [837, 285] on div "How does tagging work?" at bounding box center [648, 288] width 805 height 18
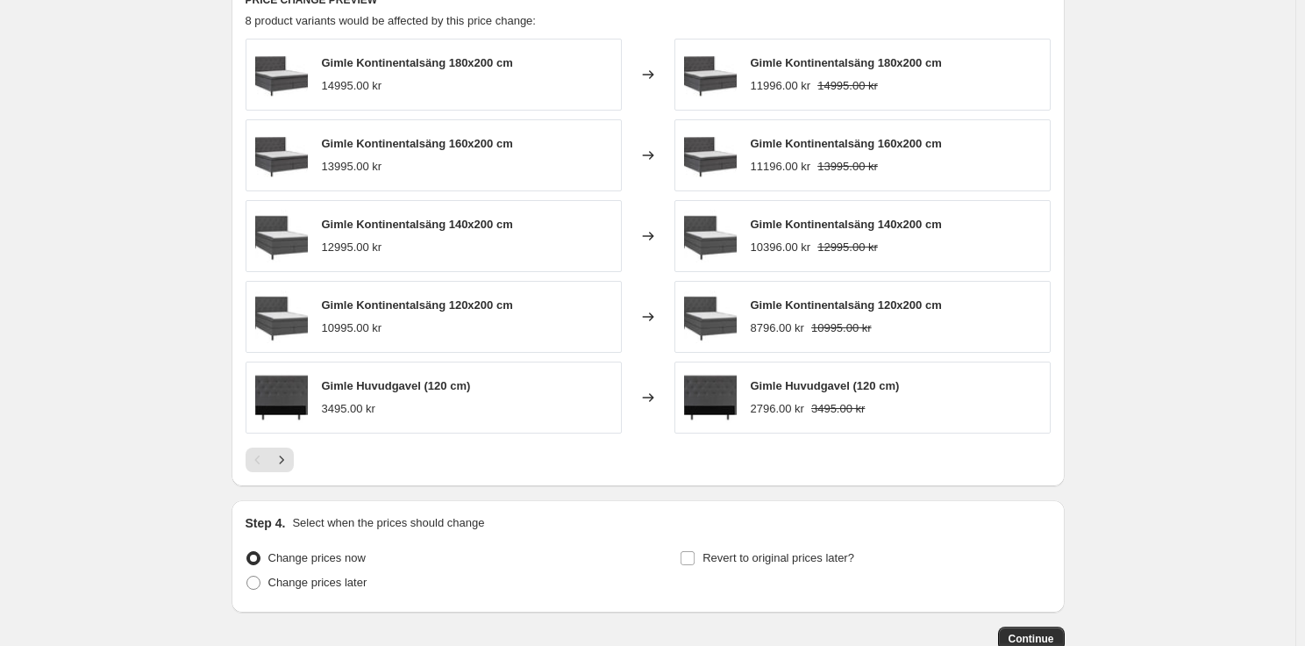
scroll to position [1464, 0]
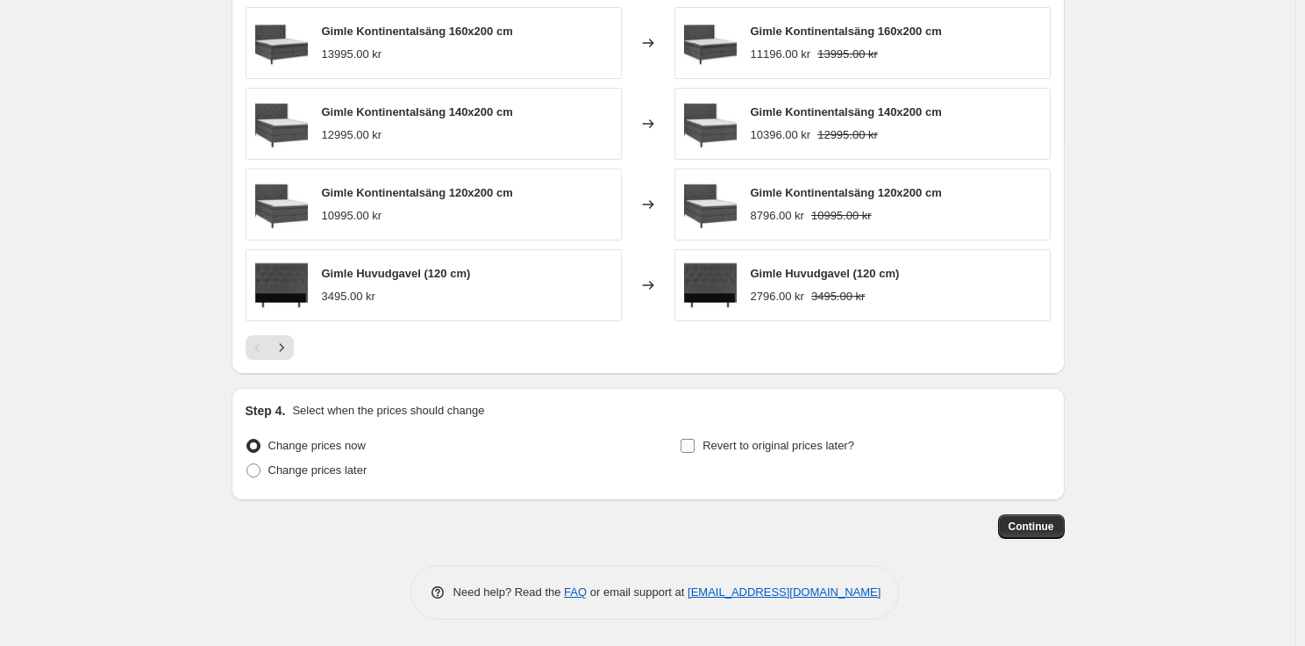
click at [747, 439] on span "Revert to original prices later?" at bounding box center [779, 445] width 152 height 13
click at [695, 439] on input "Revert to original prices later?" at bounding box center [688, 446] width 14 height 14
checkbox input "true"
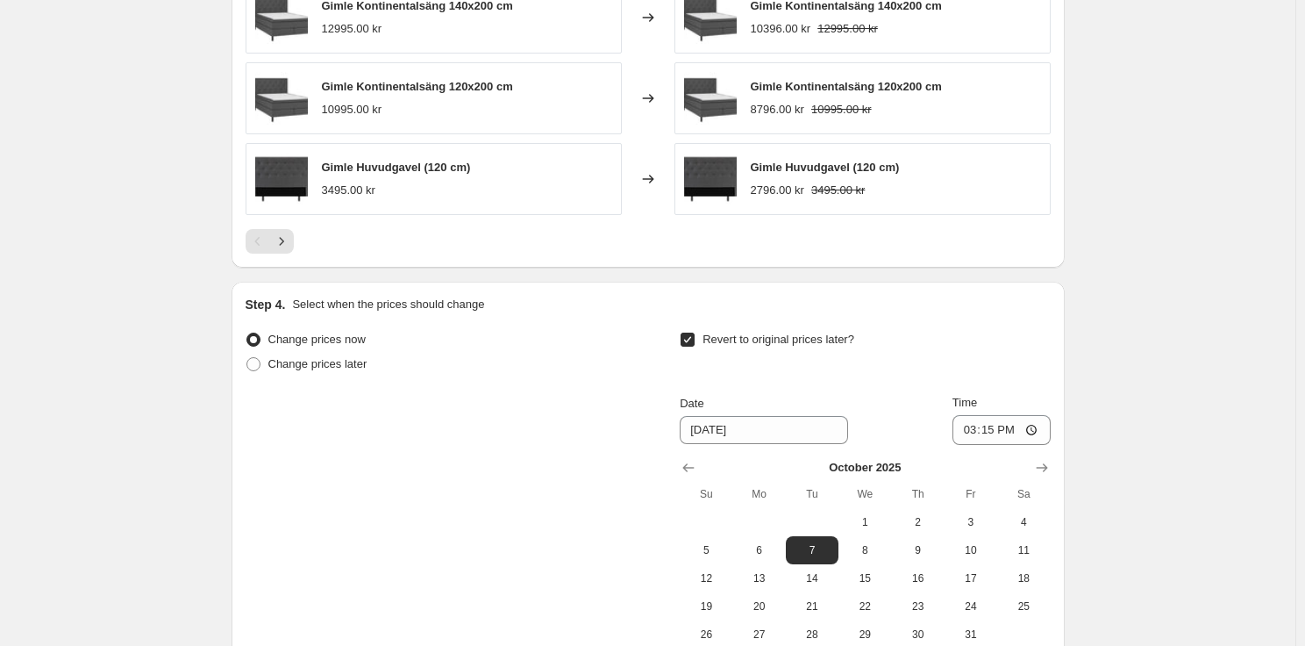
scroll to position [1764, 0]
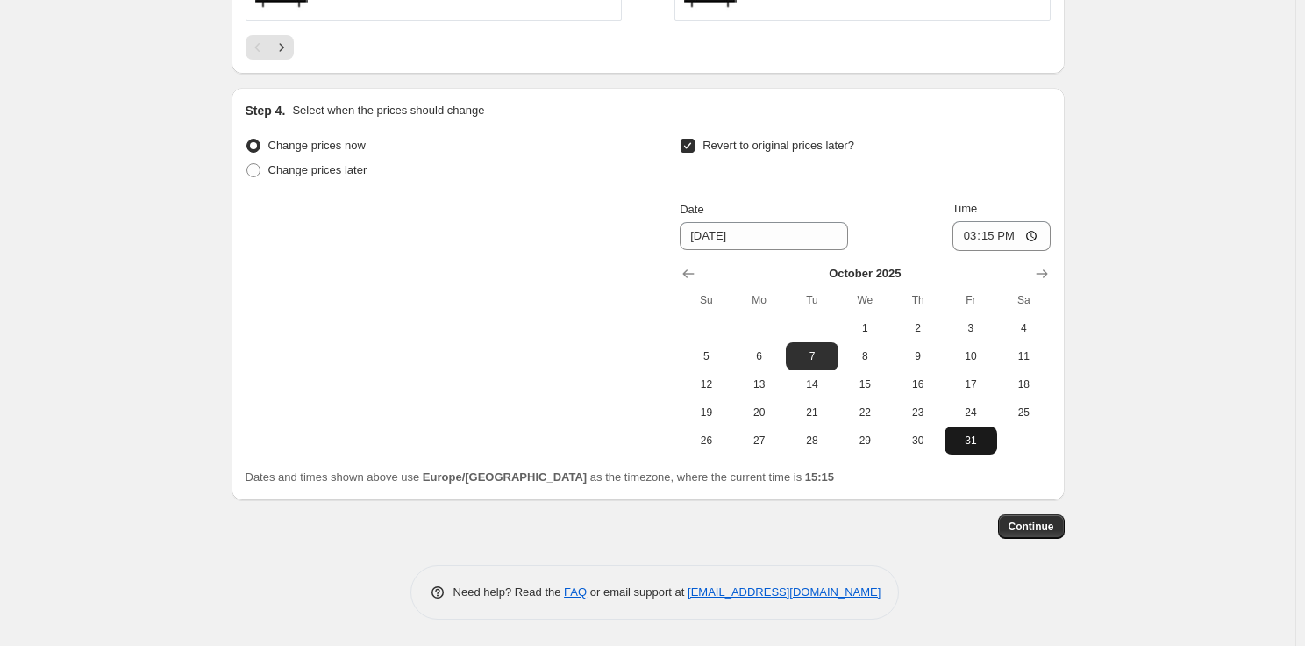
click at [974, 446] on span "31" at bounding box center [971, 440] width 39 height 14
type input "10/31/2025"
click at [1001, 237] on input "15:15" at bounding box center [1002, 236] width 98 height 30
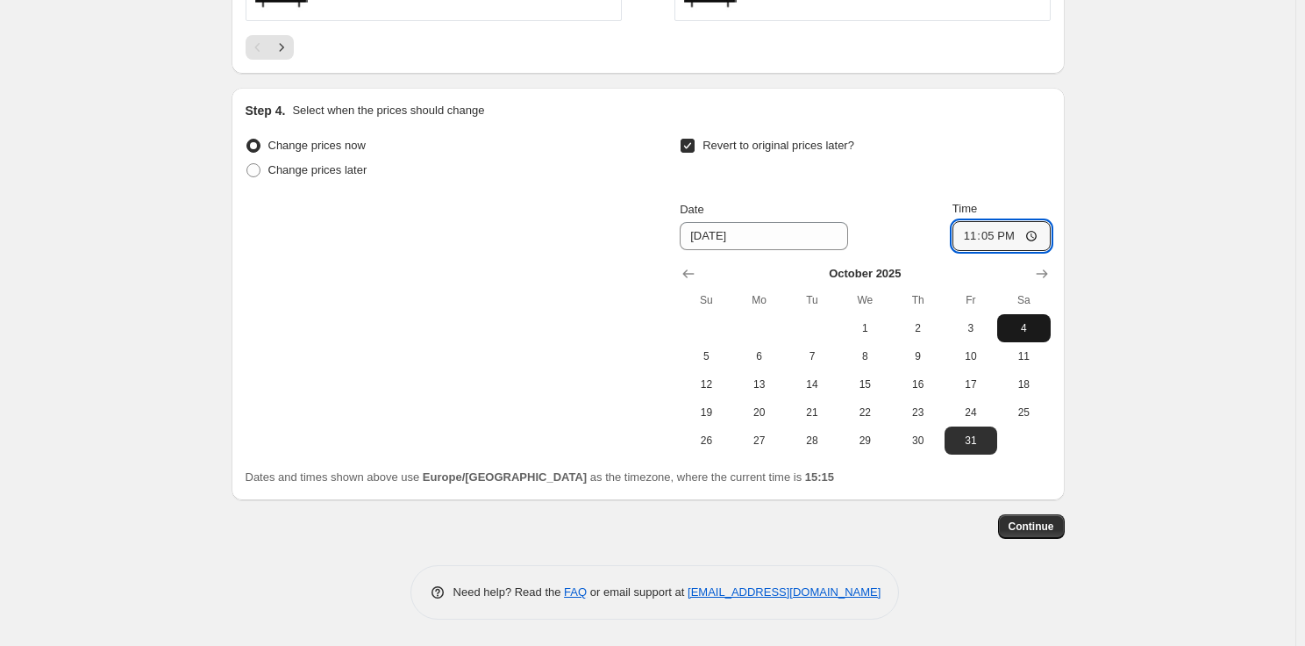
type input "23:59"
click at [1035, 522] on span "Continue" at bounding box center [1032, 526] width 46 height 14
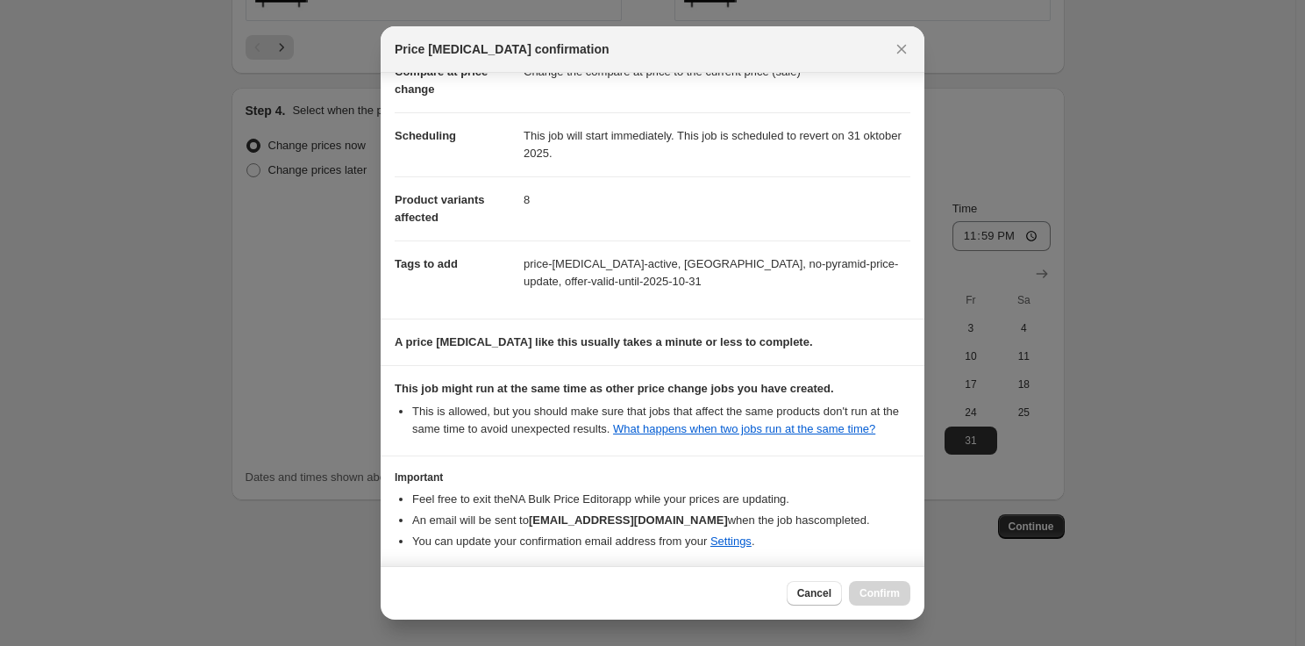
scroll to position [175, 0]
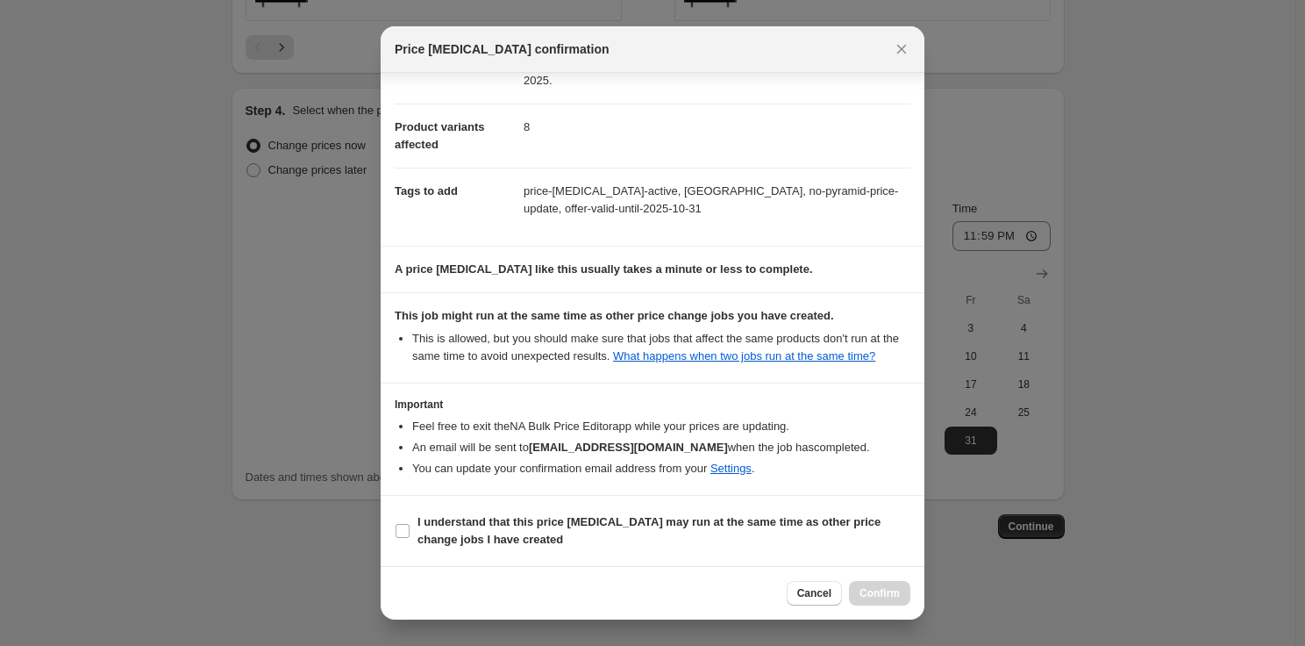
click at [557, 508] on section "I understand that this price change job may run at the same time as other price…" at bounding box center [653, 531] width 544 height 70
click at [546, 517] on b "I understand that this price change job may run at the same time as other price…" at bounding box center [649, 530] width 463 height 31
click at [410, 524] on input "I understand that this price change job may run at the same time as other price…" at bounding box center [403, 531] width 14 height 14
checkbox input "true"
click at [880, 595] on span "Confirm" at bounding box center [880, 593] width 40 height 14
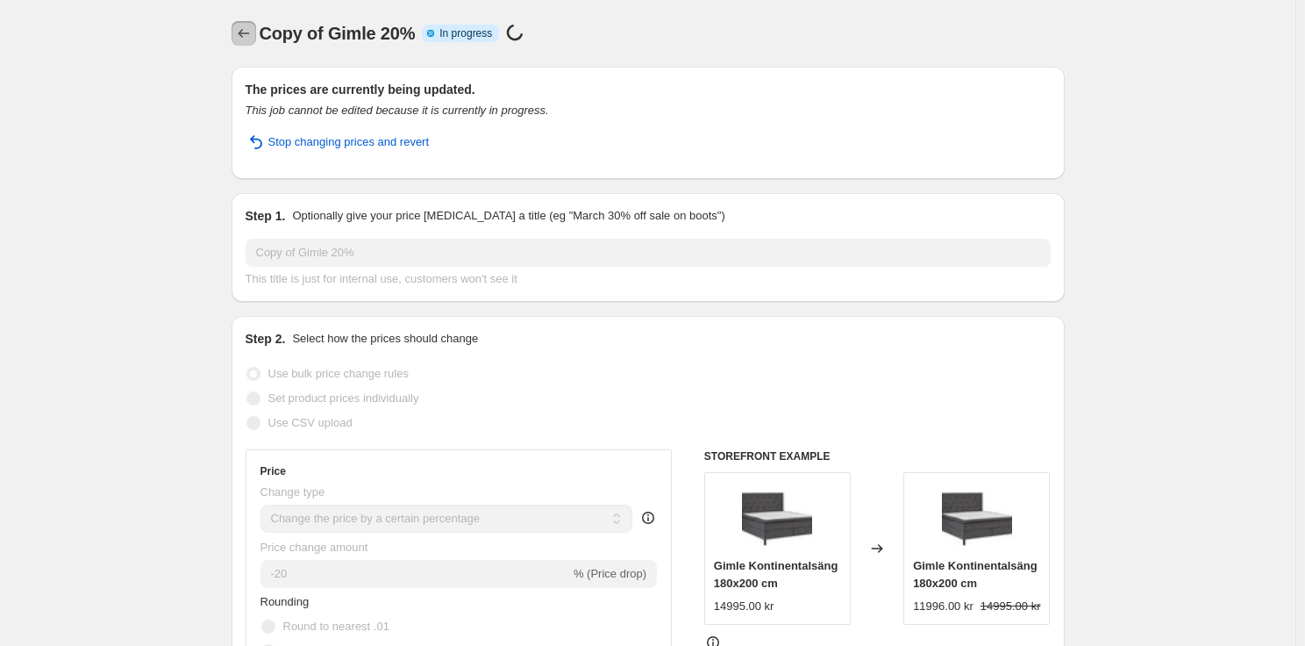
click at [251, 30] on icon "Price change jobs" at bounding box center [244, 34] width 18 height 18
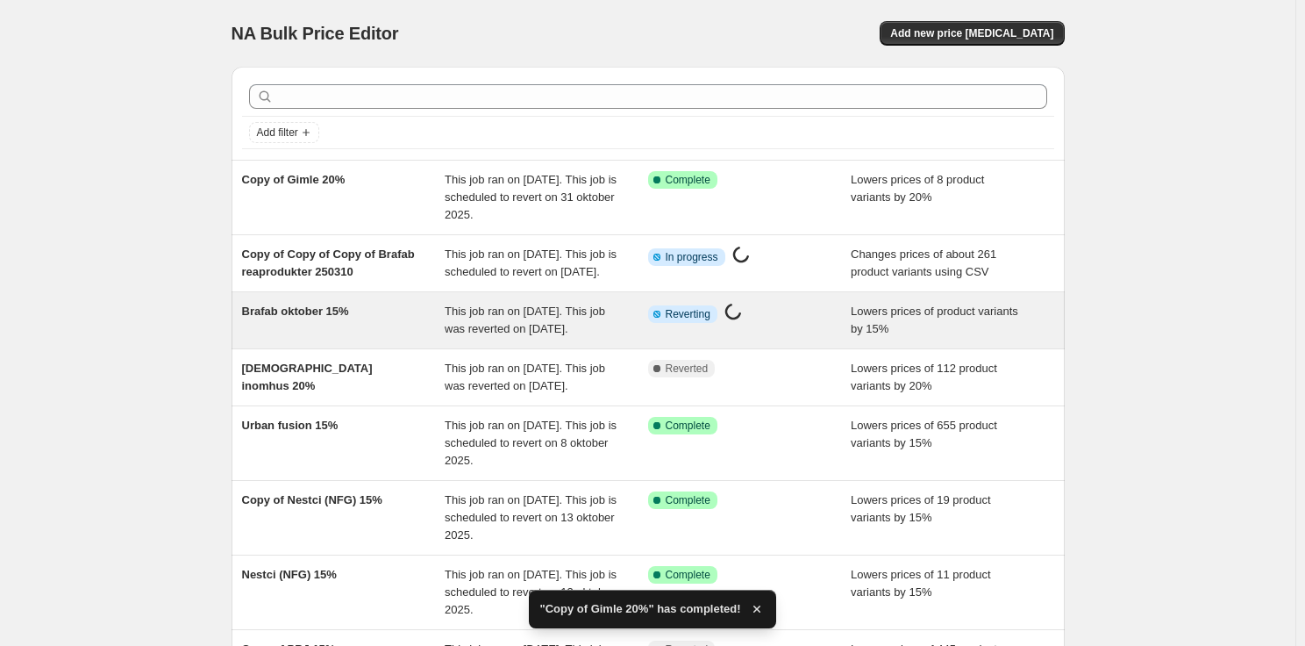
click at [999, 338] on div "Lowers prices of product variants by 15%" at bounding box center [953, 320] width 204 height 35
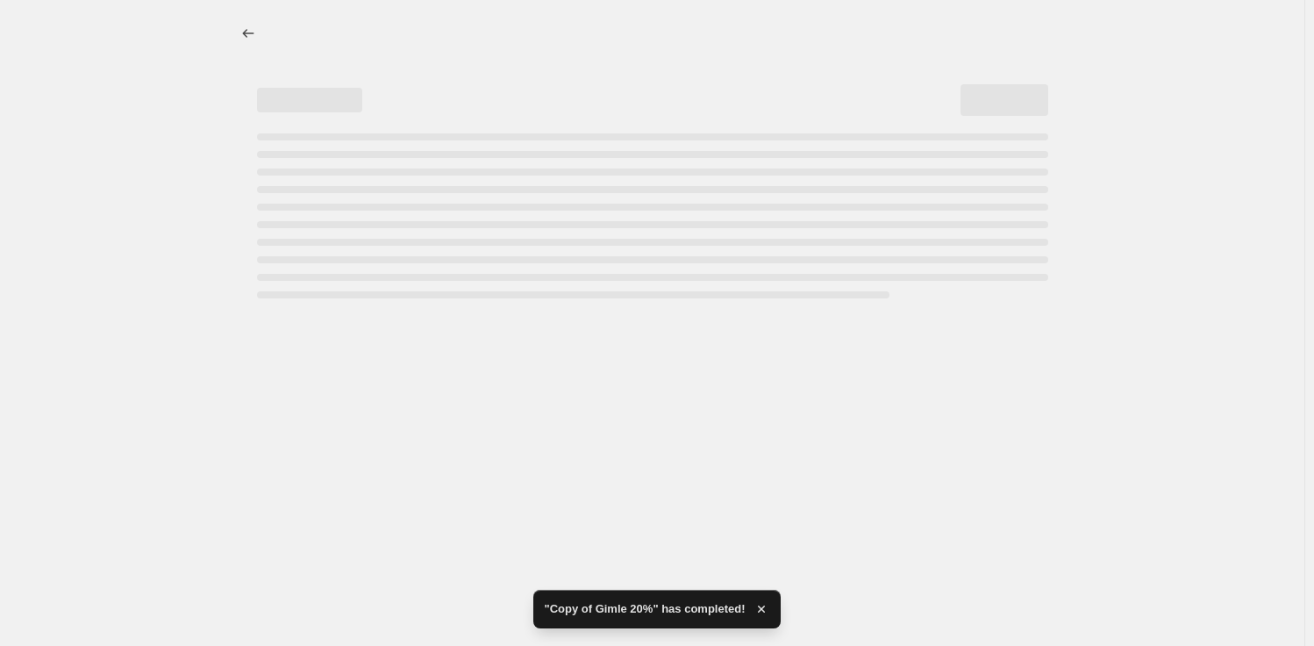
select select "percentage"
select select "vendor"
select select "product_status"
select select "tag"
select select "not_equal"
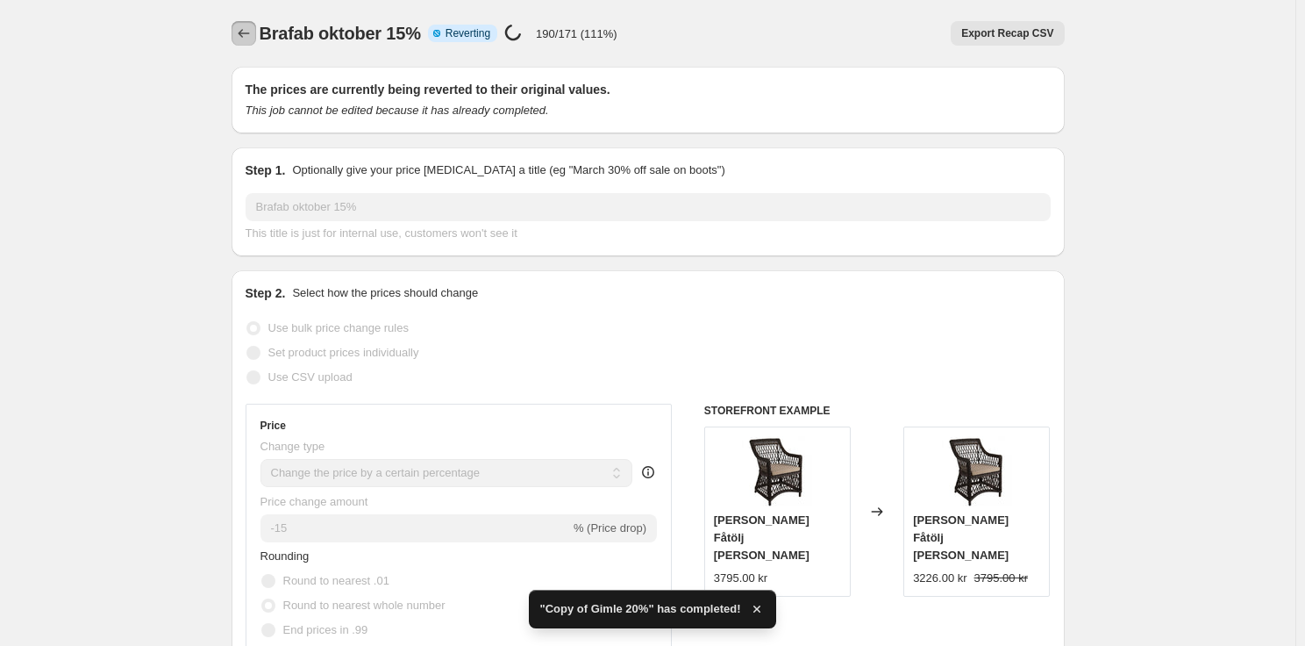
click at [249, 36] on icon "Price change jobs" at bounding box center [244, 34] width 18 height 18
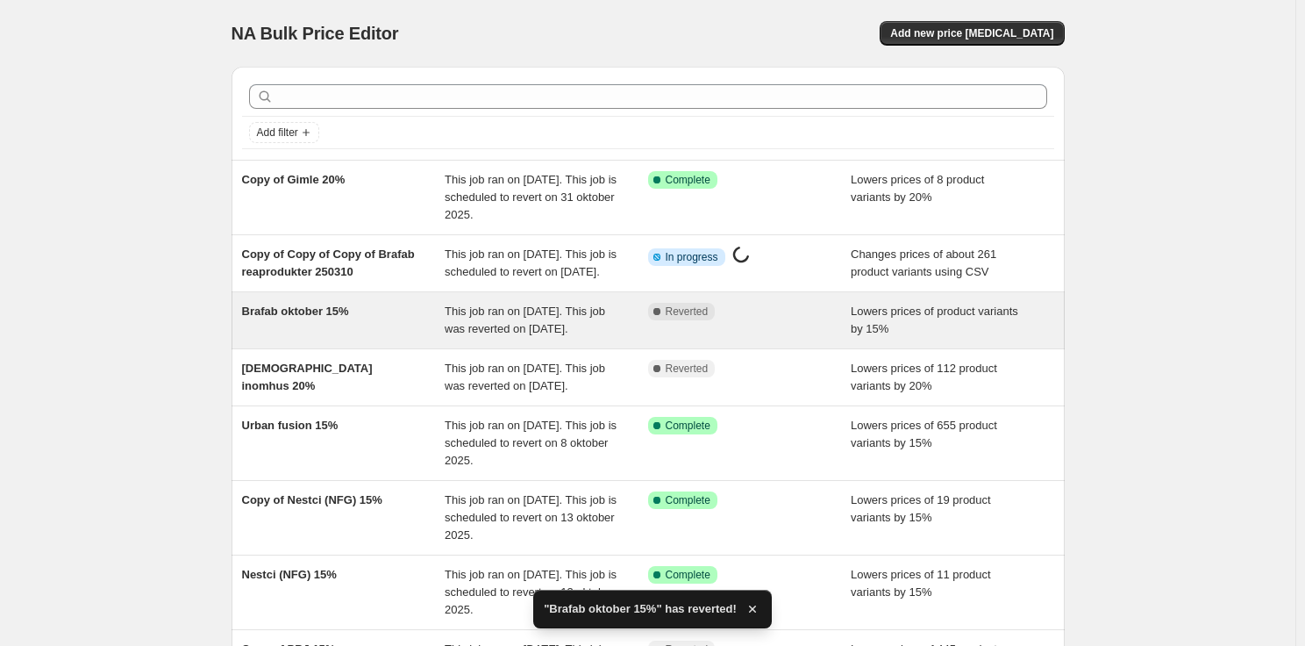
click at [706, 338] on div "Complete Reverted" at bounding box center [750, 320] width 204 height 35
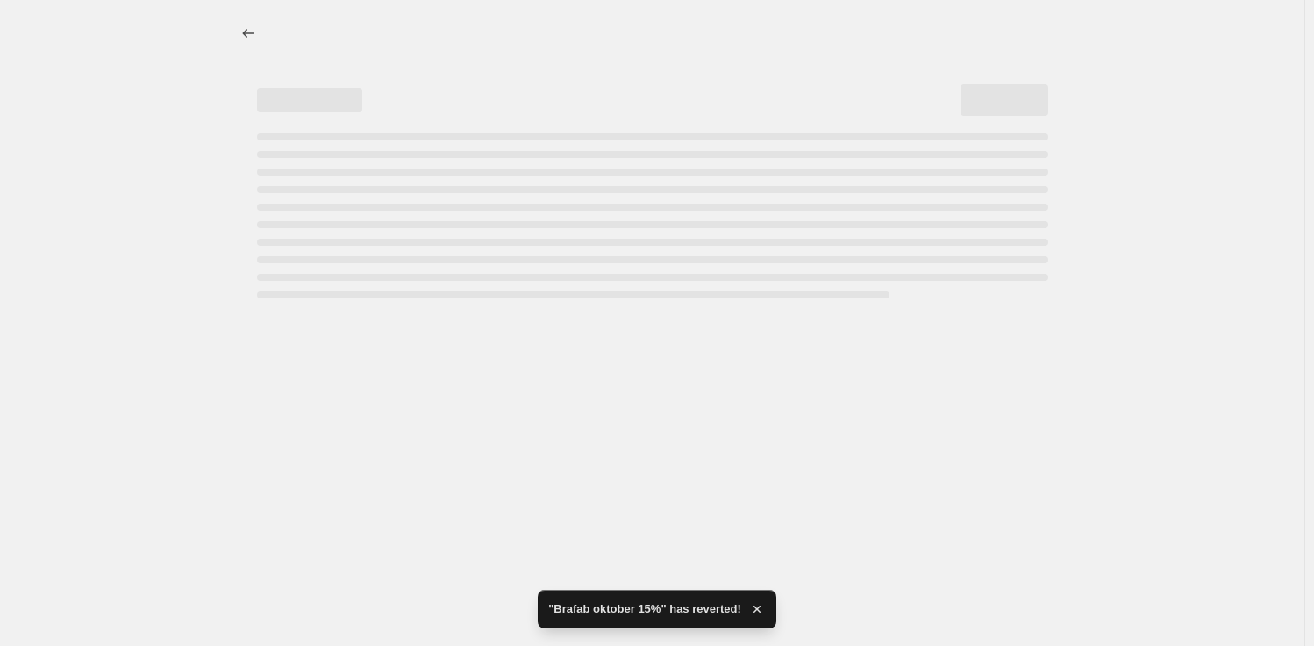
select select "percentage"
select select "vendor"
select select "product_status"
select select "tag"
select select "not_equal"
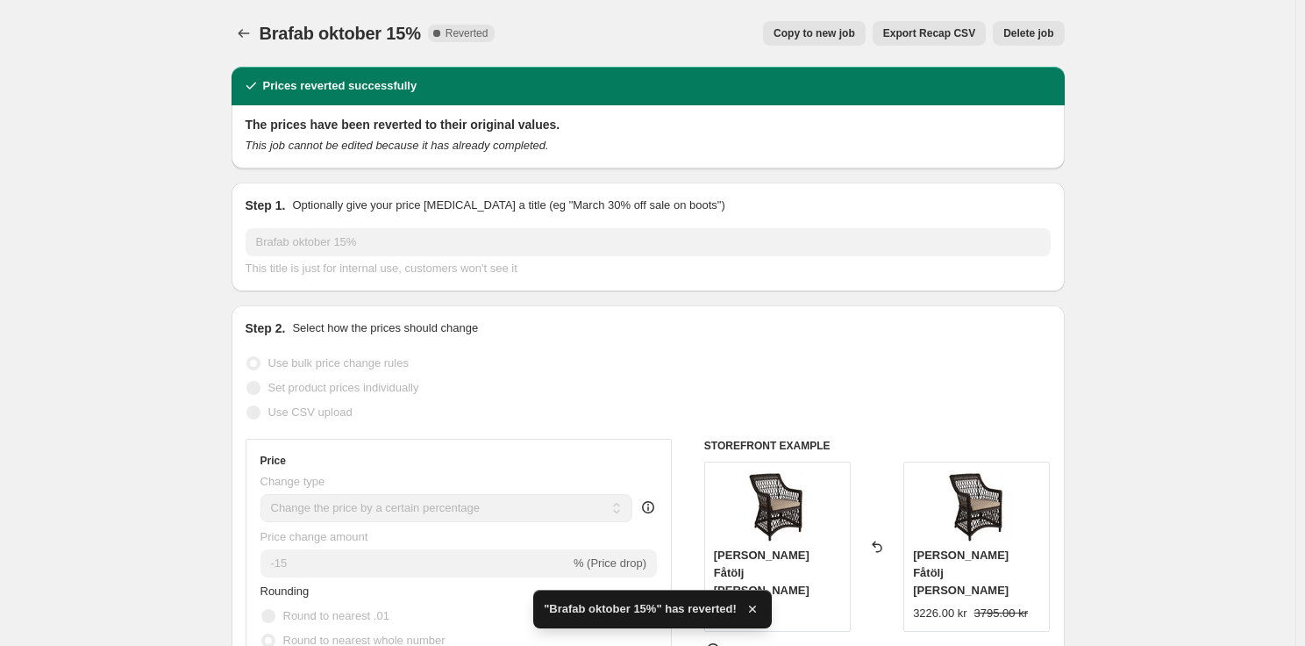
click at [826, 37] on span "Copy to new job" at bounding box center [815, 33] width 82 height 14
select select "percentage"
select select "vendor"
select select "product_status"
select select "tag"
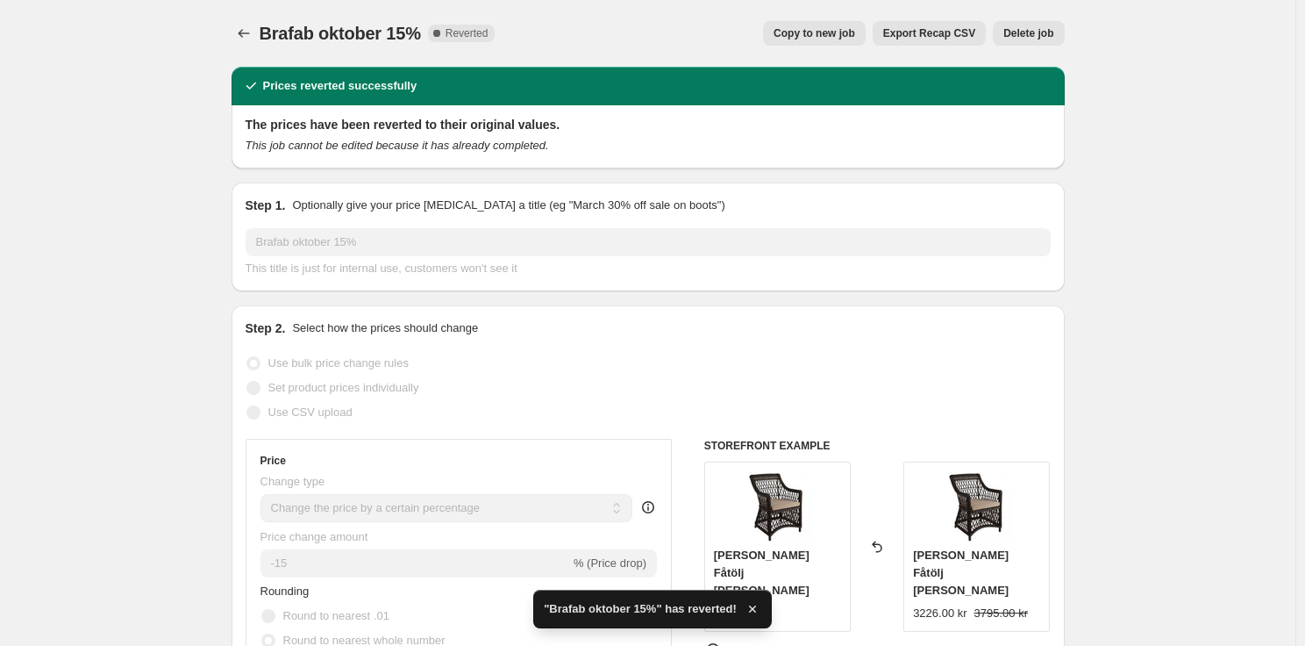
select select "not_equal"
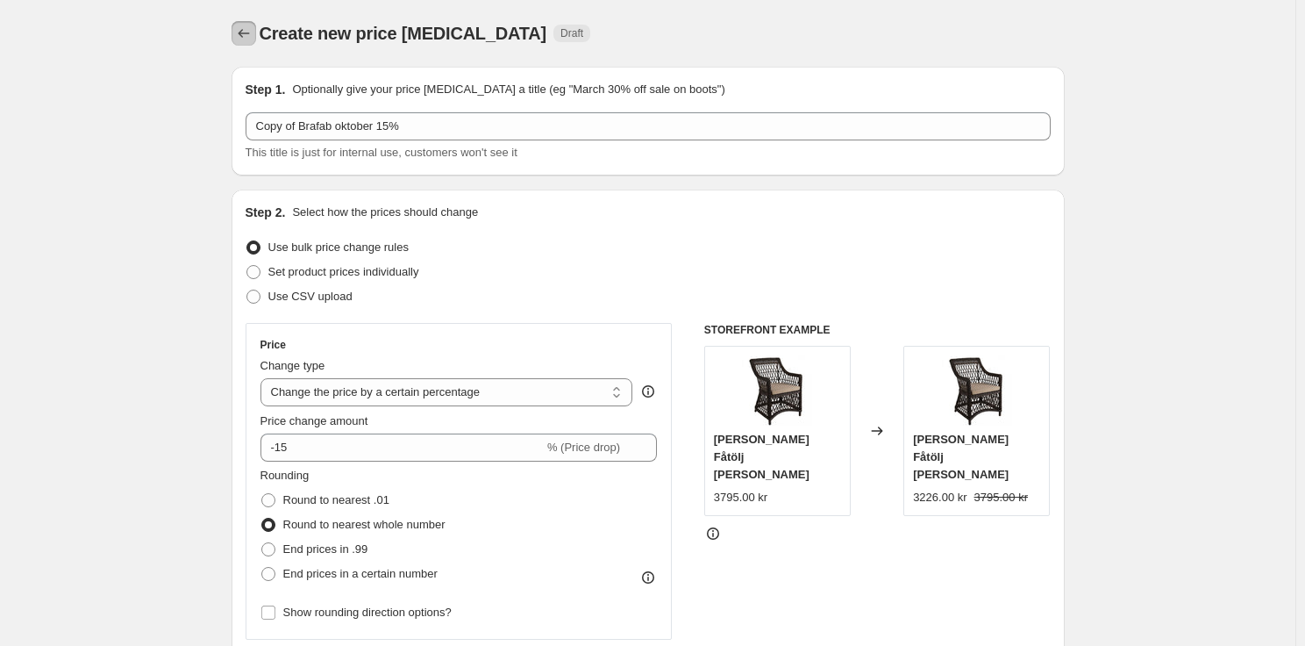
click at [253, 34] on icon "Price change jobs" at bounding box center [244, 34] width 18 height 18
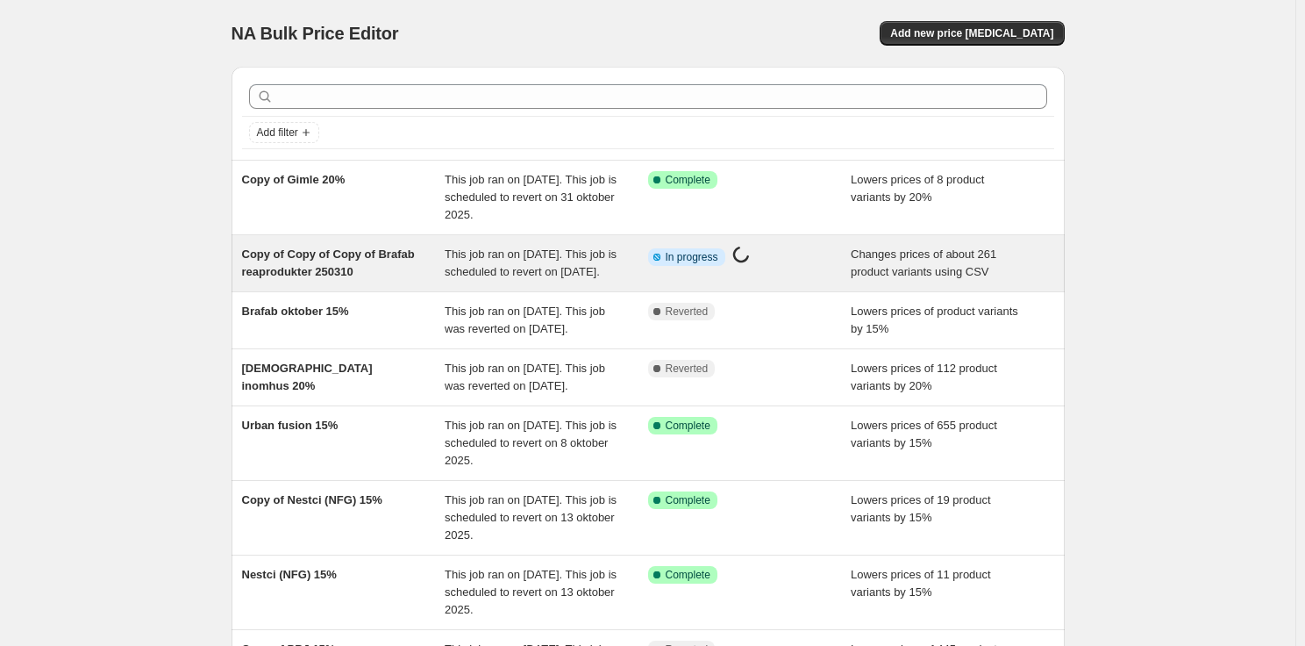
click at [776, 261] on div "Info Partially complete In progress Price change job in progress..." at bounding box center [736, 257] width 177 height 23
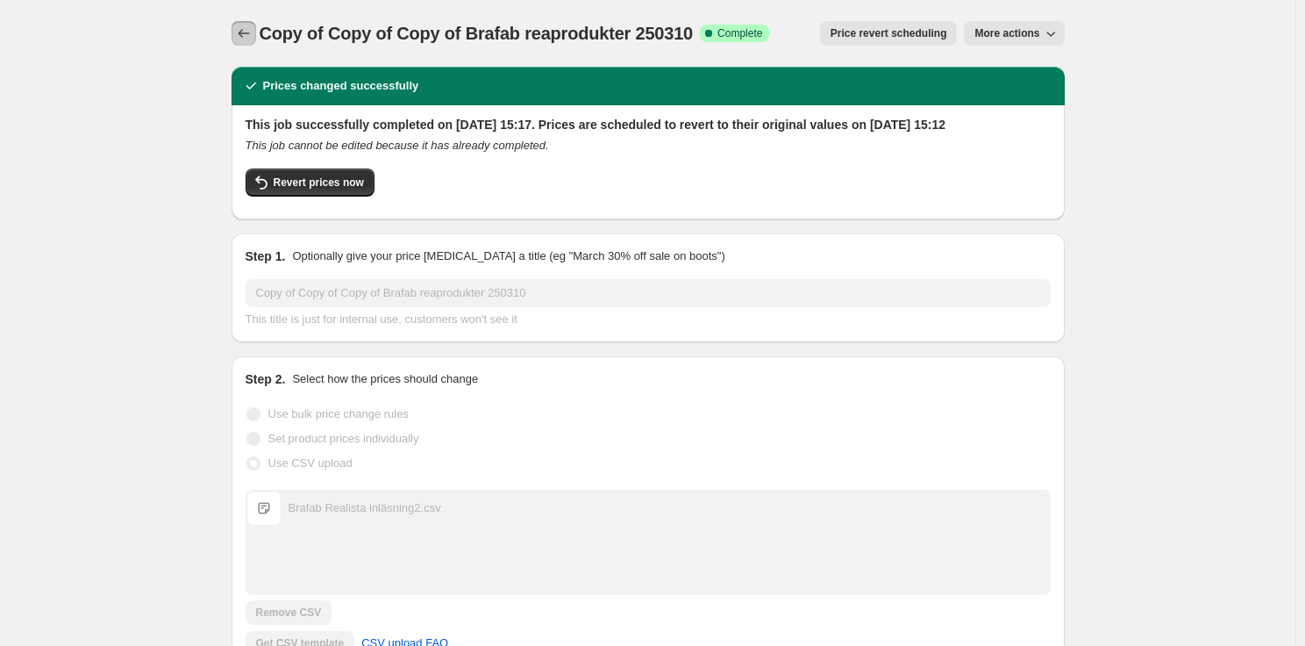
click at [241, 33] on icon "Price change jobs" at bounding box center [244, 34] width 18 height 18
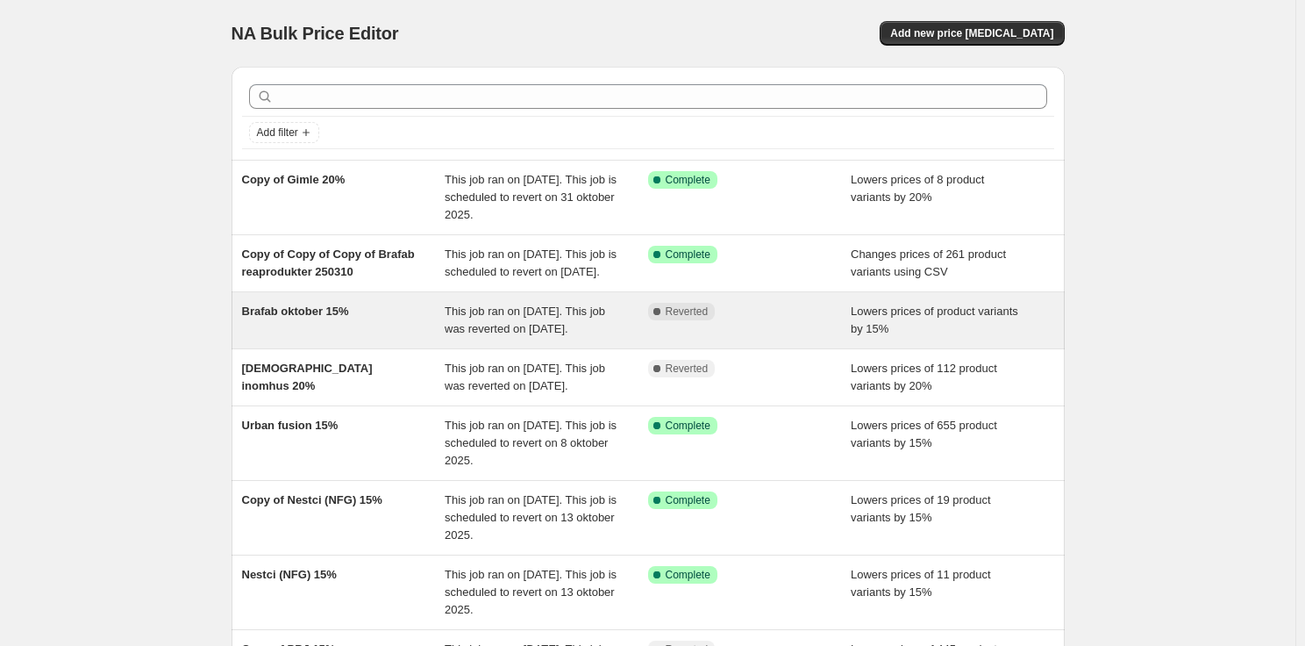
click at [720, 338] on div "Complete Reverted" at bounding box center [750, 320] width 204 height 35
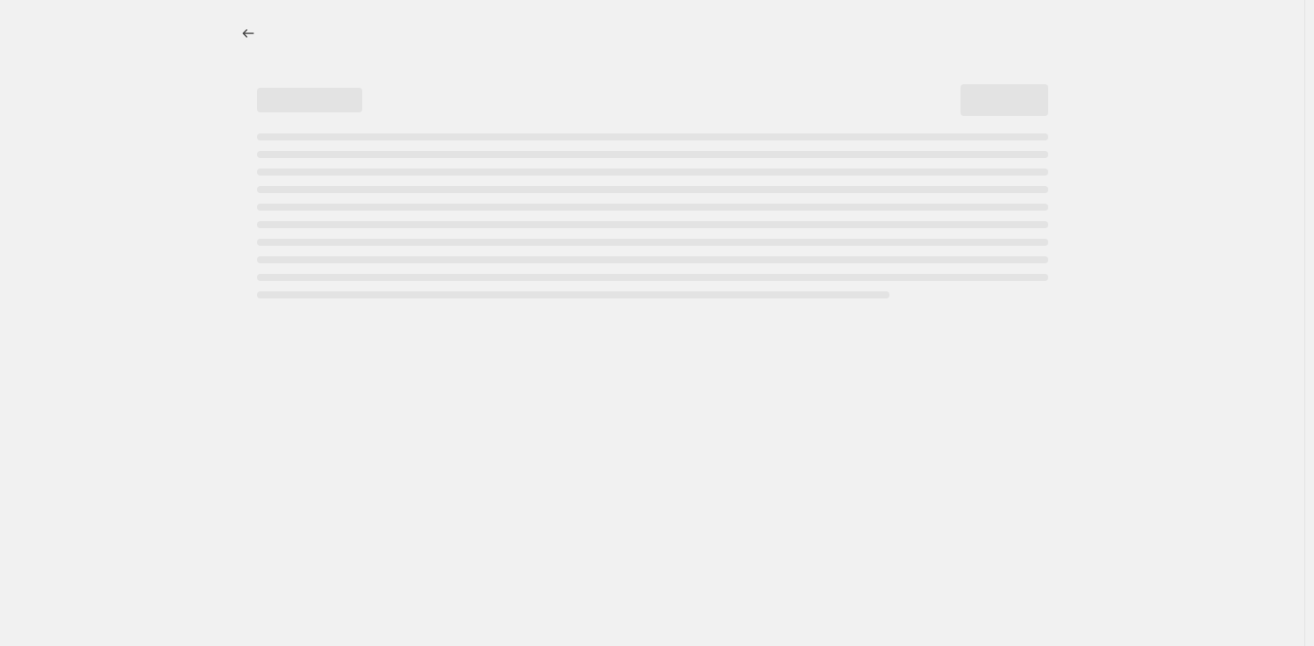
select select "percentage"
select select "vendor"
select select "product_status"
select select "tag"
select select "not_equal"
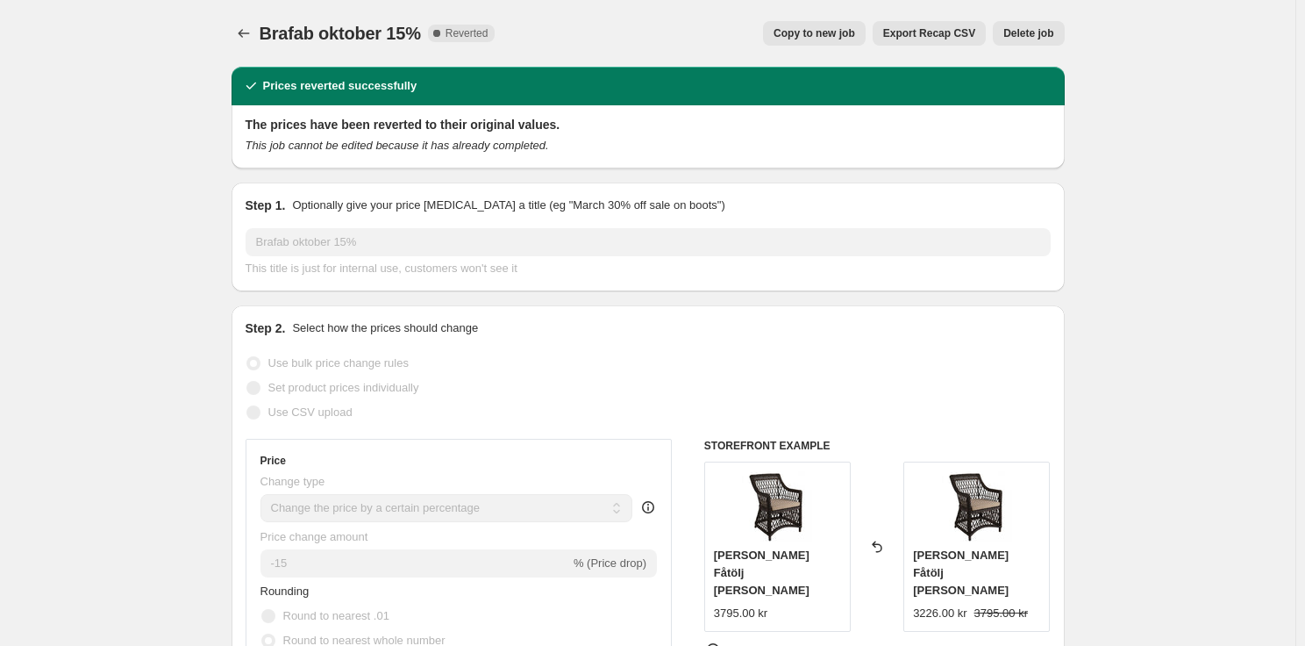
click at [832, 26] on button "Copy to new job" at bounding box center [814, 33] width 103 height 25
select select "percentage"
select select "vendor"
select select "product_status"
select select "tag"
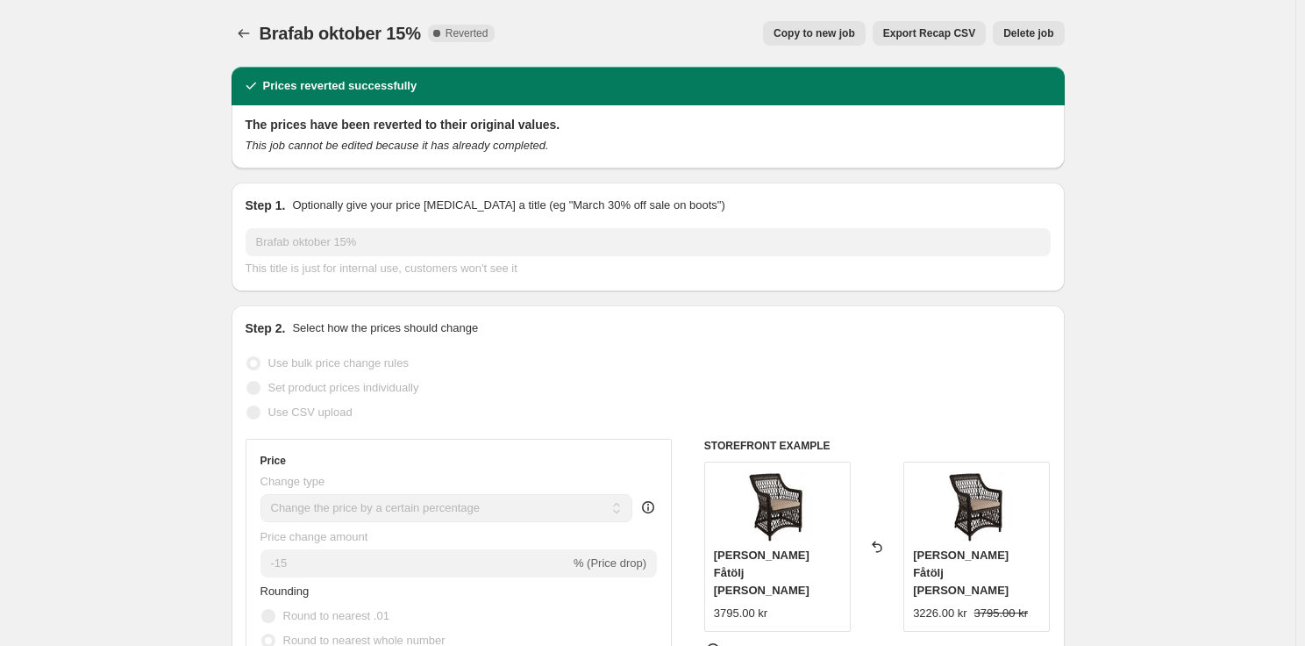
select select "not_equal"
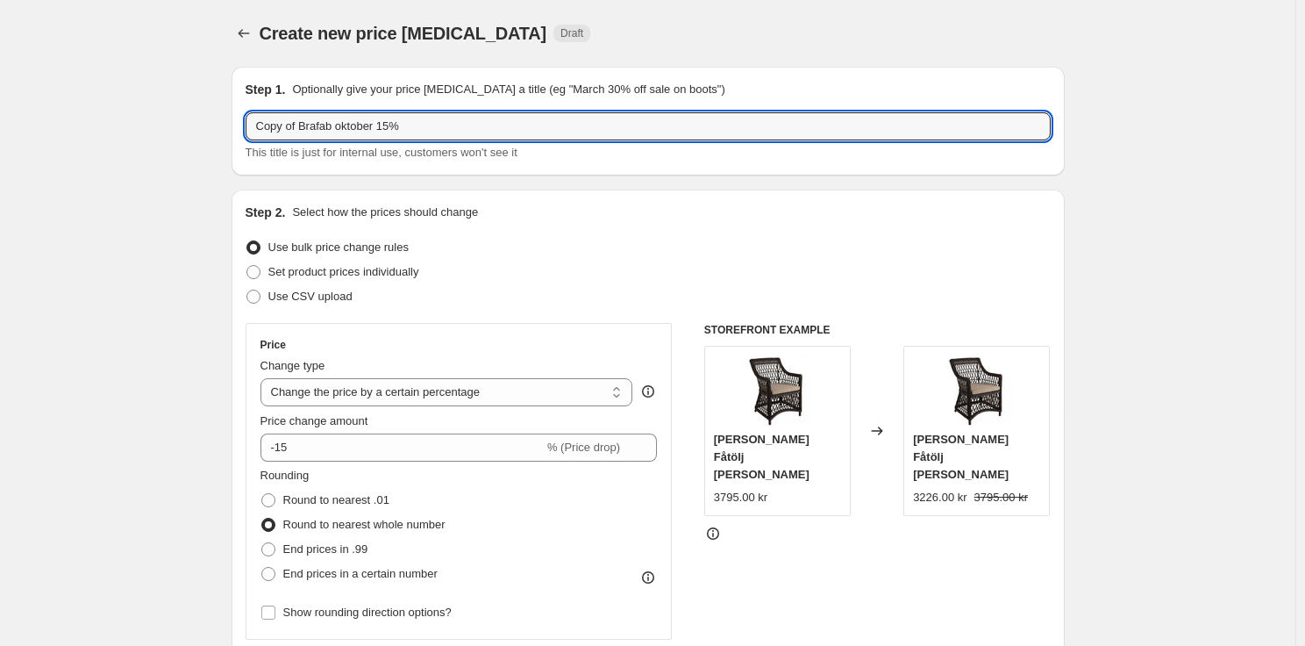
drag, startPoint x: 304, startPoint y: 129, endPoint x: 193, endPoint y: 125, distance: 111.5
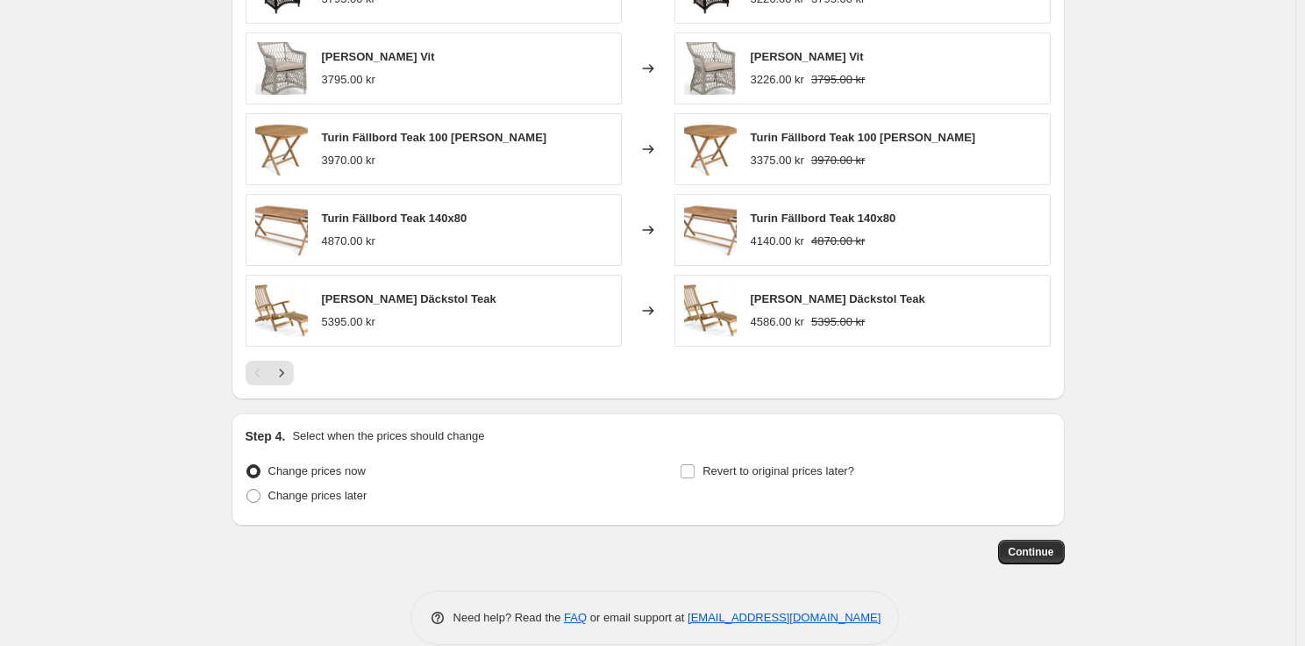
scroll to position [1482, 0]
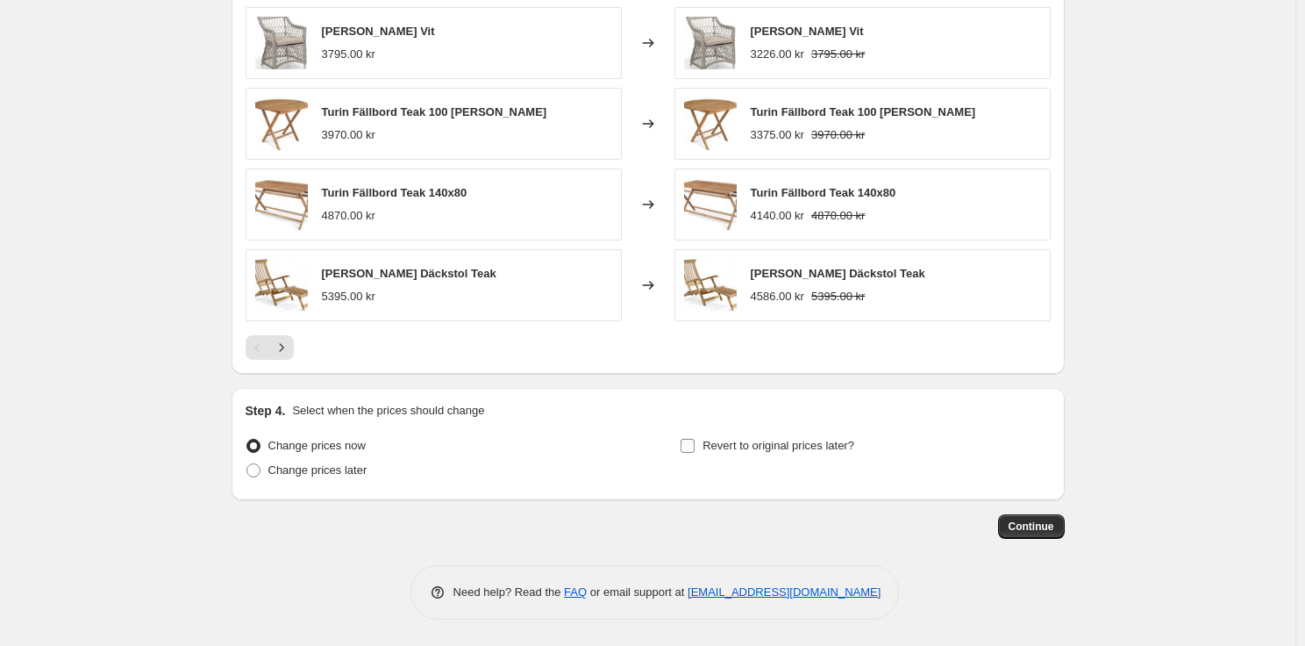
type input "Brafab oktober 15%"
click at [775, 439] on span "Revert to original prices later?" at bounding box center [779, 445] width 152 height 13
click at [695, 439] on input "Revert to original prices later?" at bounding box center [688, 446] width 14 height 14
checkbox input "true"
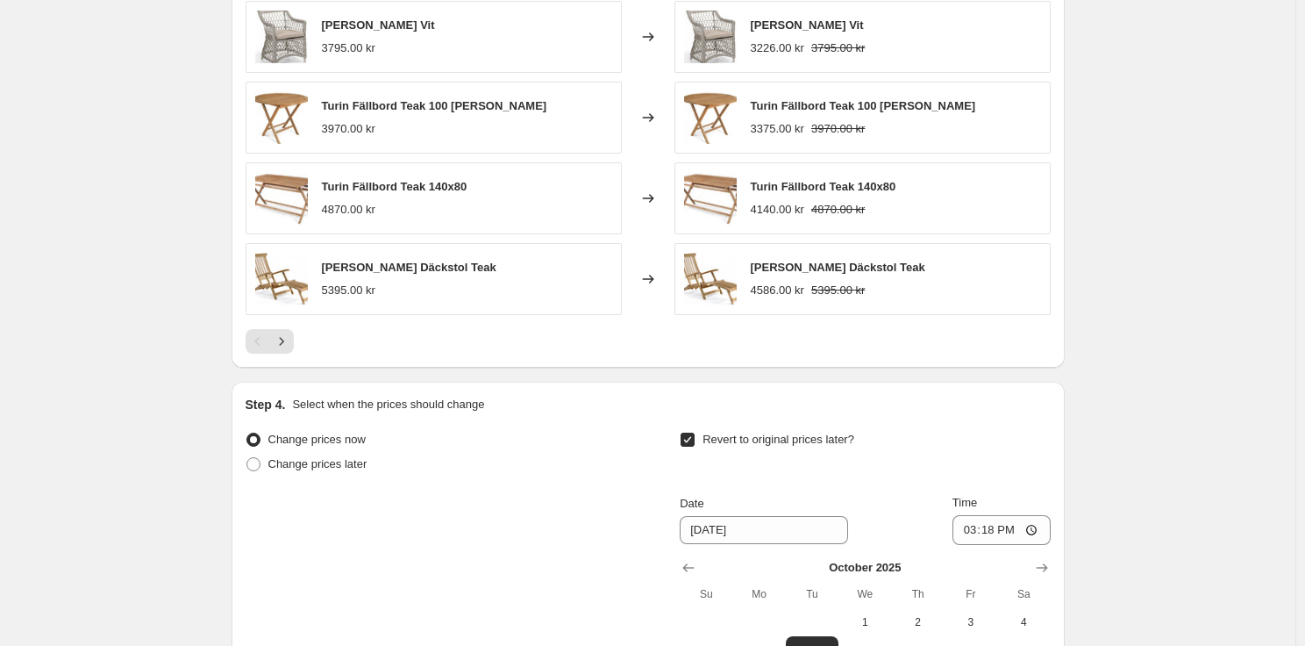
scroll to position [1782, 0]
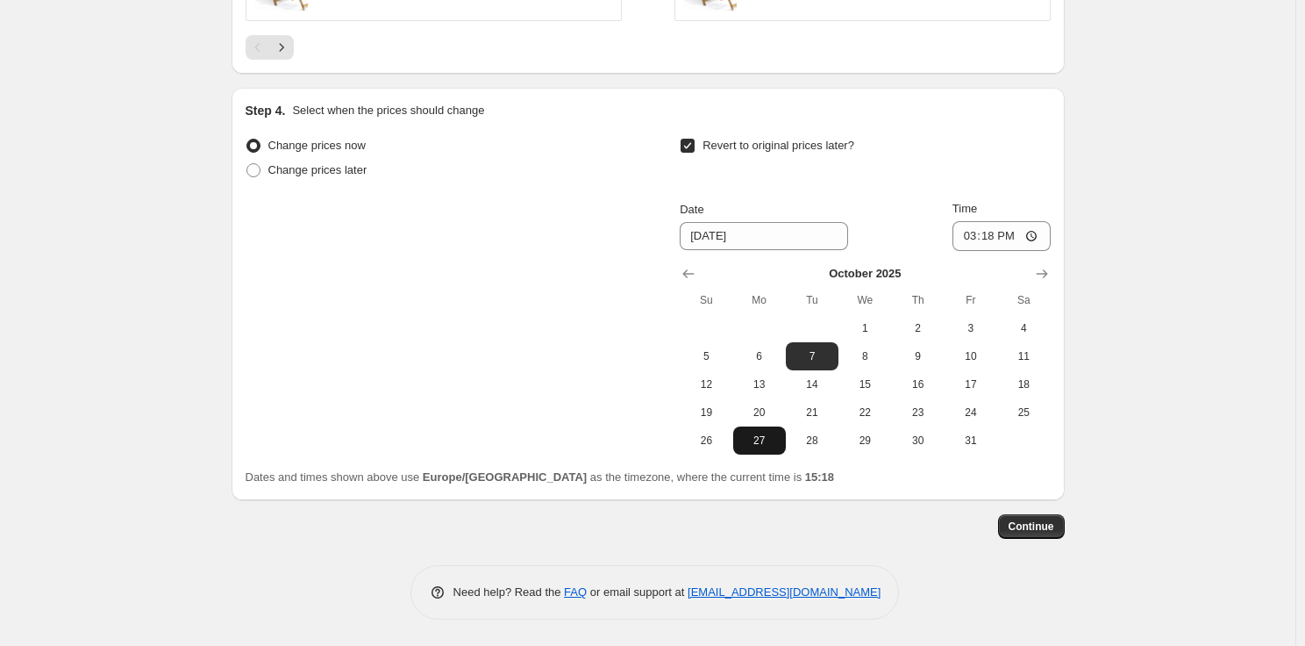
click at [763, 454] on button "27" at bounding box center [759, 440] width 53 height 28
type input "10/27/2025"
click at [990, 236] on input "15:18" at bounding box center [1002, 236] width 98 height 30
type input "16:00"
click at [1032, 533] on span "Continue" at bounding box center [1032, 526] width 46 height 14
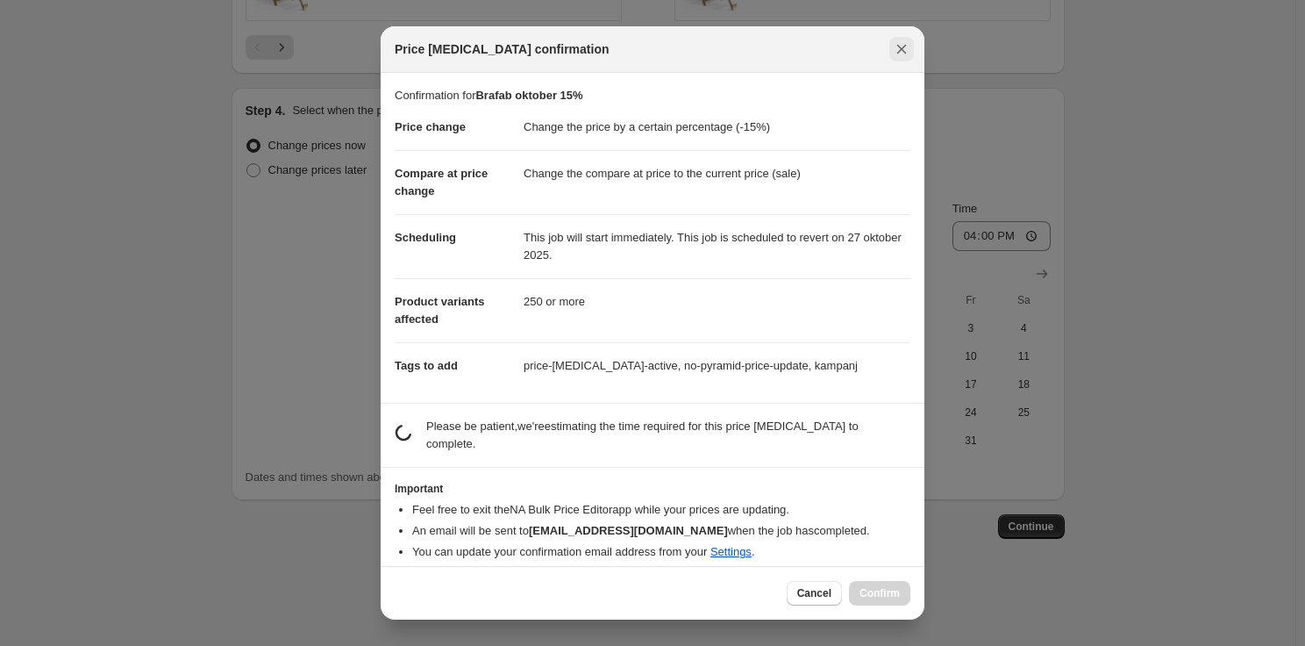
click at [906, 44] on icon "Close" at bounding box center [902, 49] width 18 height 18
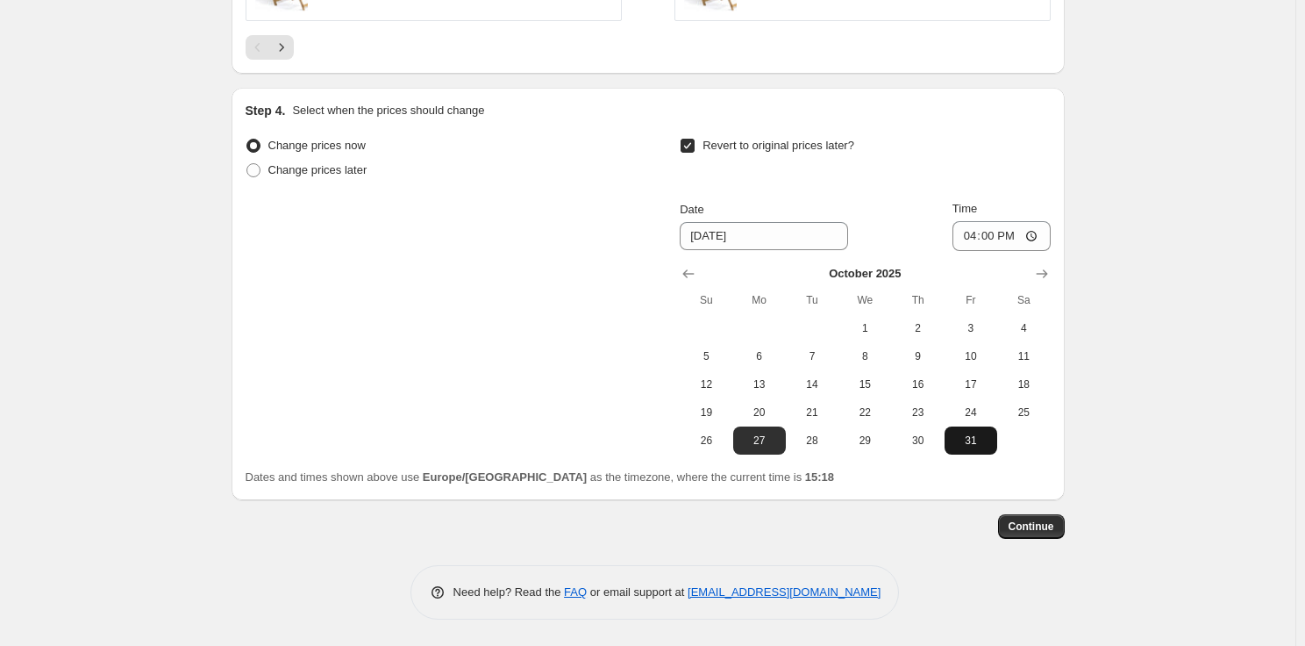
click at [973, 447] on button "31" at bounding box center [971, 440] width 53 height 28
type input "10/31/2025"
click at [1033, 529] on span "Continue" at bounding box center [1032, 526] width 46 height 14
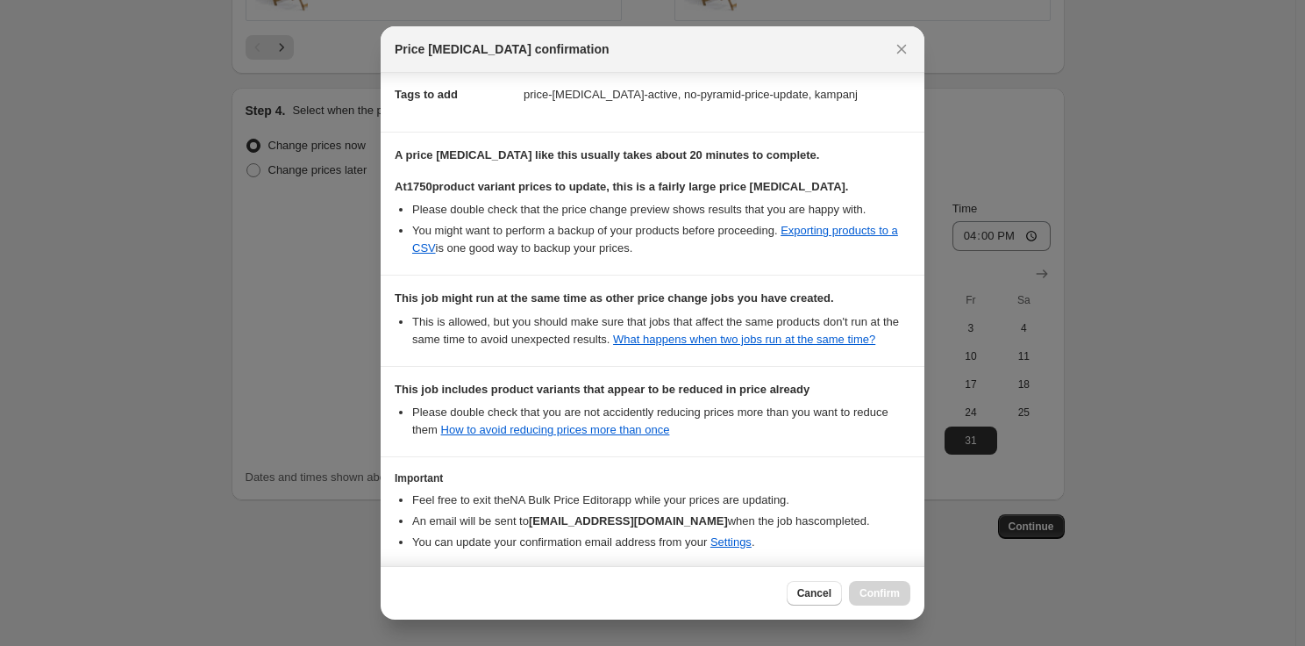
scroll to position [362, 0]
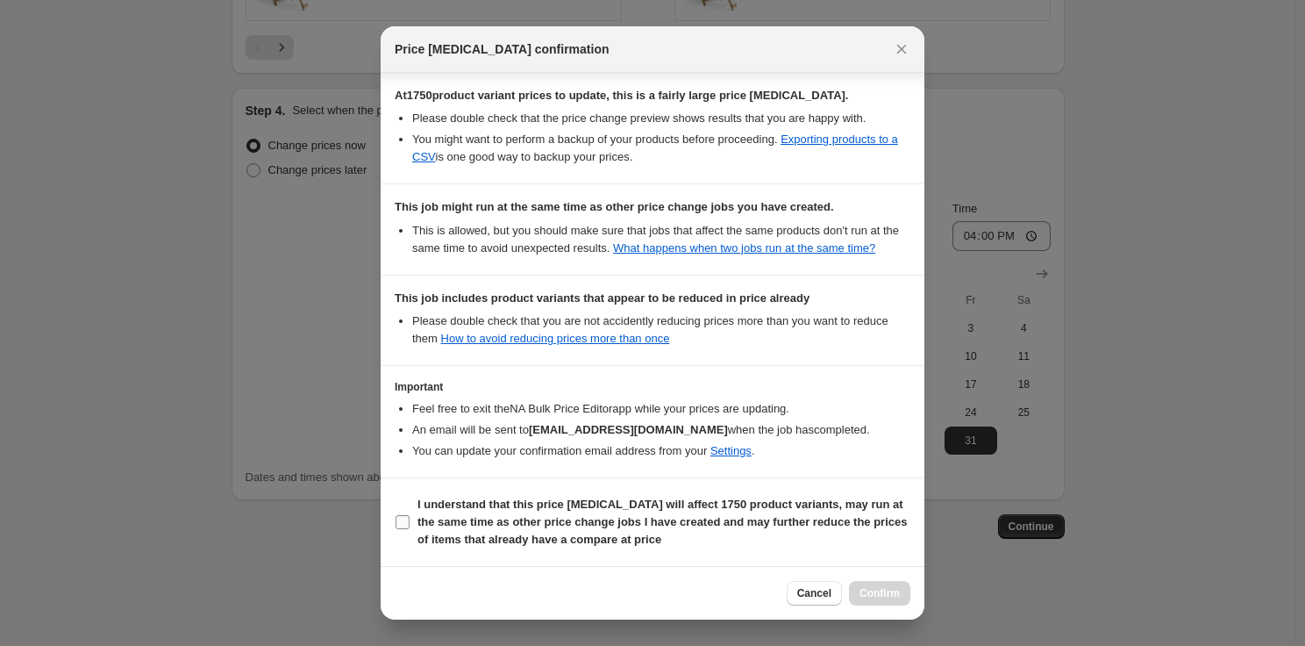
click at [463, 519] on b "I understand that this price change job will affect 1750 product variants, may …" at bounding box center [663, 521] width 490 height 48
click at [410, 519] on input "I understand that this price change job will affect 1750 product variants, may …" at bounding box center [403, 522] width 14 height 14
checkbox input "true"
click at [878, 586] on button "Confirm" at bounding box center [879, 593] width 61 height 25
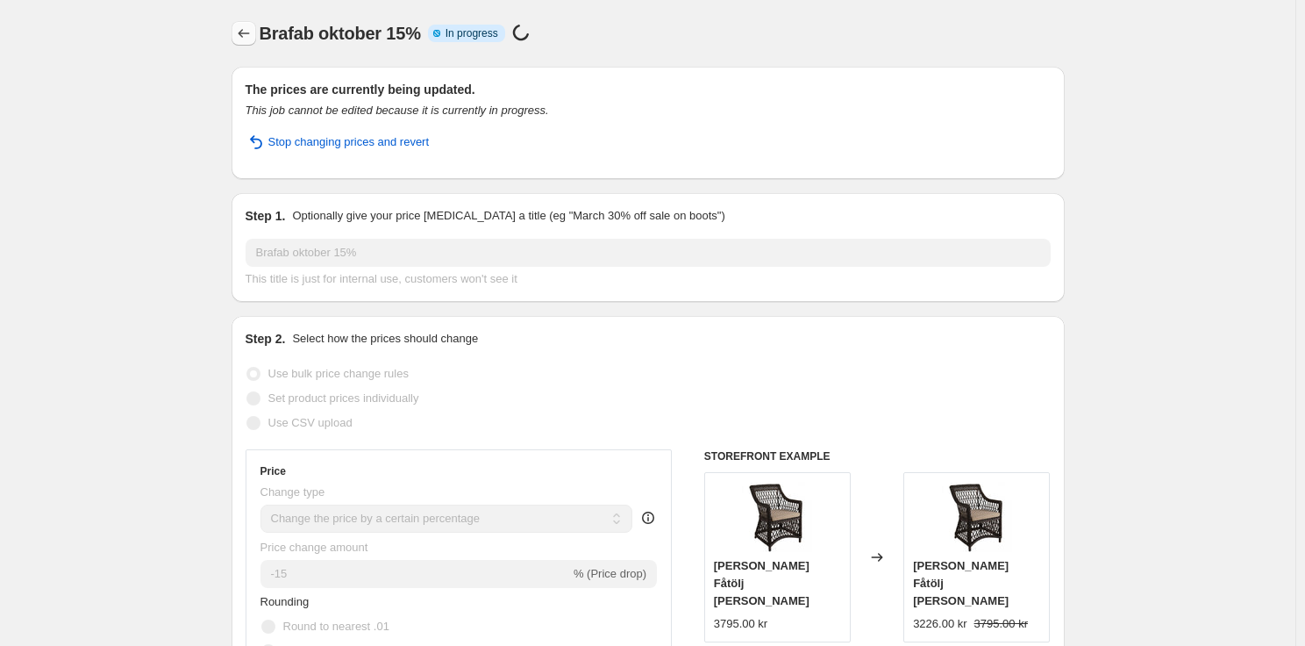
click at [249, 37] on icon "Price change jobs" at bounding box center [244, 34] width 18 height 18
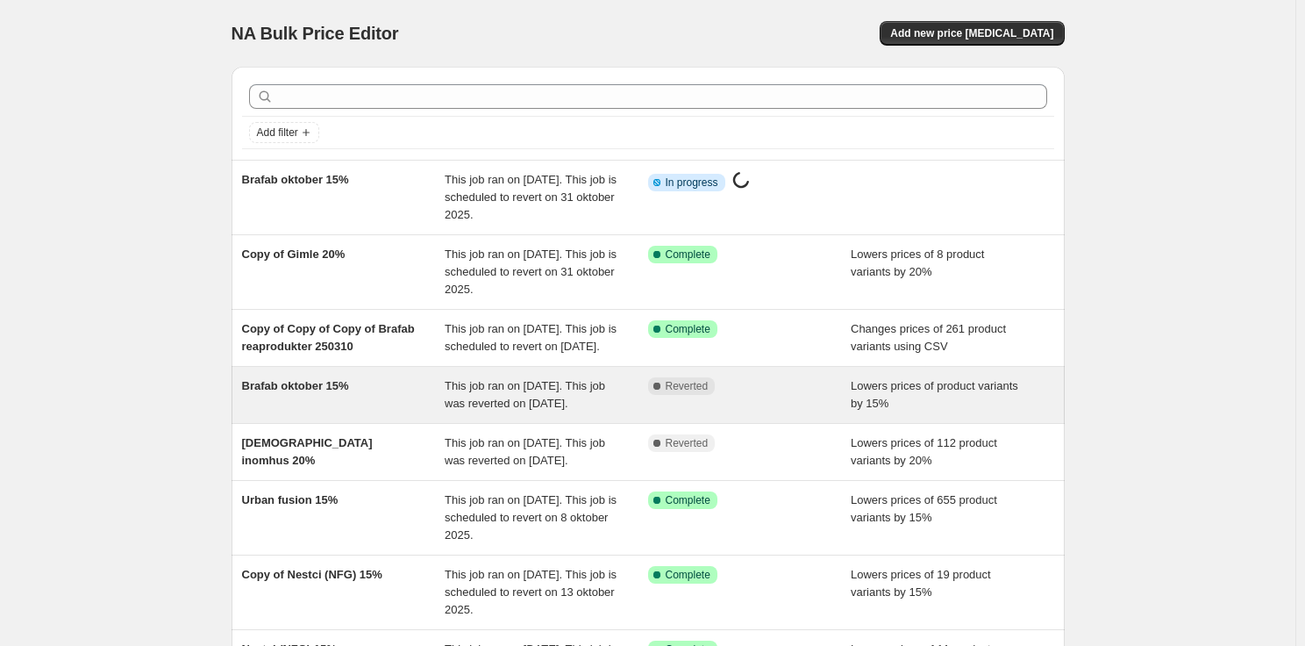
click at [840, 412] on div "Complete Reverted" at bounding box center [750, 394] width 204 height 35
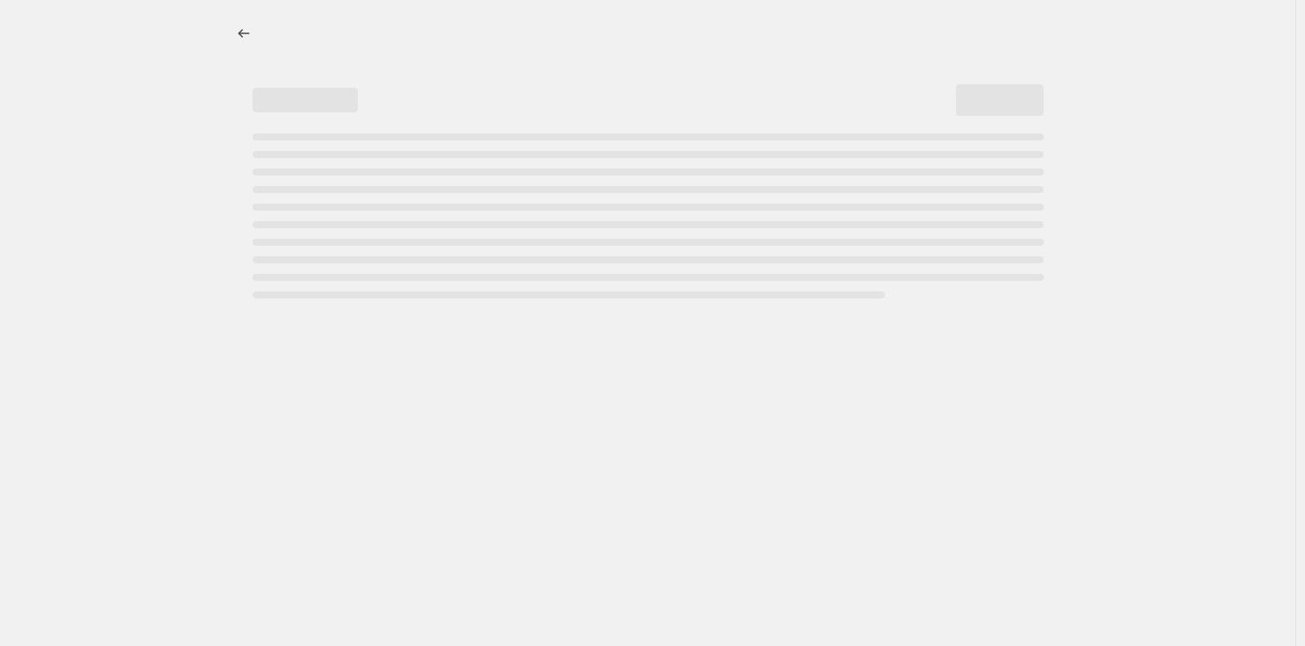
select select "percentage"
select select "vendor"
select select "product_status"
select select "tag"
select select "not_equal"
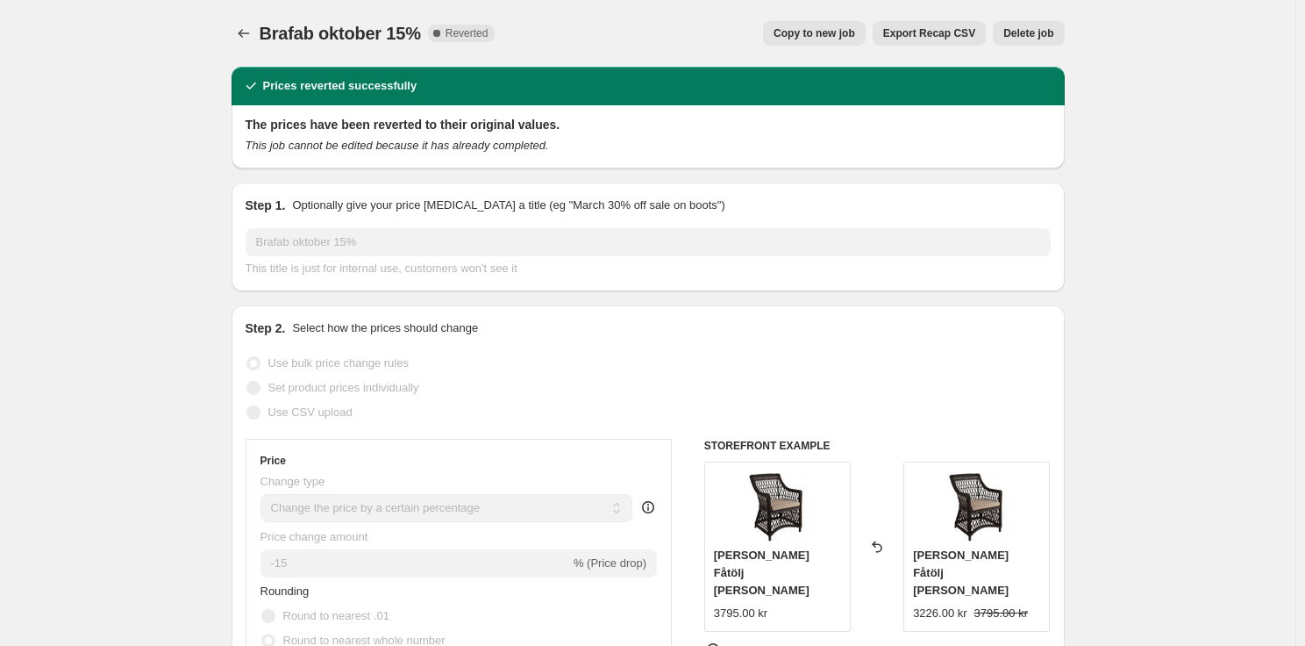
click at [1050, 25] on button "Delete job" at bounding box center [1028, 33] width 71 height 25
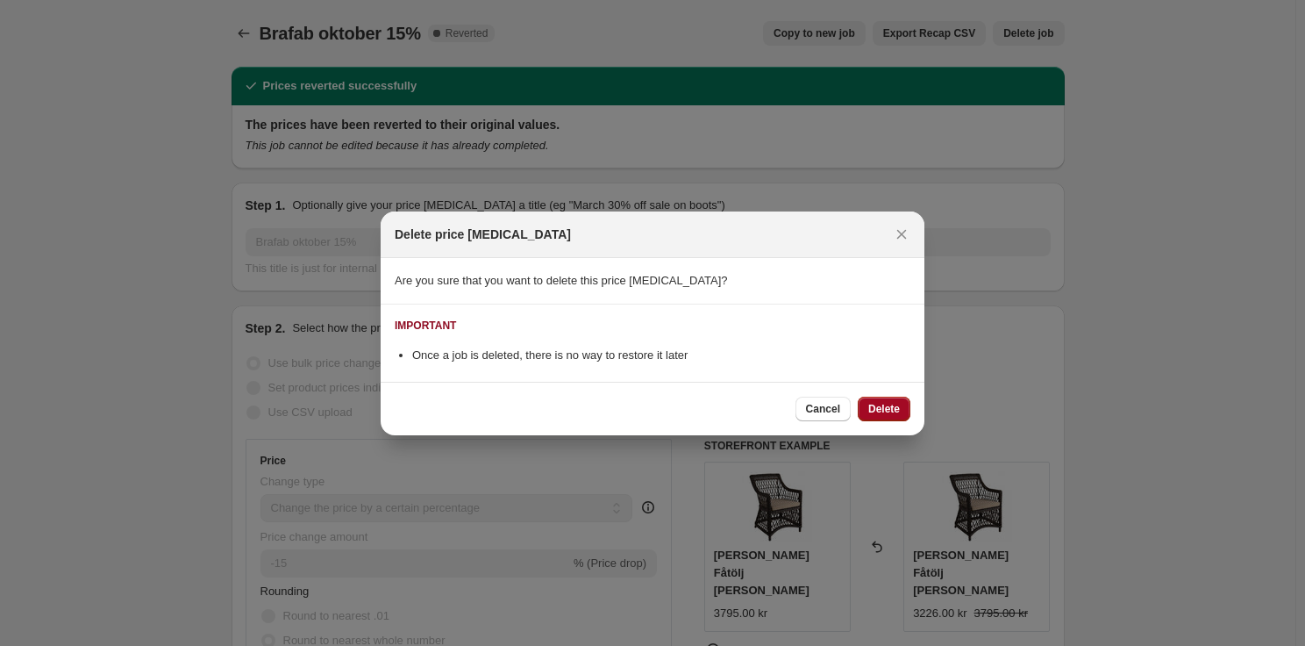
click at [893, 412] on span "Delete" at bounding box center [885, 409] width 32 height 14
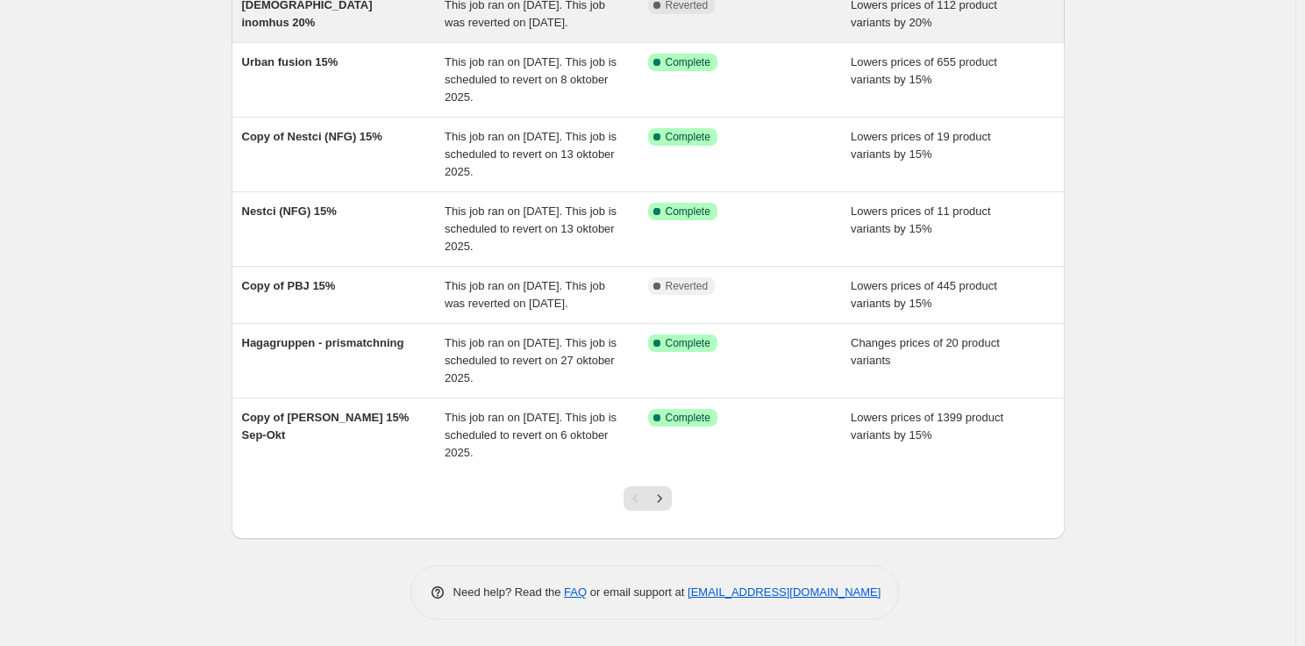
scroll to position [433, 0]
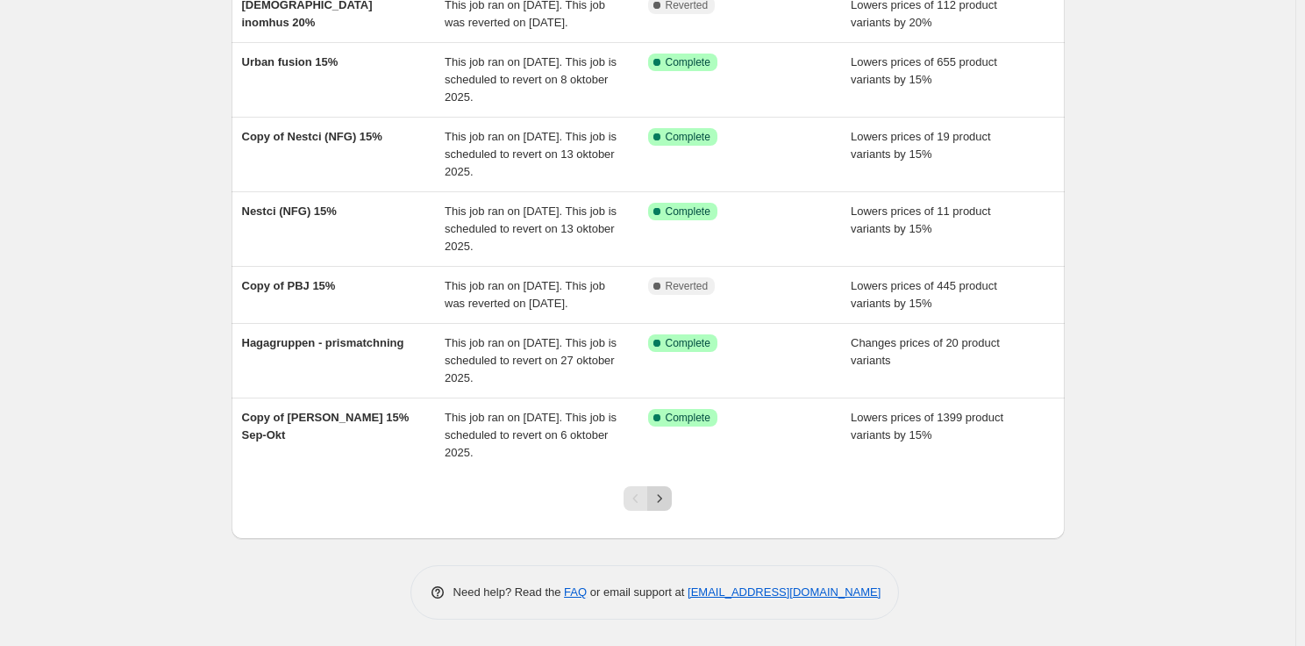
click at [665, 501] on icon "Next" at bounding box center [660, 499] width 18 height 18
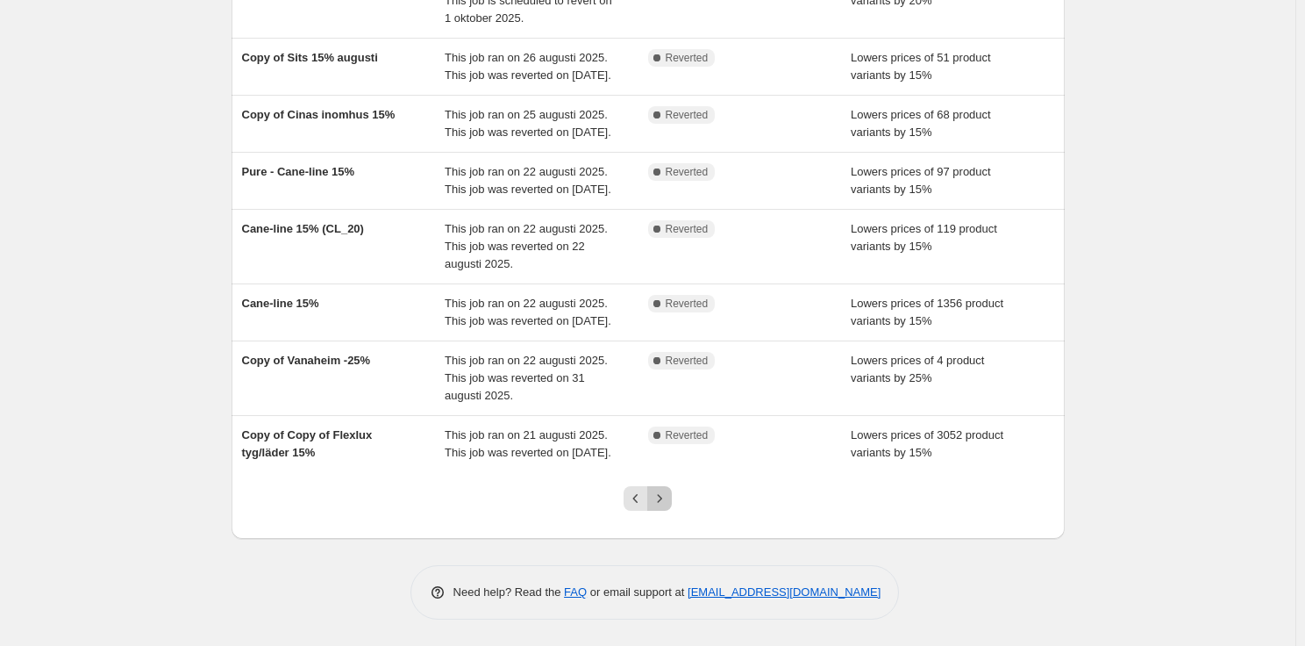
click at [667, 502] on icon "Next" at bounding box center [660, 499] width 18 height 18
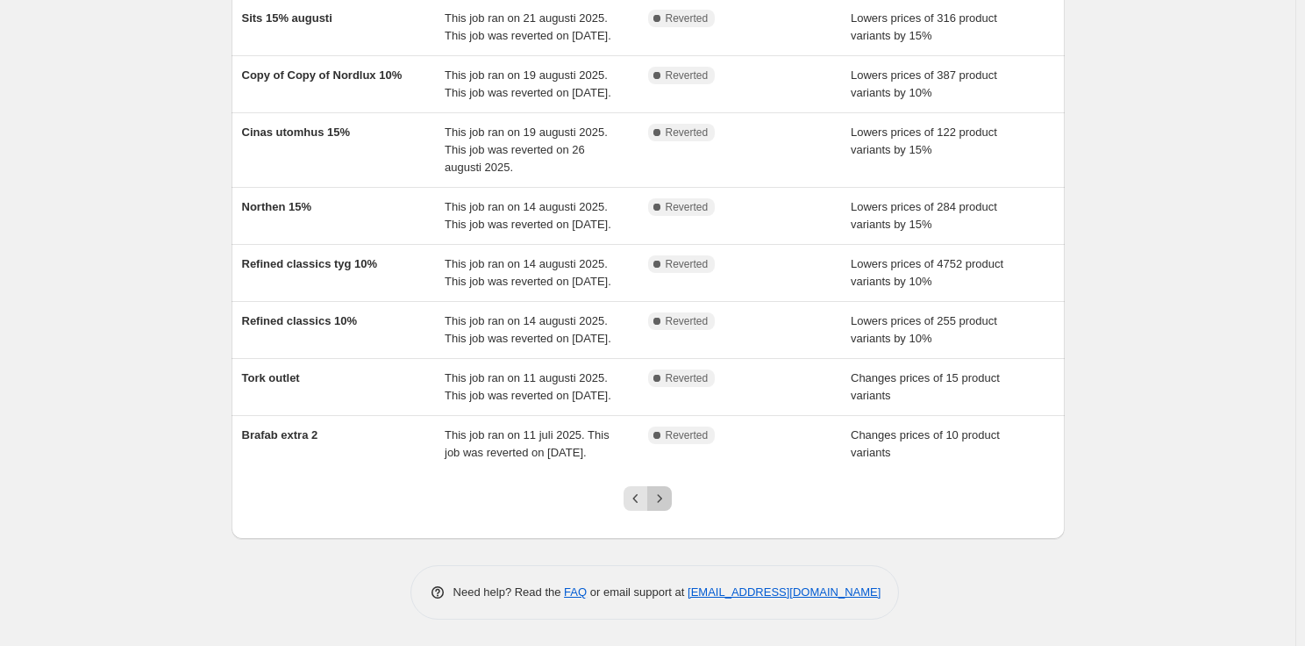
click at [670, 508] on button "Next" at bounding box center [659, 498] width 25 height 25
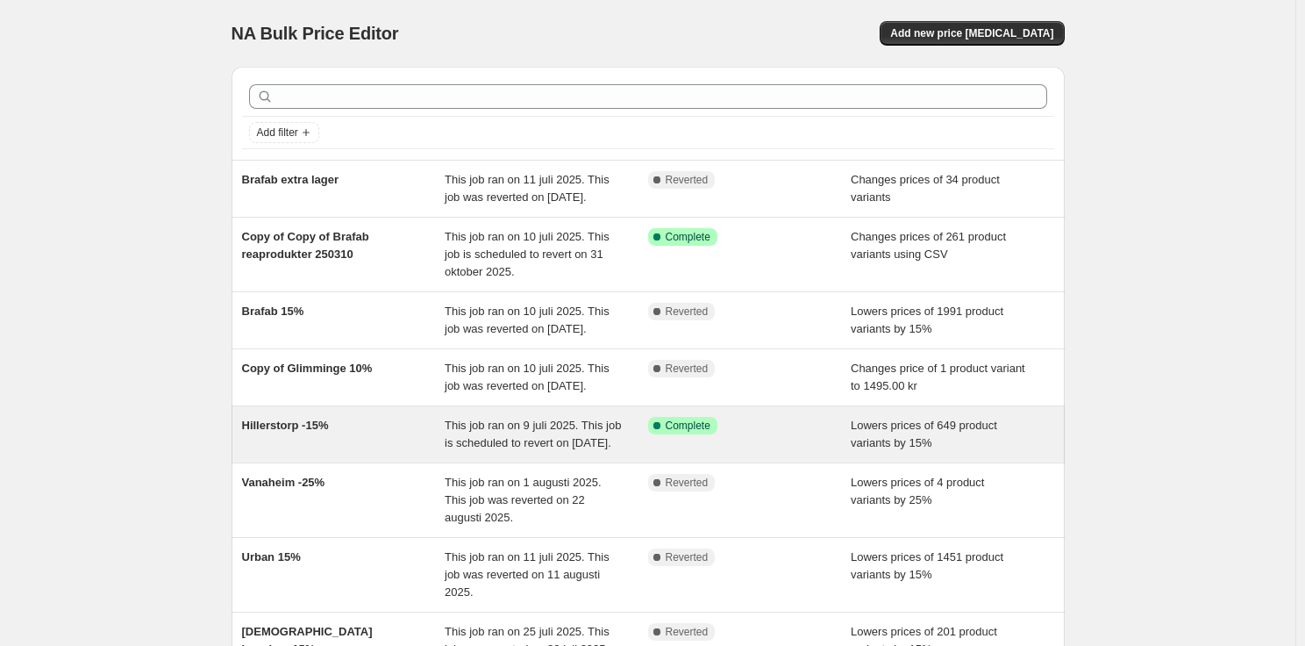
click at [730, 452] on div "Success Complete Complete" at bounding box center [750, 434] width 204 height 35
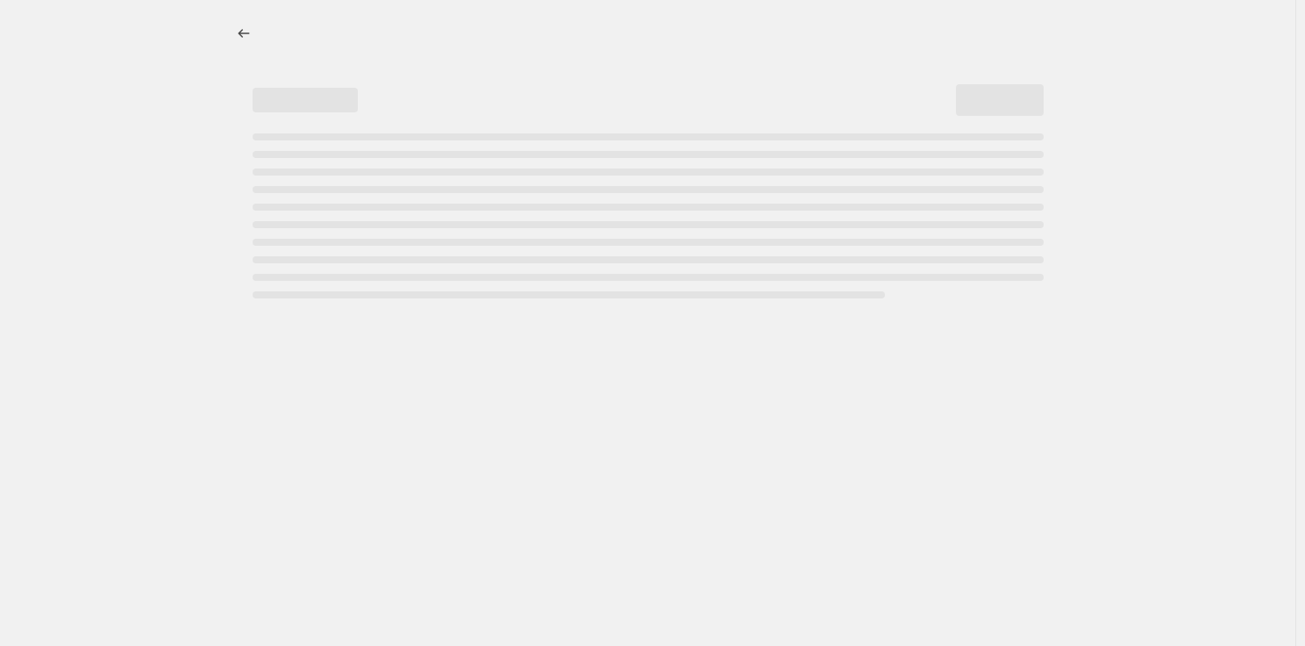
select select "percentage"
select select "vendor"
select select "product_status"
select select "tag"
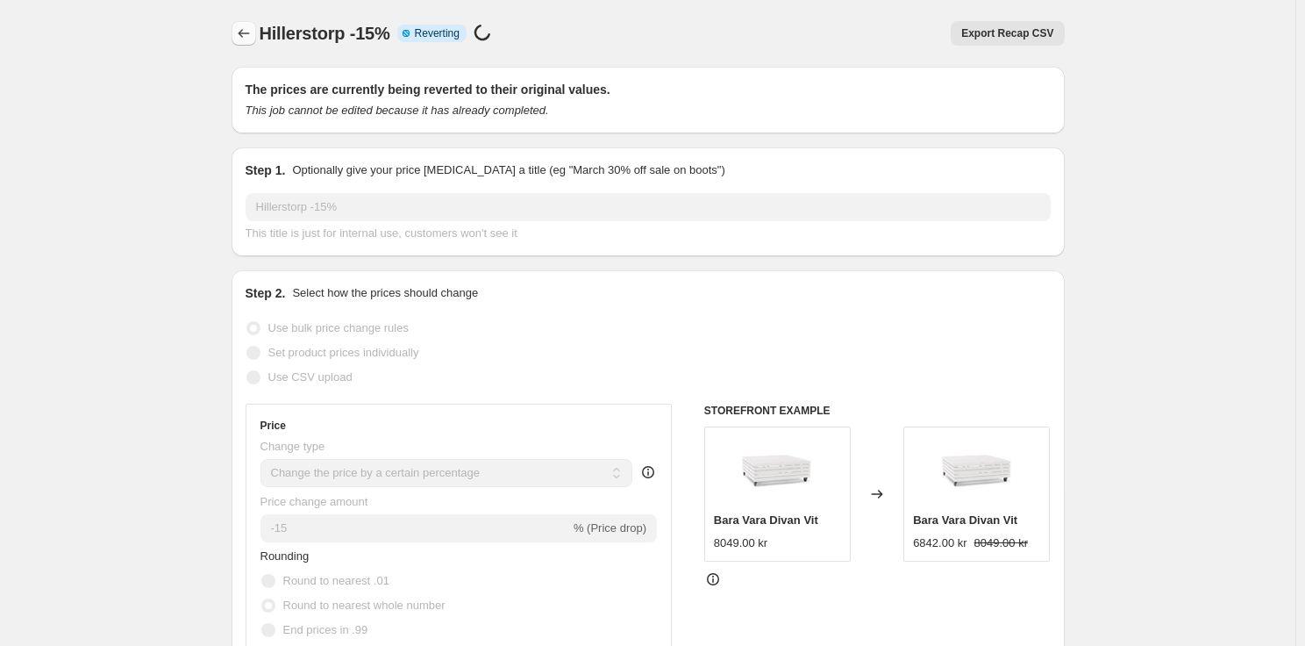
click at [250, 41] on icon "Price change jobs" at bounding box center [244, 34] width 18 height 18
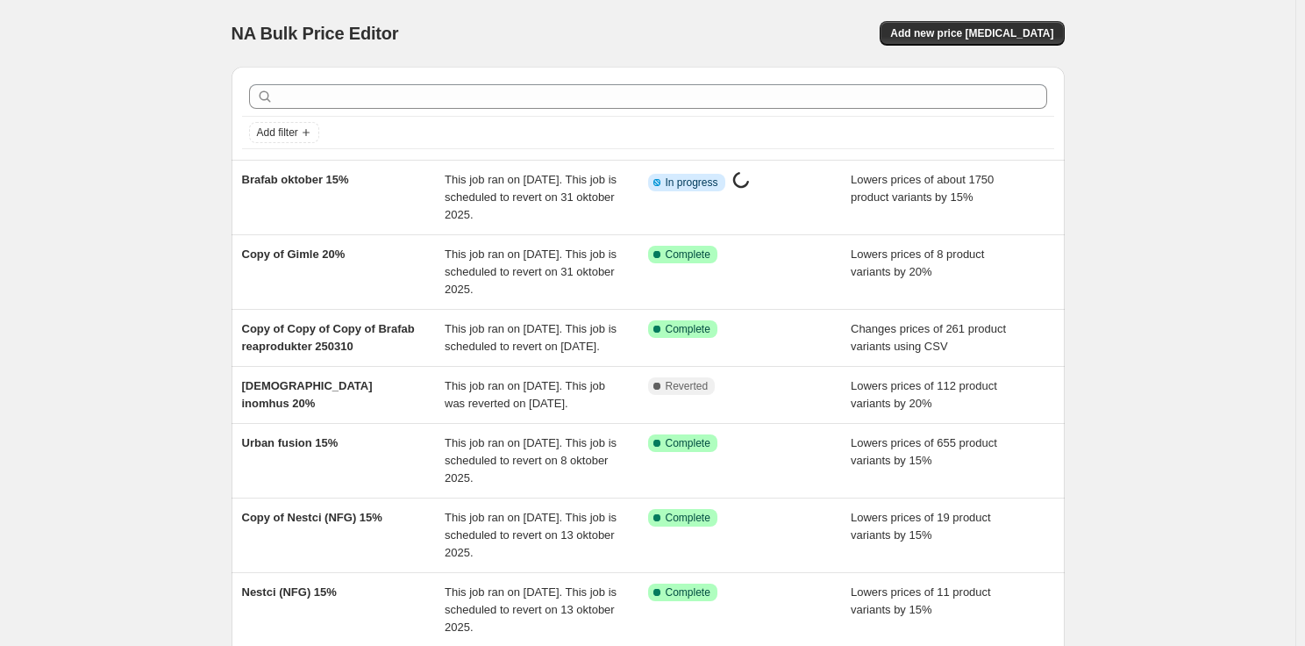
click at [152, 343] on div "NA Bulk Price Editor. This page is ready NA Bulk Price Editor Add new price cha…" at bounding box center [648, 513] width 1296 height 1026
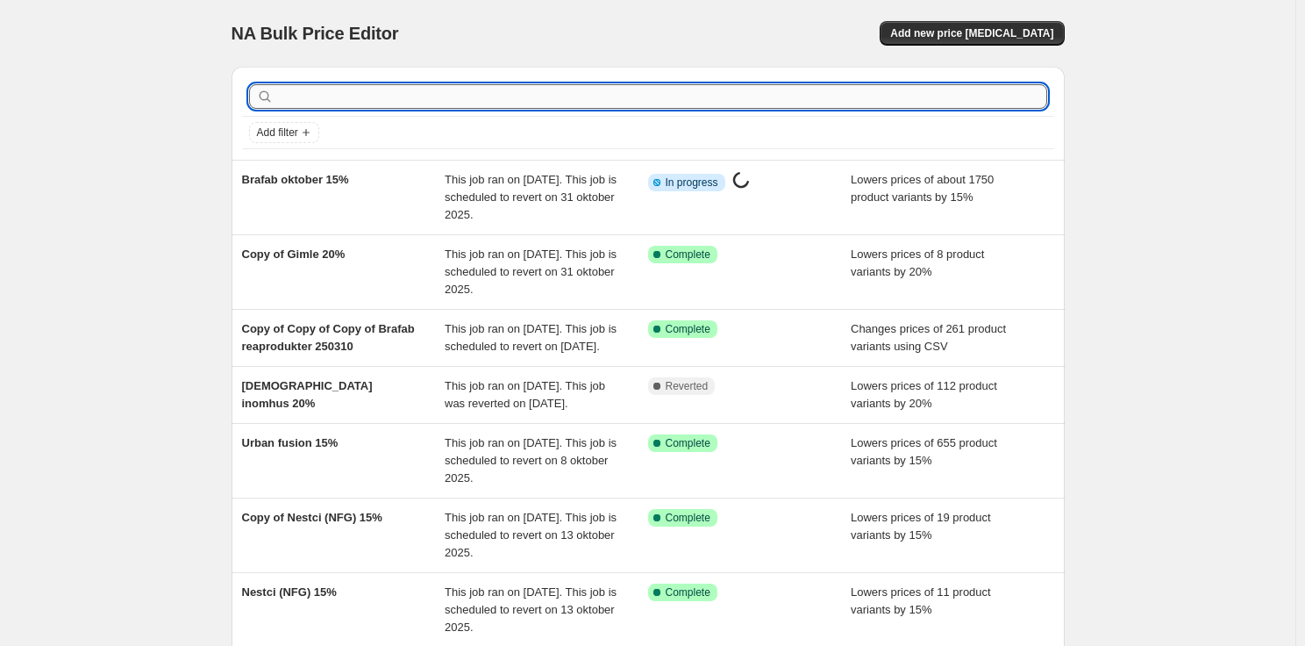
click at [440, 99] on input "text" at bounding box center [662, 96] width 770 height 25
click at [468, 106] on input "text" at bounding box center [662, 96] width 770 height 25
type input "hillers"
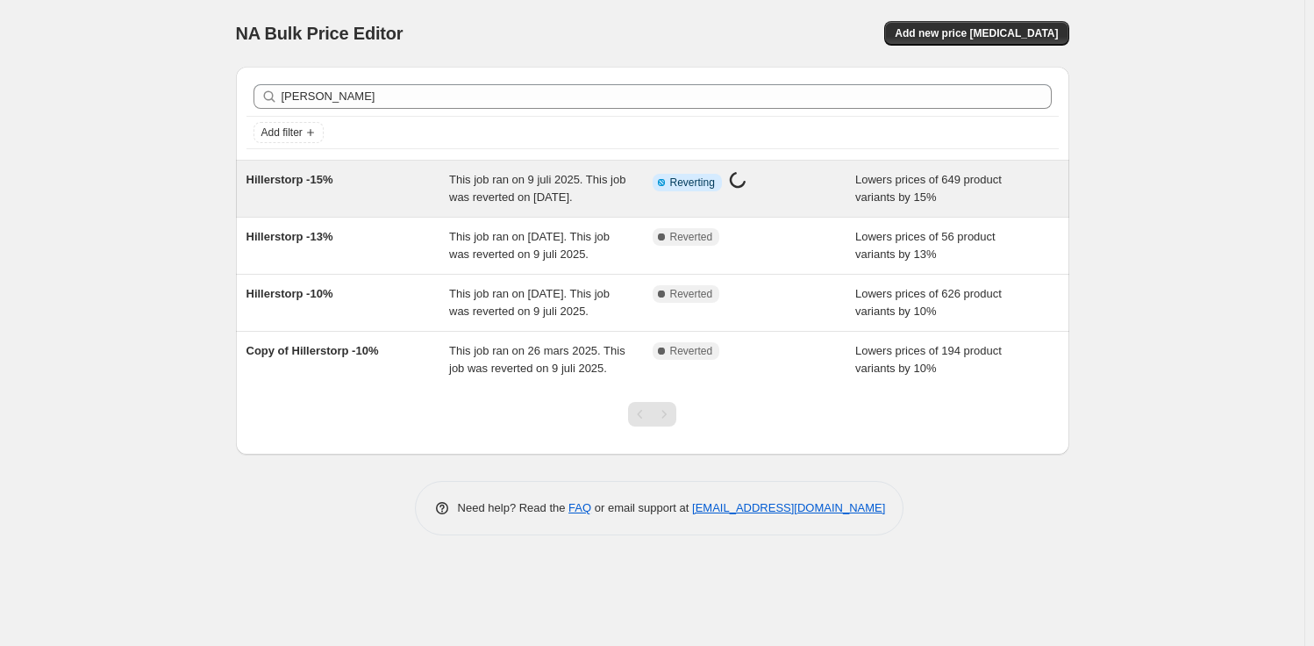
click at [597, 206] on div "This job ran on 9 juli 2025. This job was reverted on 30 september 2025." at bounding box center [551, 188] width 204 height 35
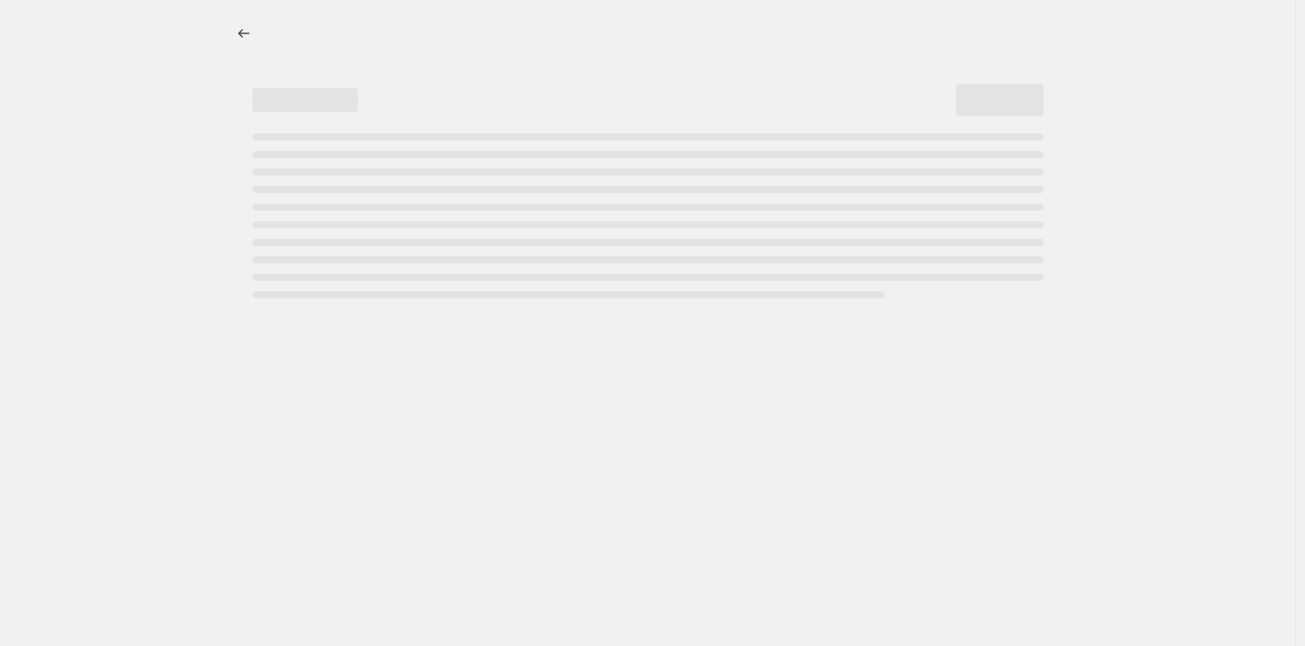
select select "percentage"
select select "product_status"
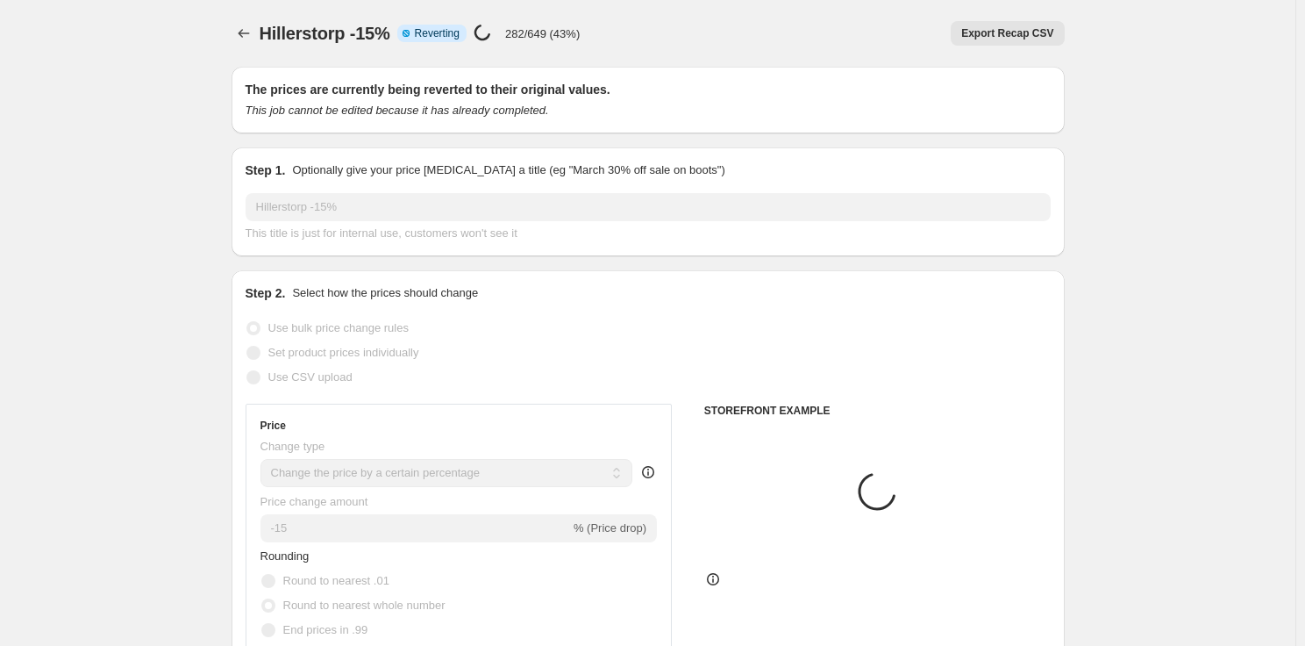
select select "vendor"
select select "tag"
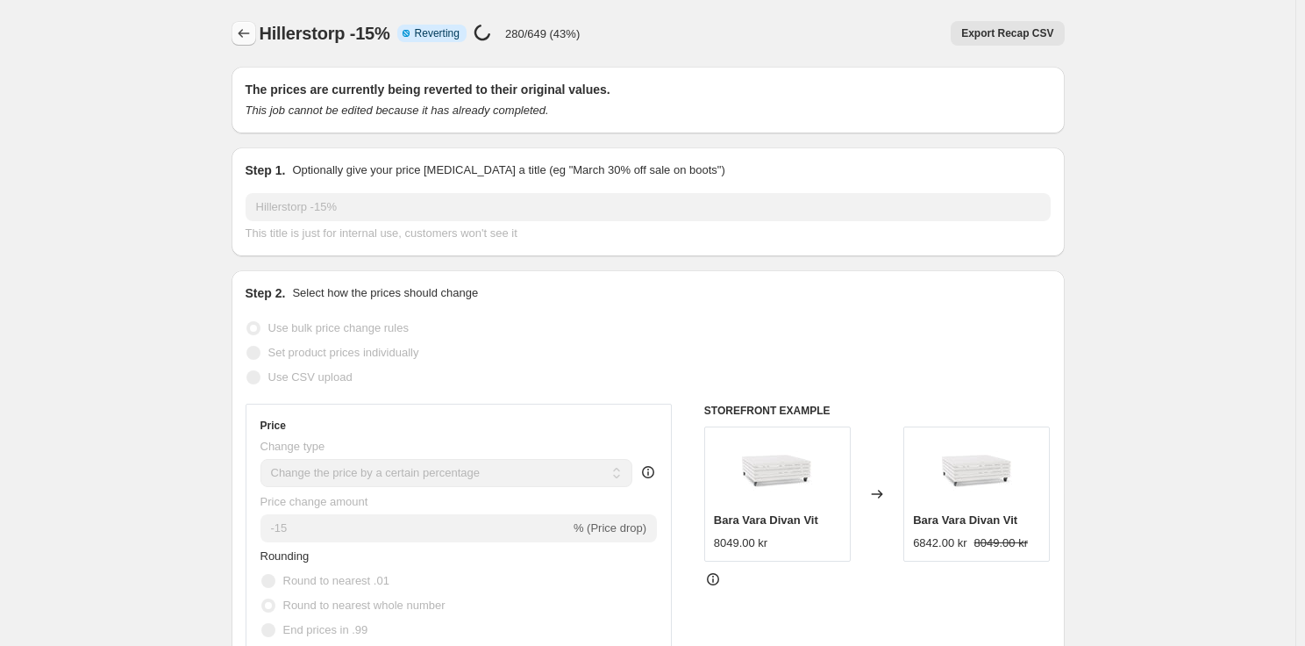
click at [250, 29] on icon "Price change jobs" at bounding box center [244, 34] width 18 height 18
